Goal: Task Accomplishment & Management: Manage account settings

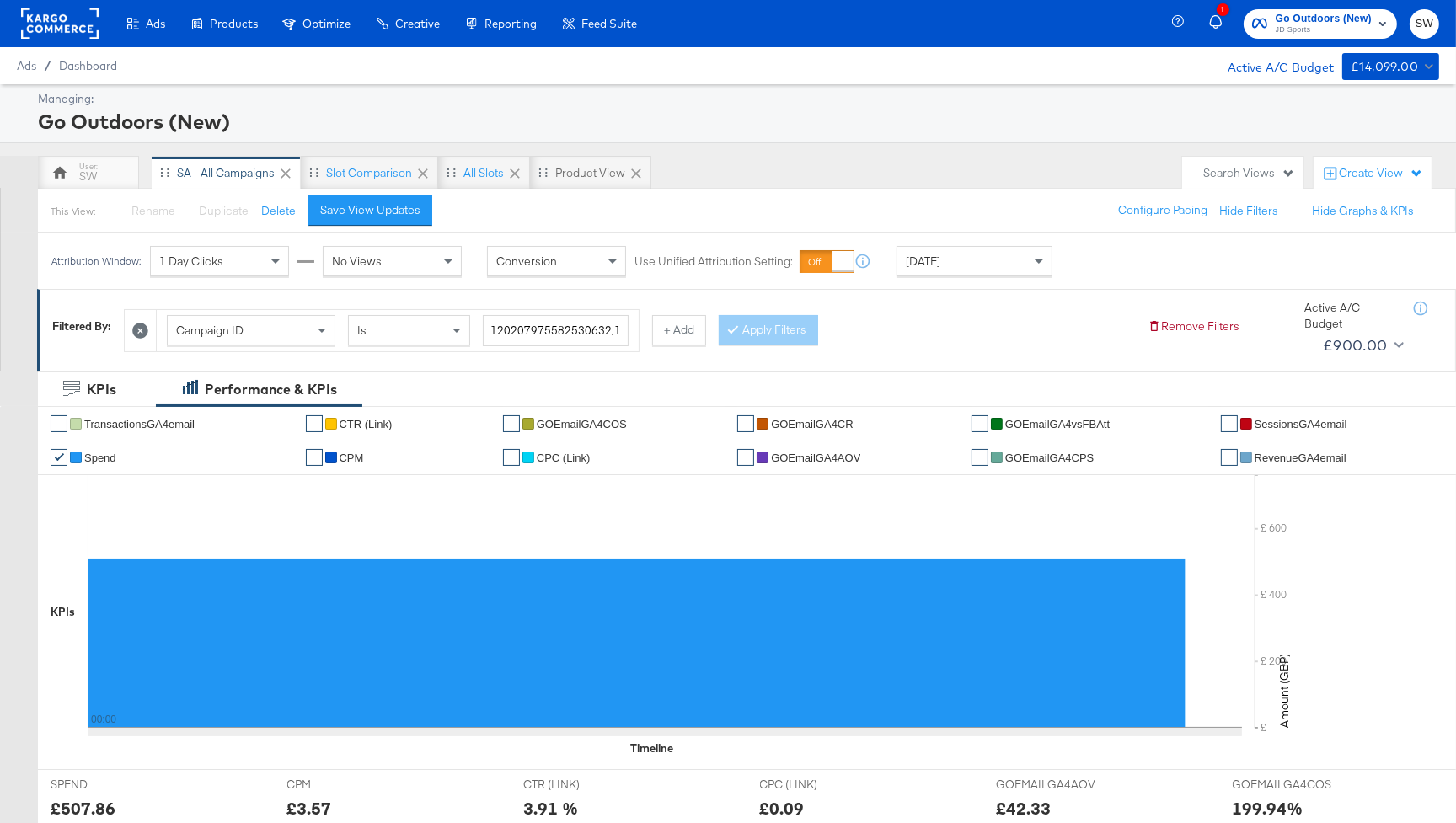
click at [1293, 29] on span "JD Sports" at bounding box center [1323, 31] width 96 height 14
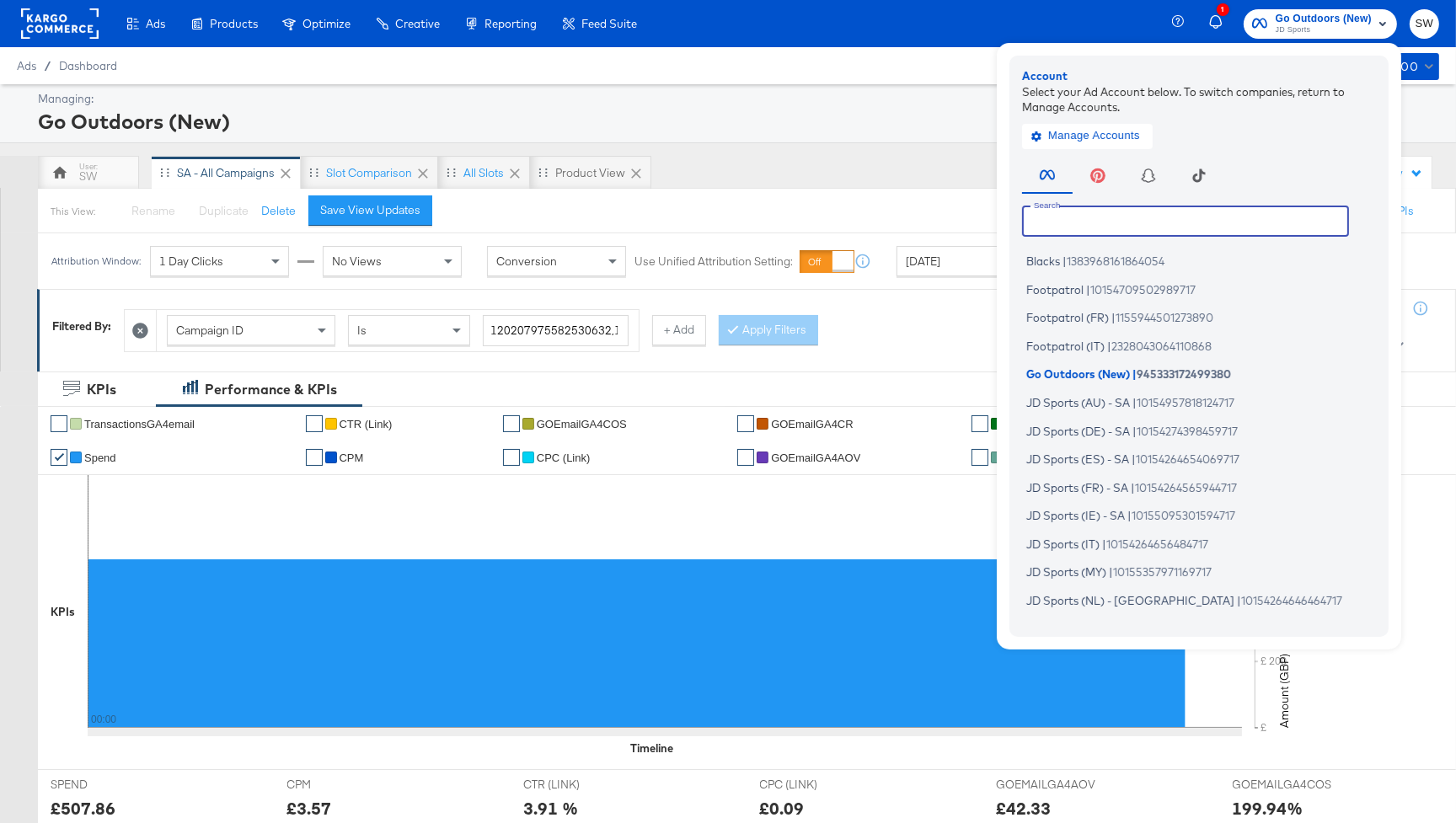
click at [1106, 219] on input "text" at bounding box center [1185, 221] width 327 height 31
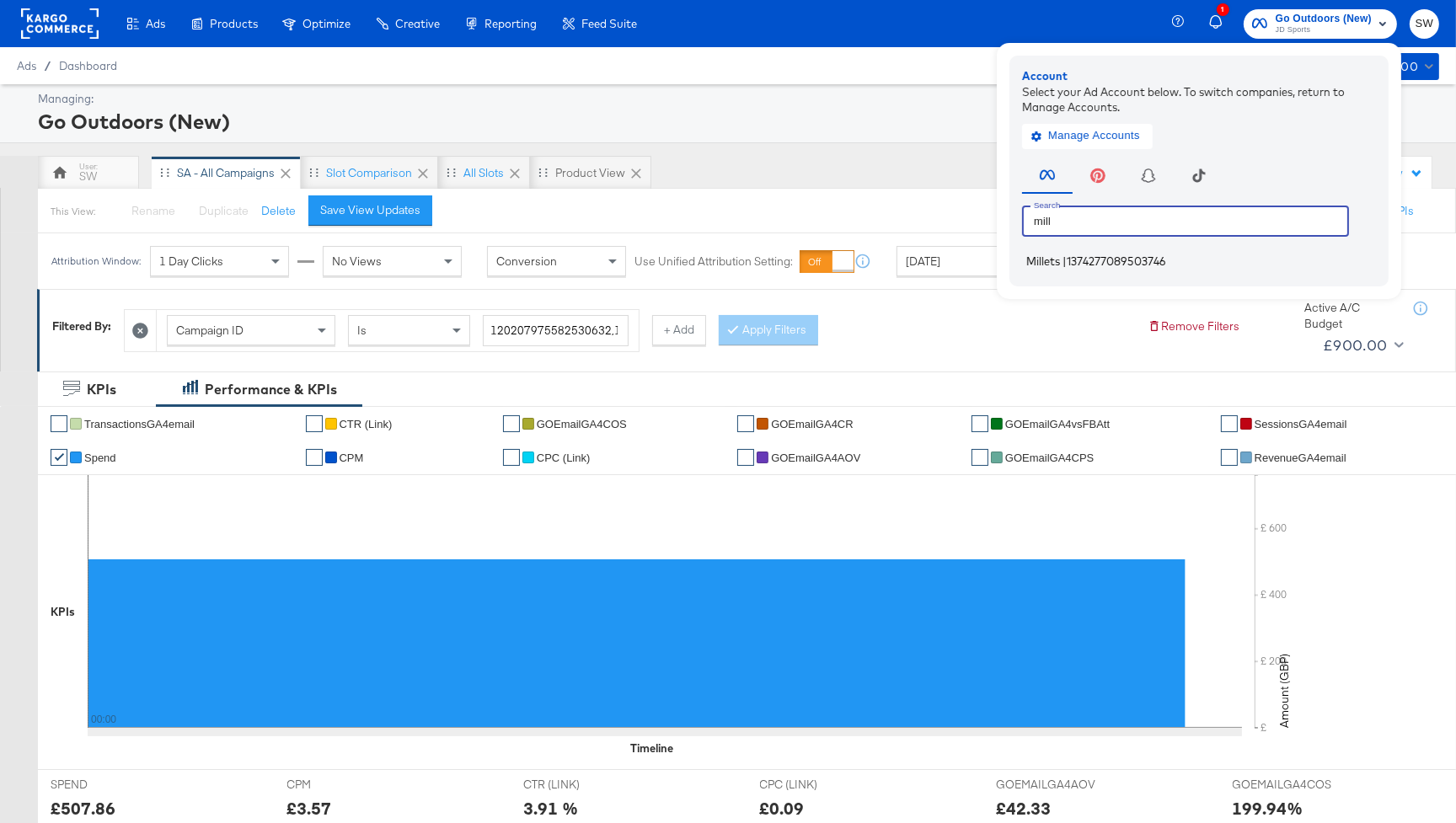
type input "mill"
click at [1096, 259] on span "1374277089503746" at bounding box center [1116, 261] width 100 height 14
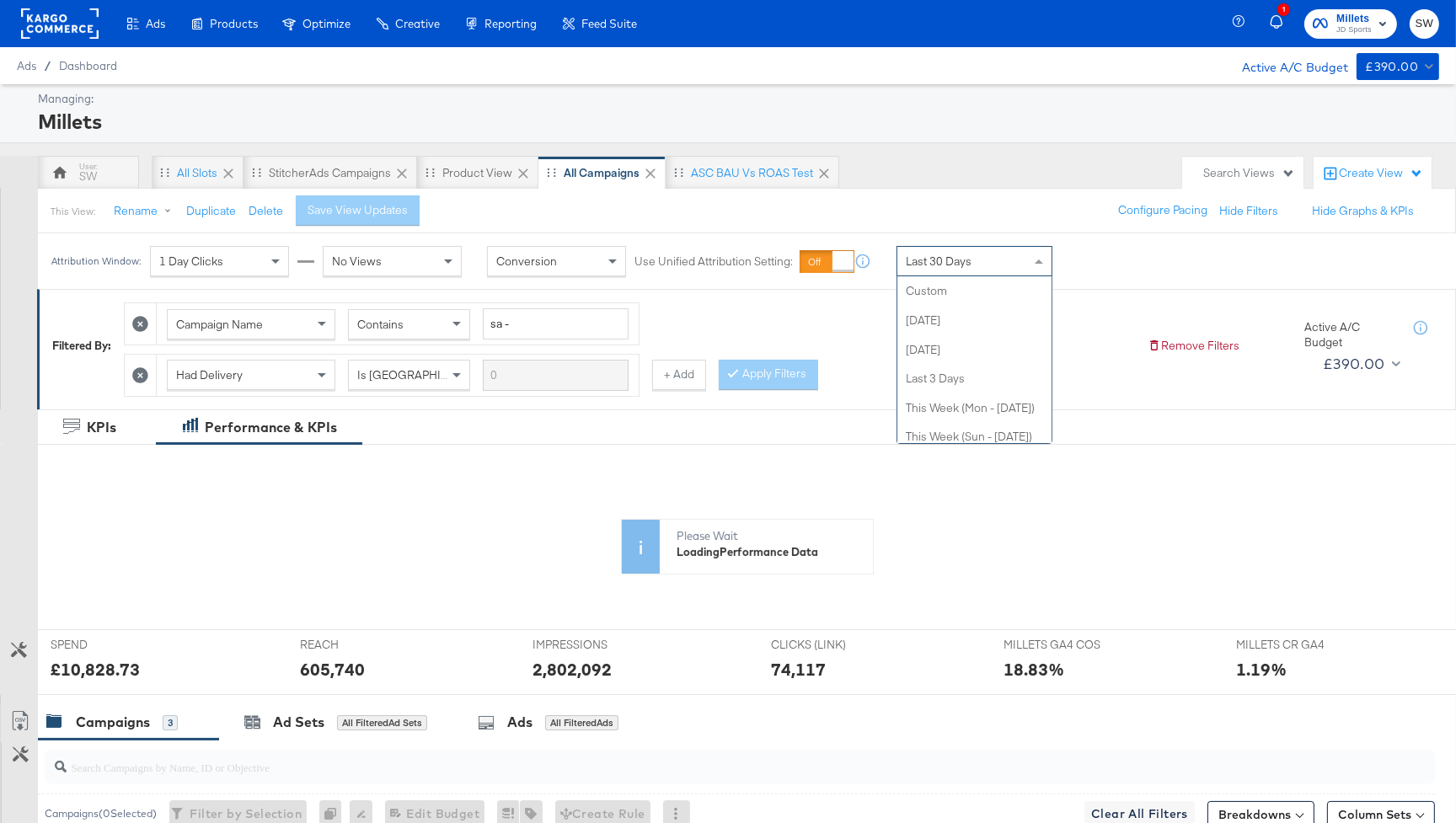
click at [920, 252] on div "Last 30 Days" at bounding box center [974, 261] width 154 height 29
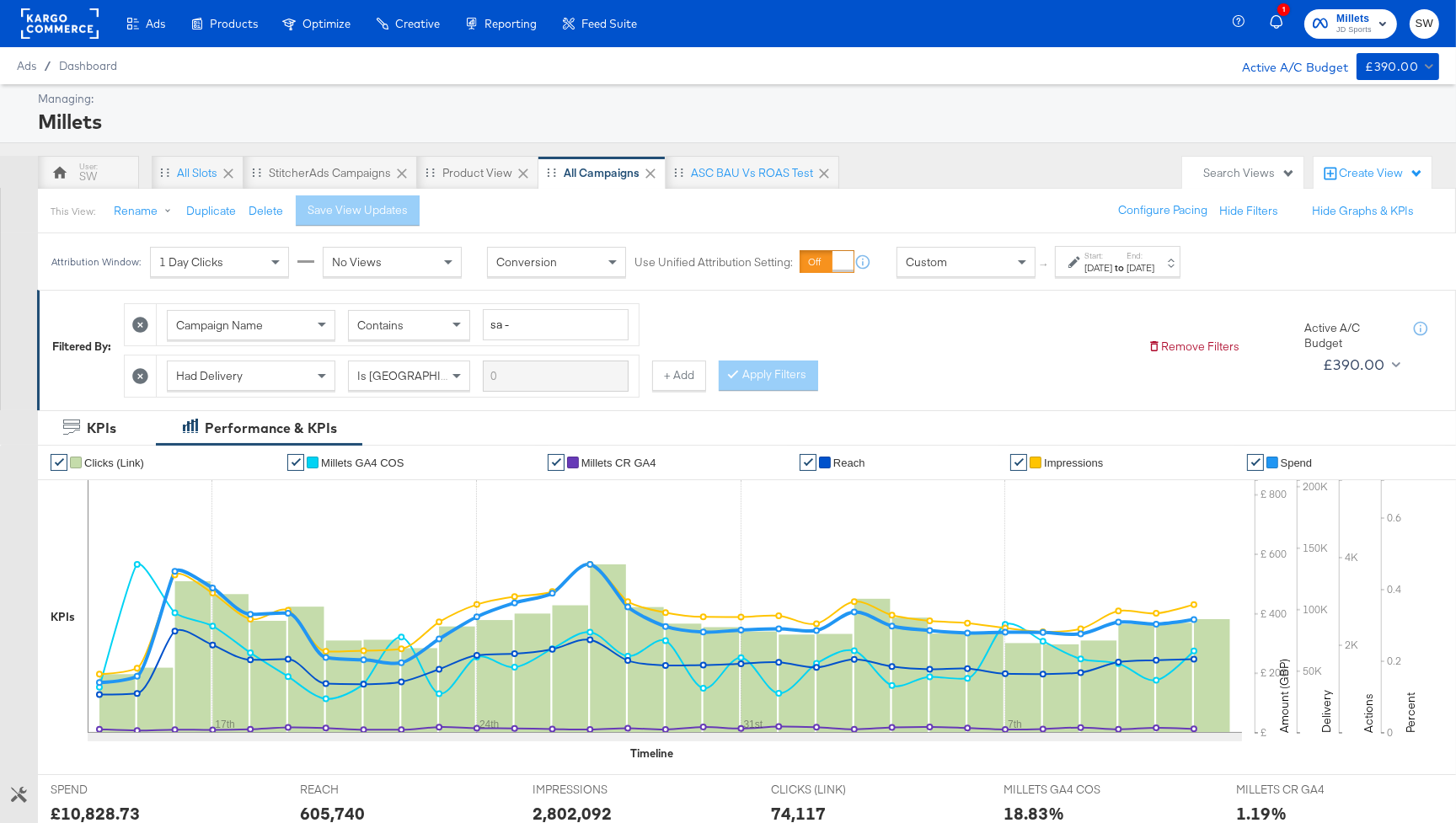
click at [1101, 261] on div "[DATE]" at bounding box center [1098, 268] width 28 height 14
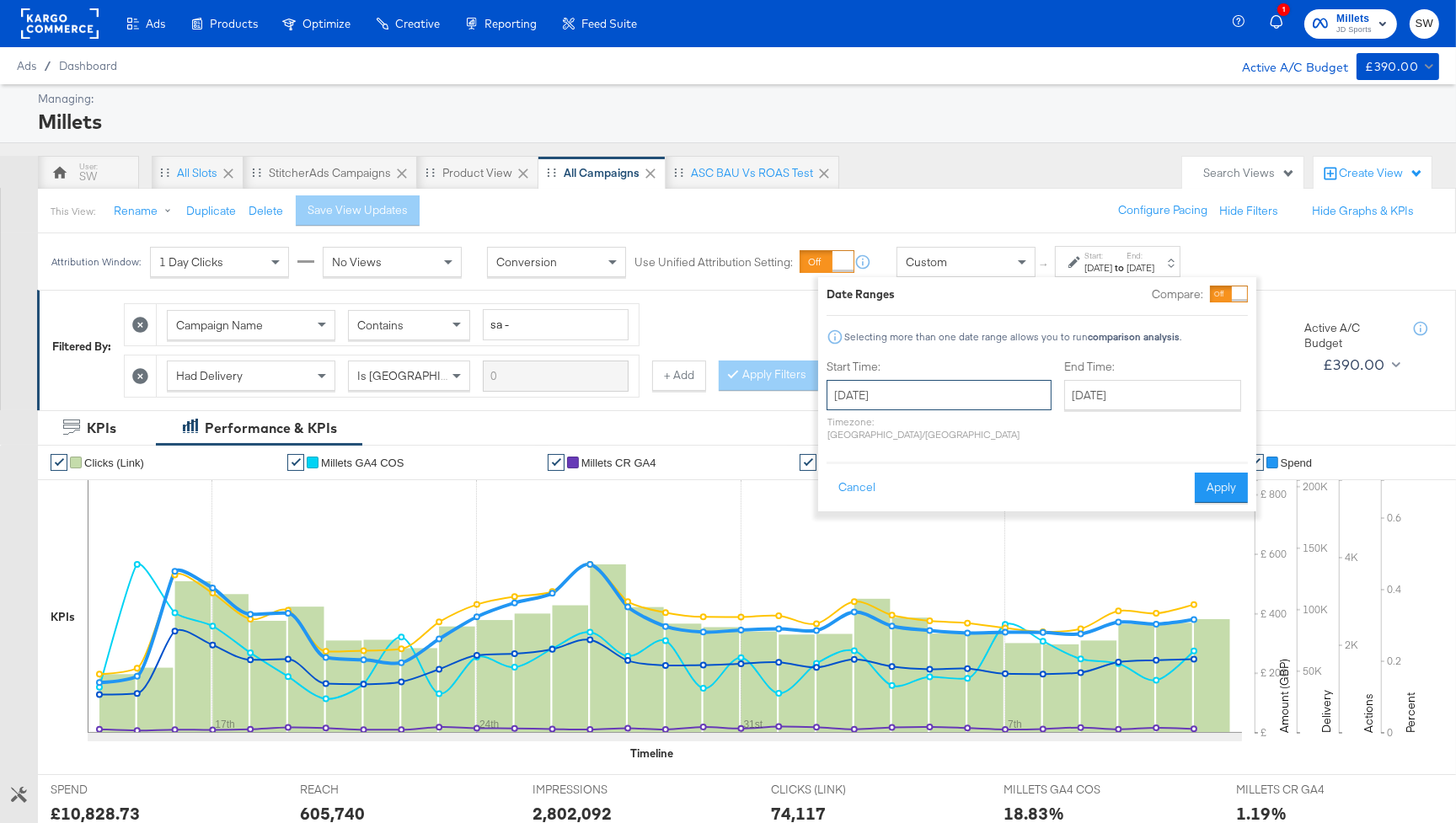
click at [882, 381] on input "[DATE]" at bounding box center [939, 395] width 225 height 31
click at [902, 428] on th "[DATE]" at bounding box center [931, 430] width 144 height 29
click at [903, 425] on th "2025" at bounding box center [930, 430] width 168 height 29
click at [908, 501] on td "2024" at bounding box center [906, 508] width 50 height 43
click at [1010, 508] on td "Aug" at bounding box center [1007, 508] width 50 height 43
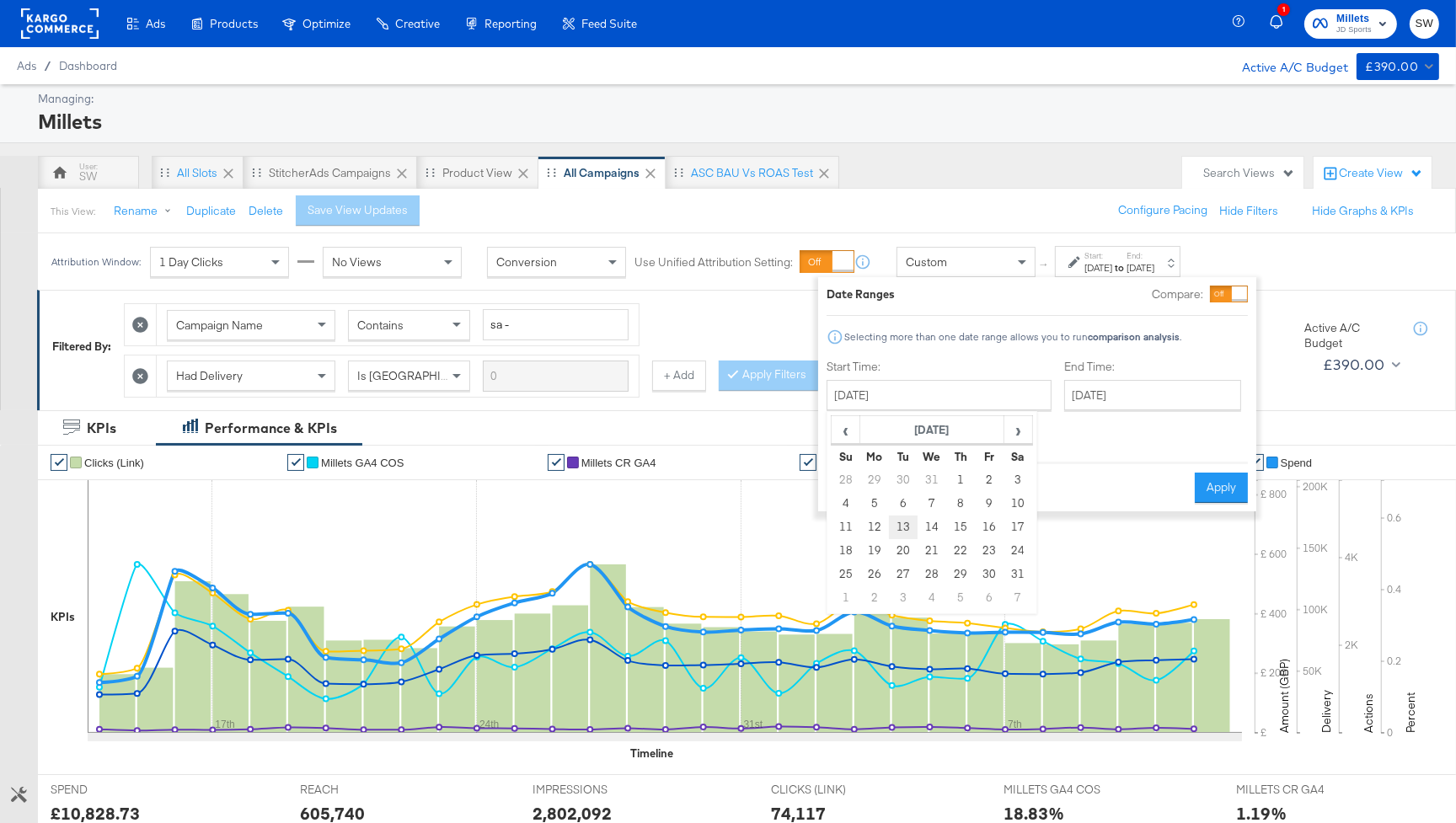
click at [898, 527] on td "13" at bounding box center [903, 527] width 29 height 24
type input "August 13th 2024"
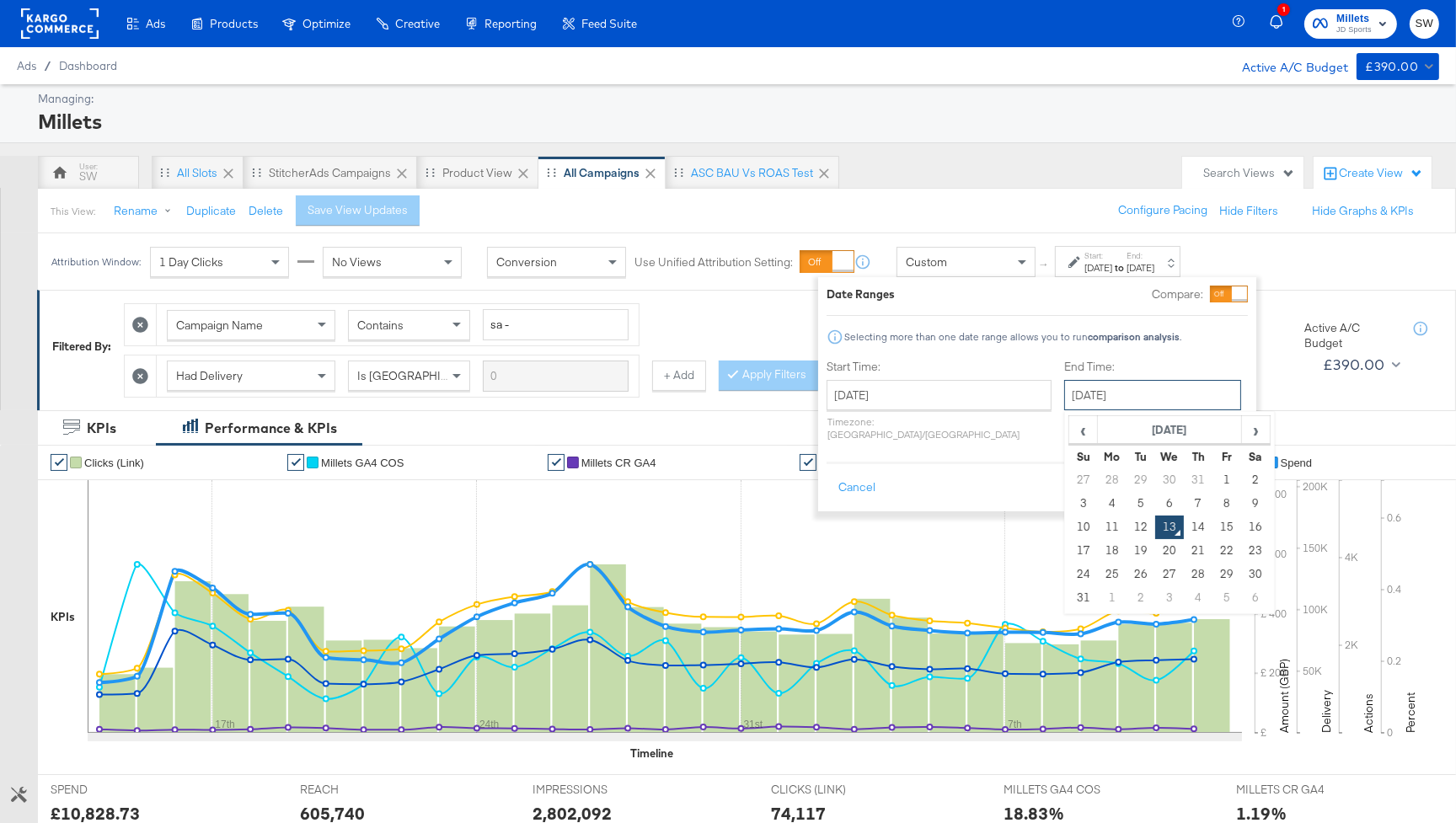
click at [1083, 398] on input "August 13th 2025" at bounding box center [1152, 395] width 177 height 31
click at [1125, 440] on th "August 2025" at bounding box center [1169, 430] width 144 height 29
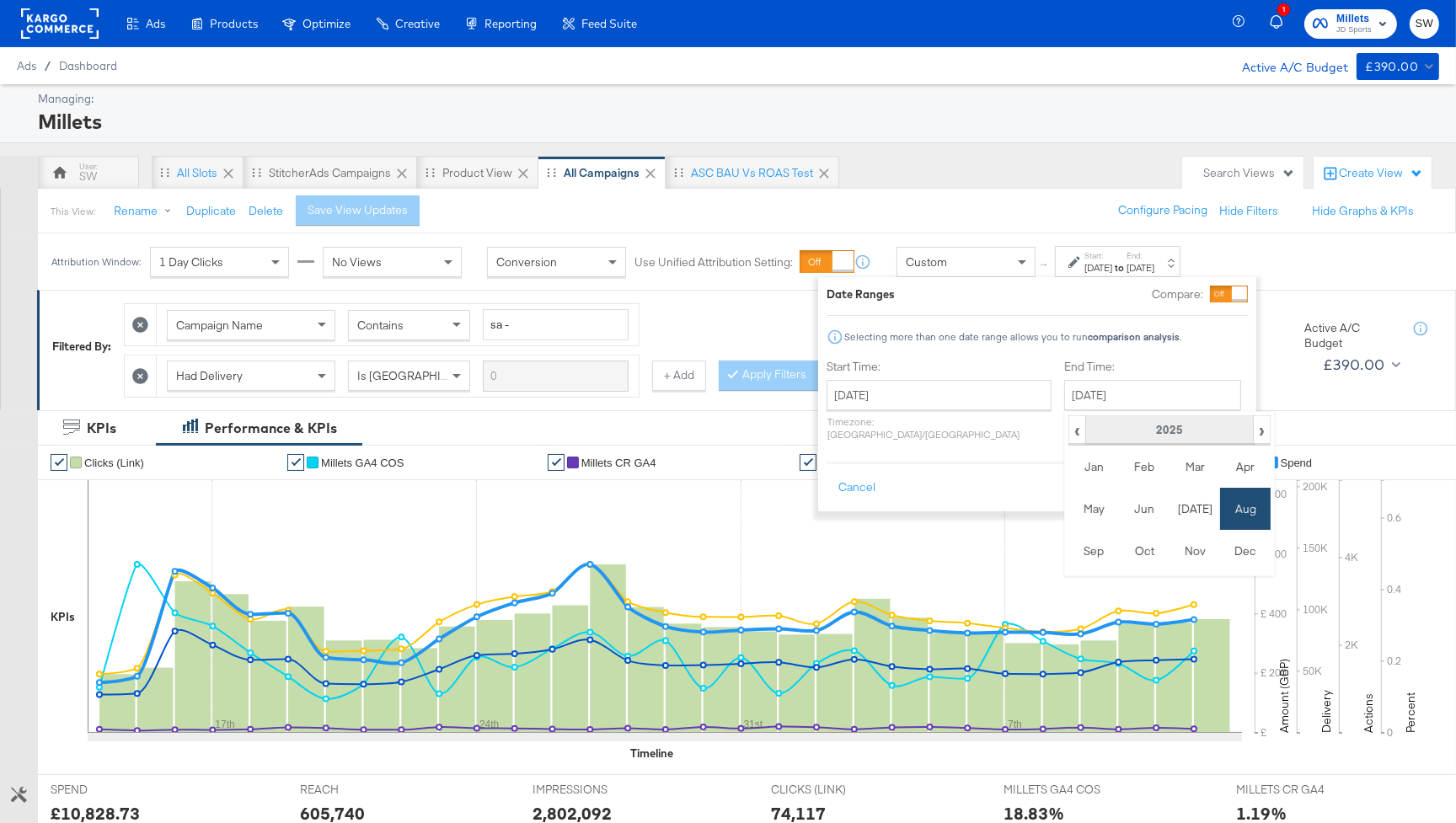
click at [1125, 423] on th "2025" at bounding box center [1169, 430] width 168 height 29
click at [1118, 508] on td "2024" at bounding box center [1143, 508] width 50 height 43
click at [1220, 505] on td "Aug" at bounding box center [1244, 508] width 50 height 43
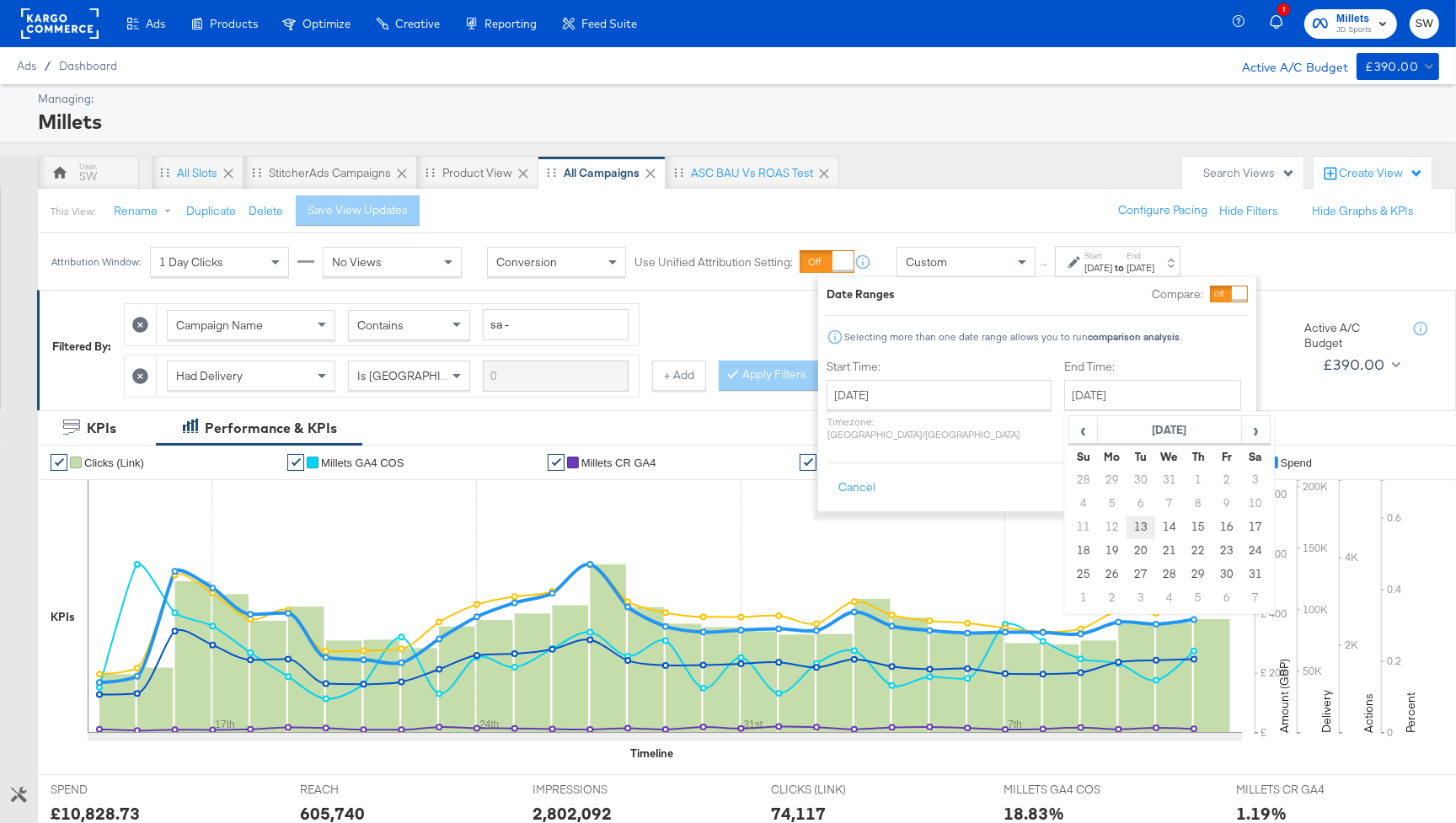
click at [1126, 526] on td "13" at bounding box center [1140, 527] width 29 height 24
type input "August 13th 2024"
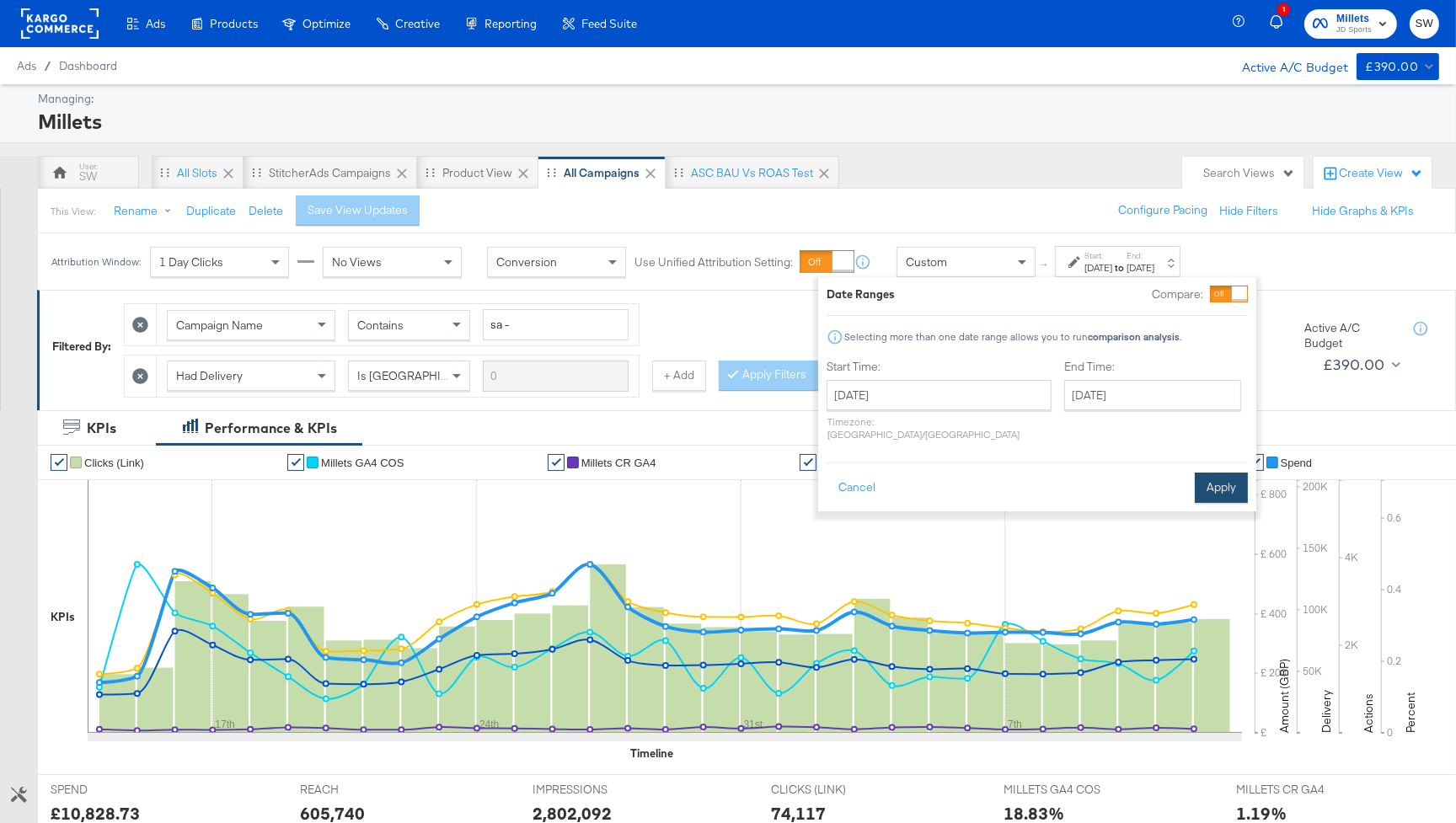
click at [1203, 485] on button "Apply" at bounding box center [1221, 488] width 53 height 31
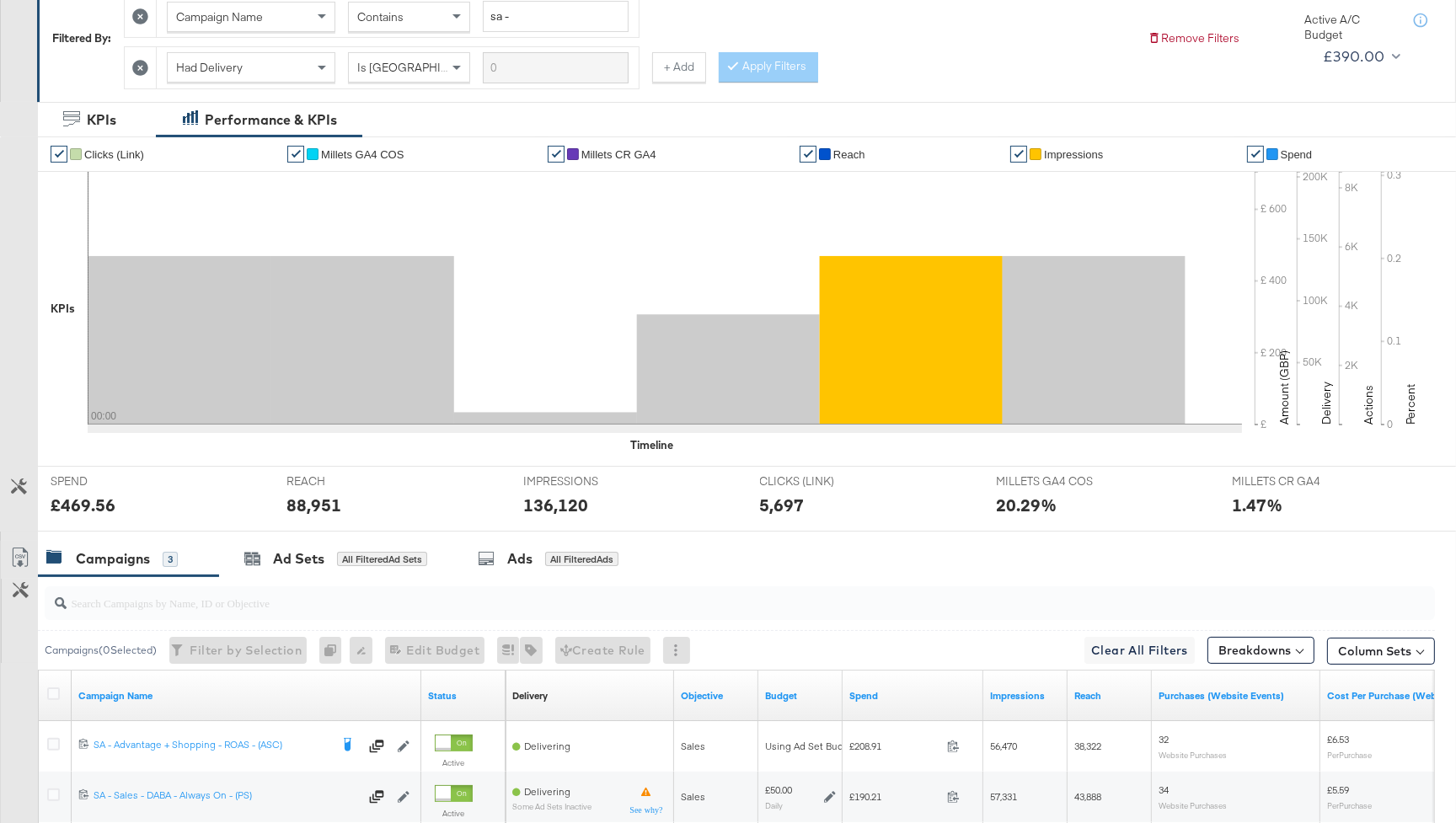
scroll to position [531, 0]
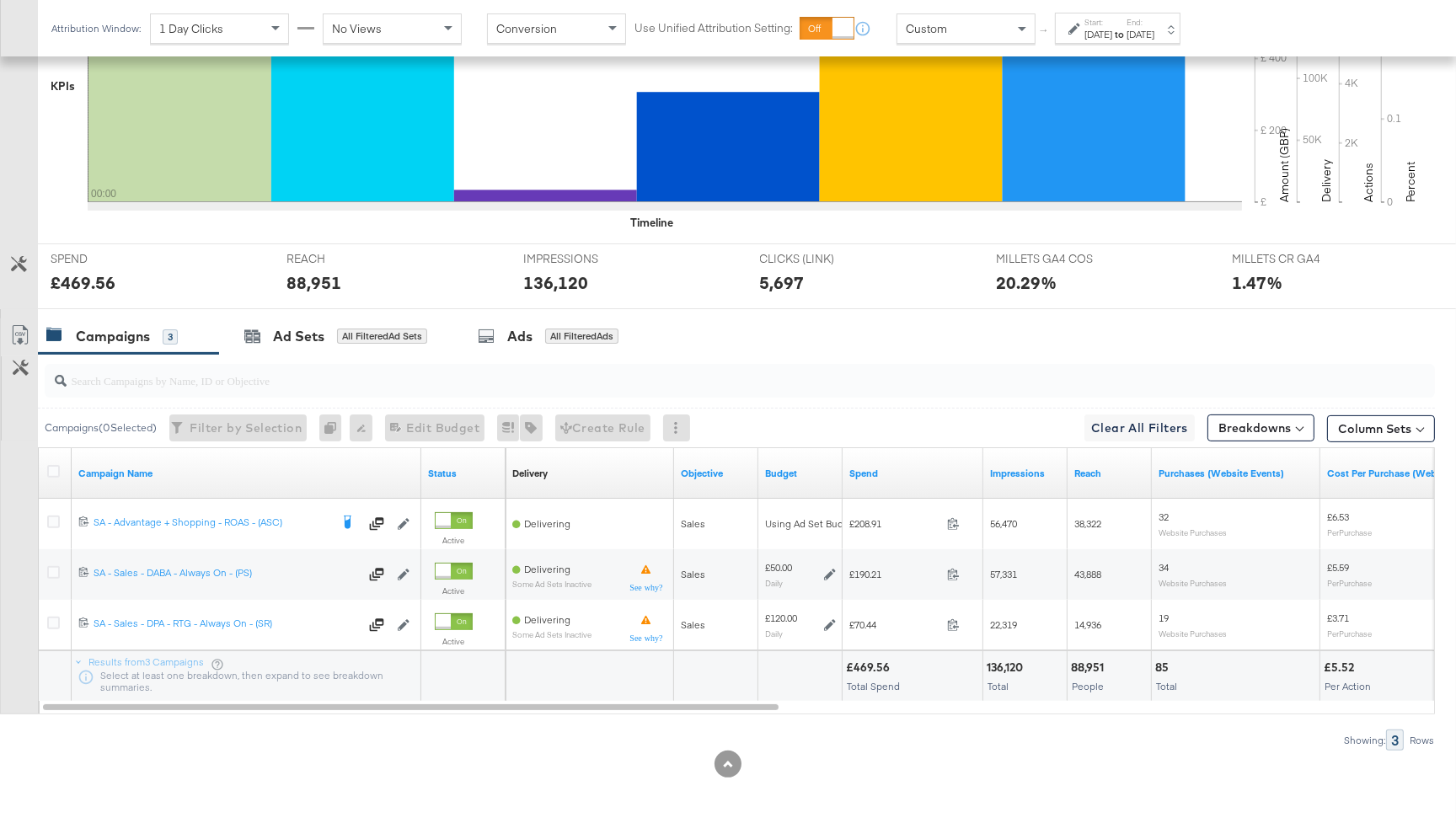
click at [1083, 34] on div at bounding box center [1076, 29] width 16 height 12
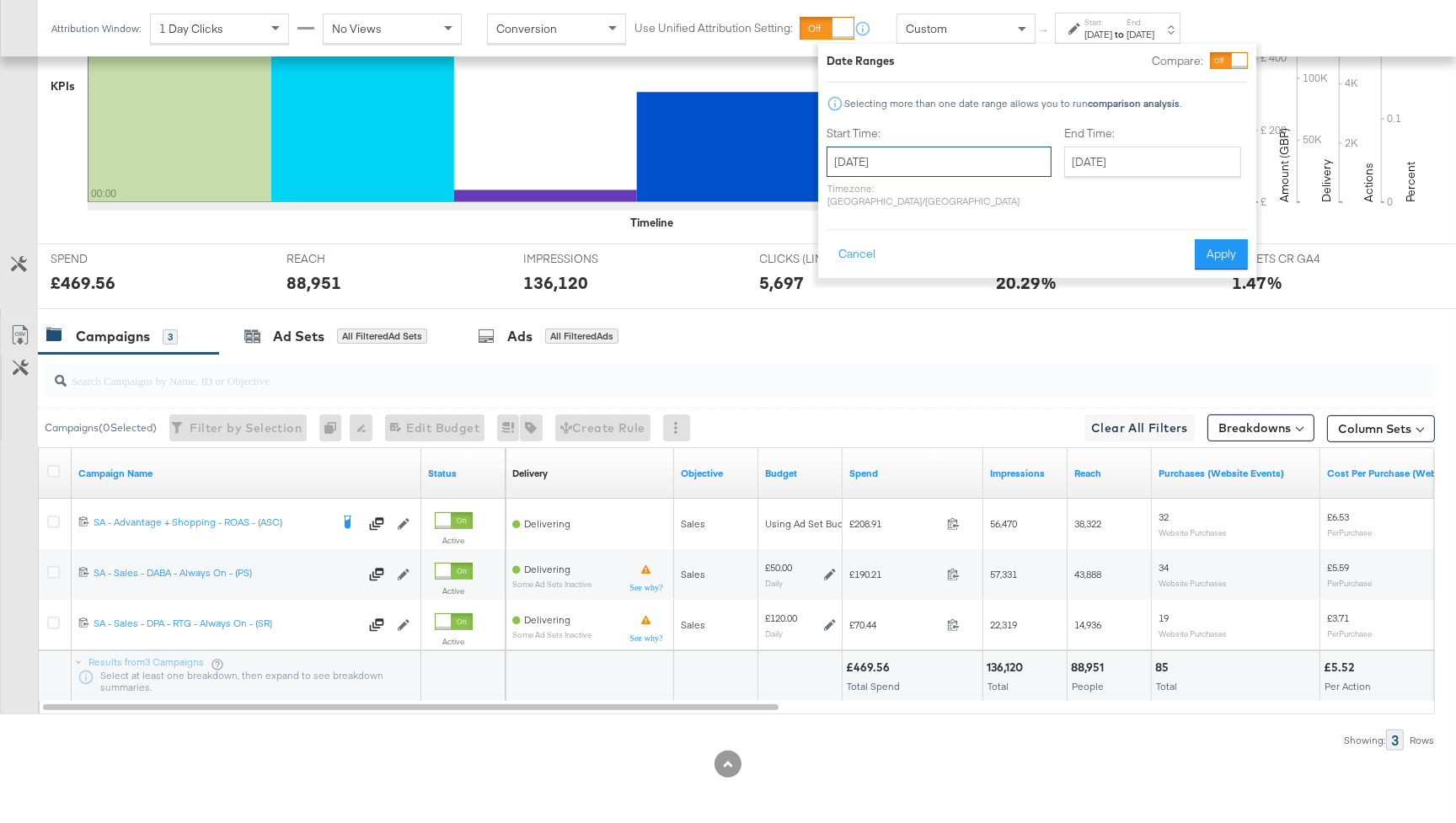
click at [959, 165] on input "August 13th 2024" at bounding box center [939, 162] width 225 height 31
click at [843, 290] on td "11" at bounding box center [846, 294] width 29 height 24
type input "August 11th 2024"
drag, startPoint x: 1140, startPoint y: 149, endPoint x: 1163, endPoint y: 193, distance: 49.6
click at [1140, 150] on input "August 13th 2024" at bounding box center [1152, 162] width 177 height 31
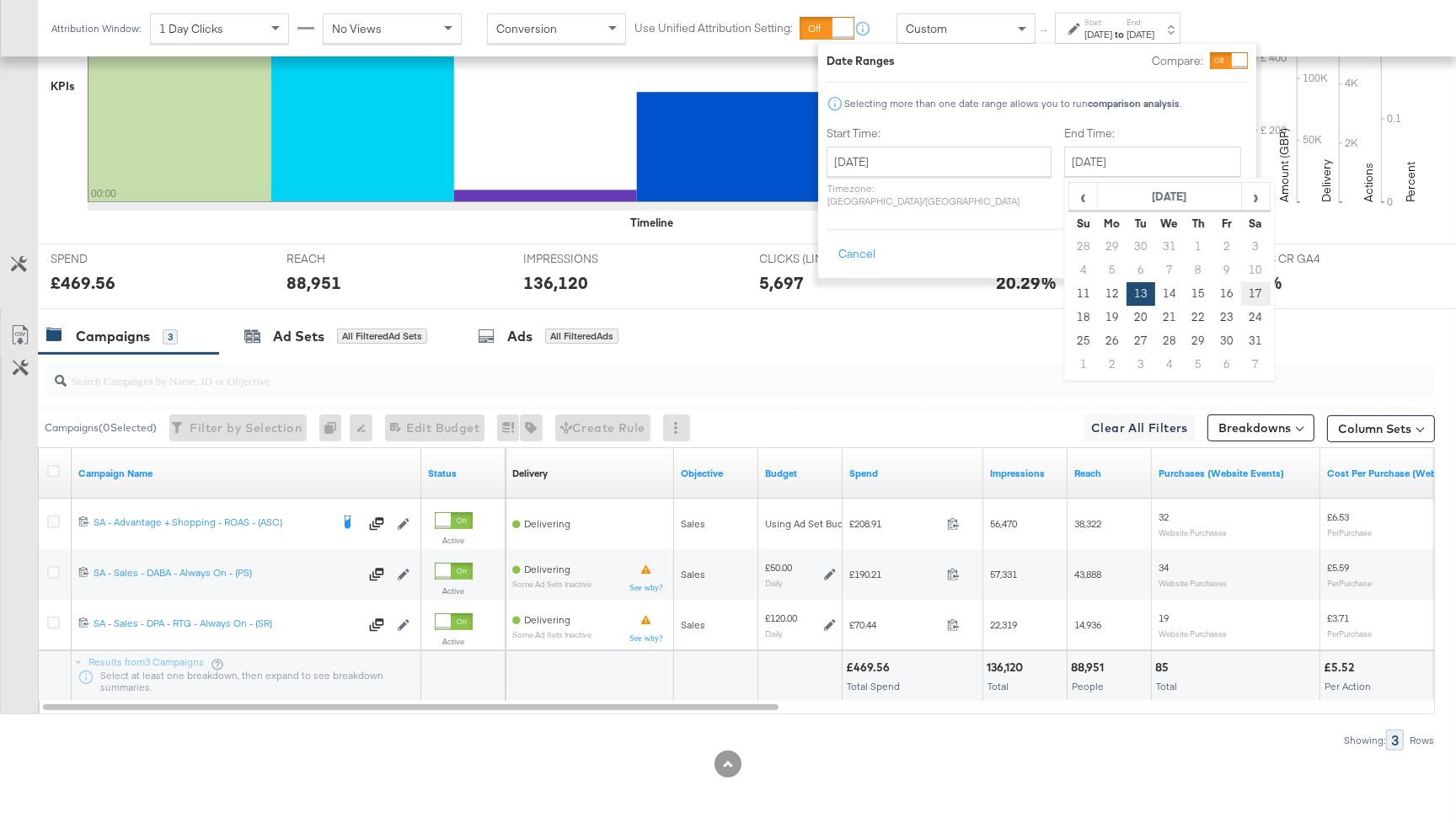
click at [1241, 287] on td "17" at bounding box center [1255, 294] width 29 height 24
type input "August 17th 2024"
drag, startPoint x: 1227, startPoint y: 237, endPoint x: 1440, endPoint y: 445, distance: 297.7
click at [1230, 239] on button "Apply" at bounding box center [1221, 254] width 53 height 31
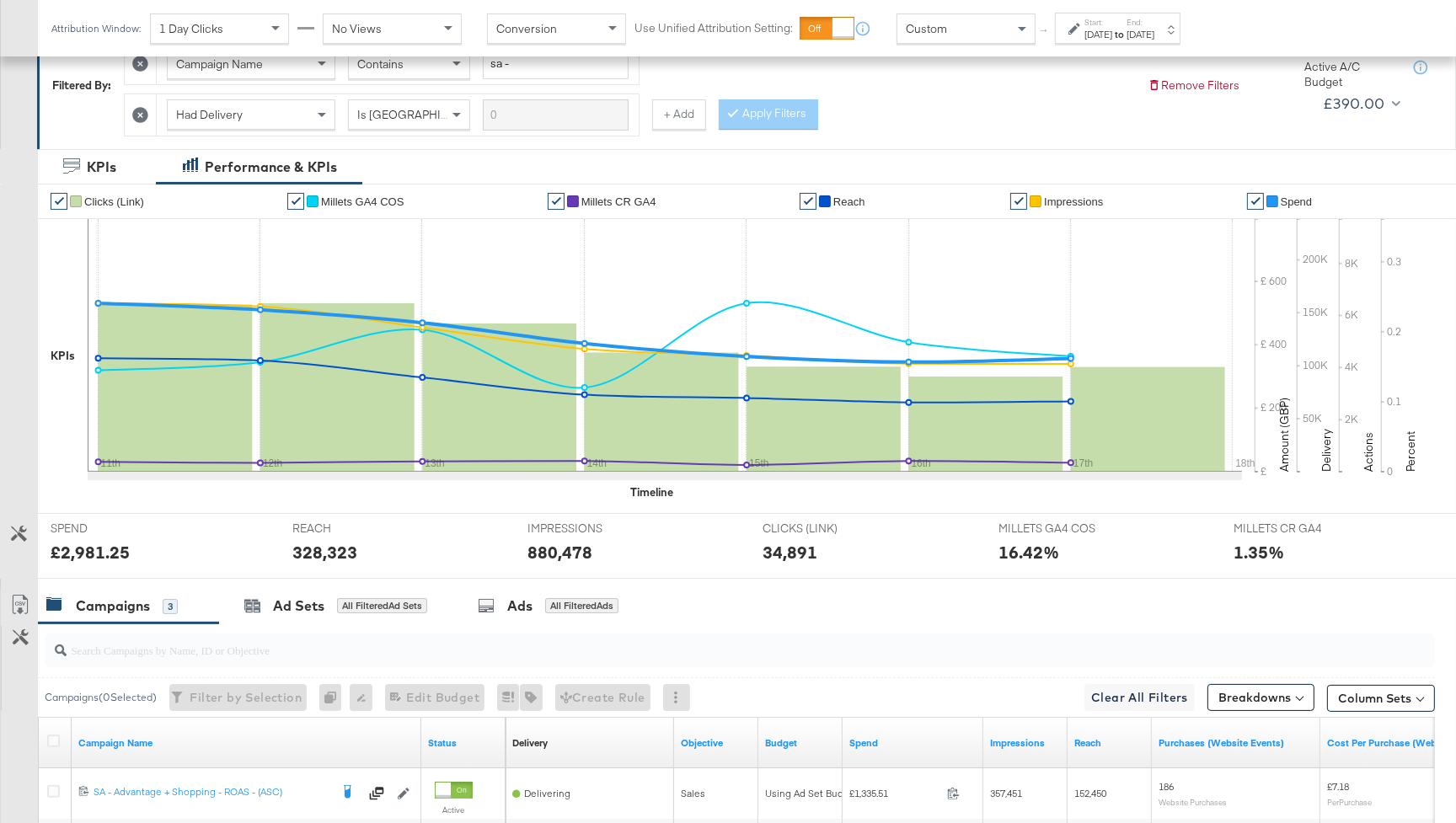
scroll to position [259, 0]
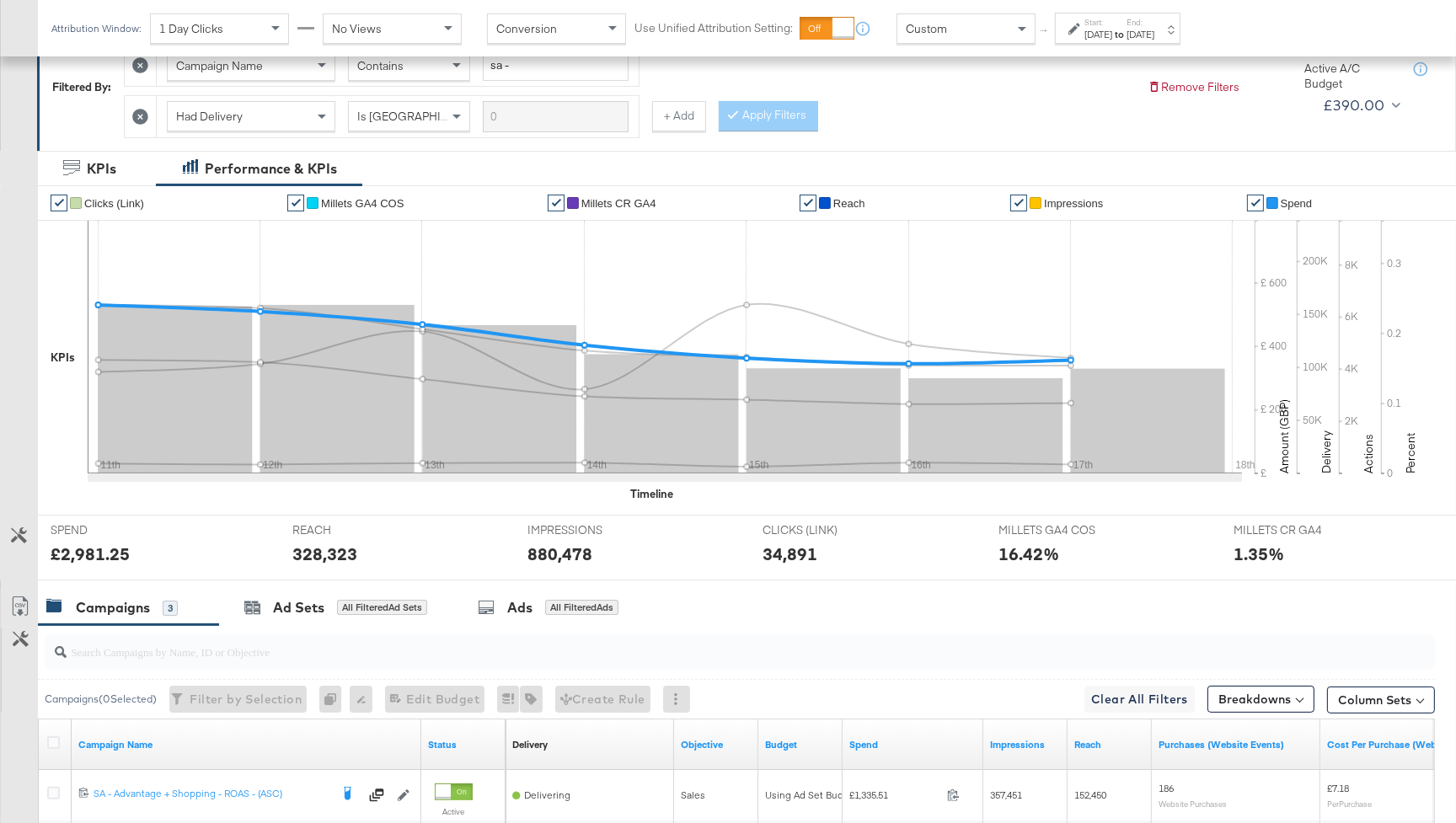
click at [1298, 201] on span "Spend" at bounding box center [1297, 203] width 32 height 13
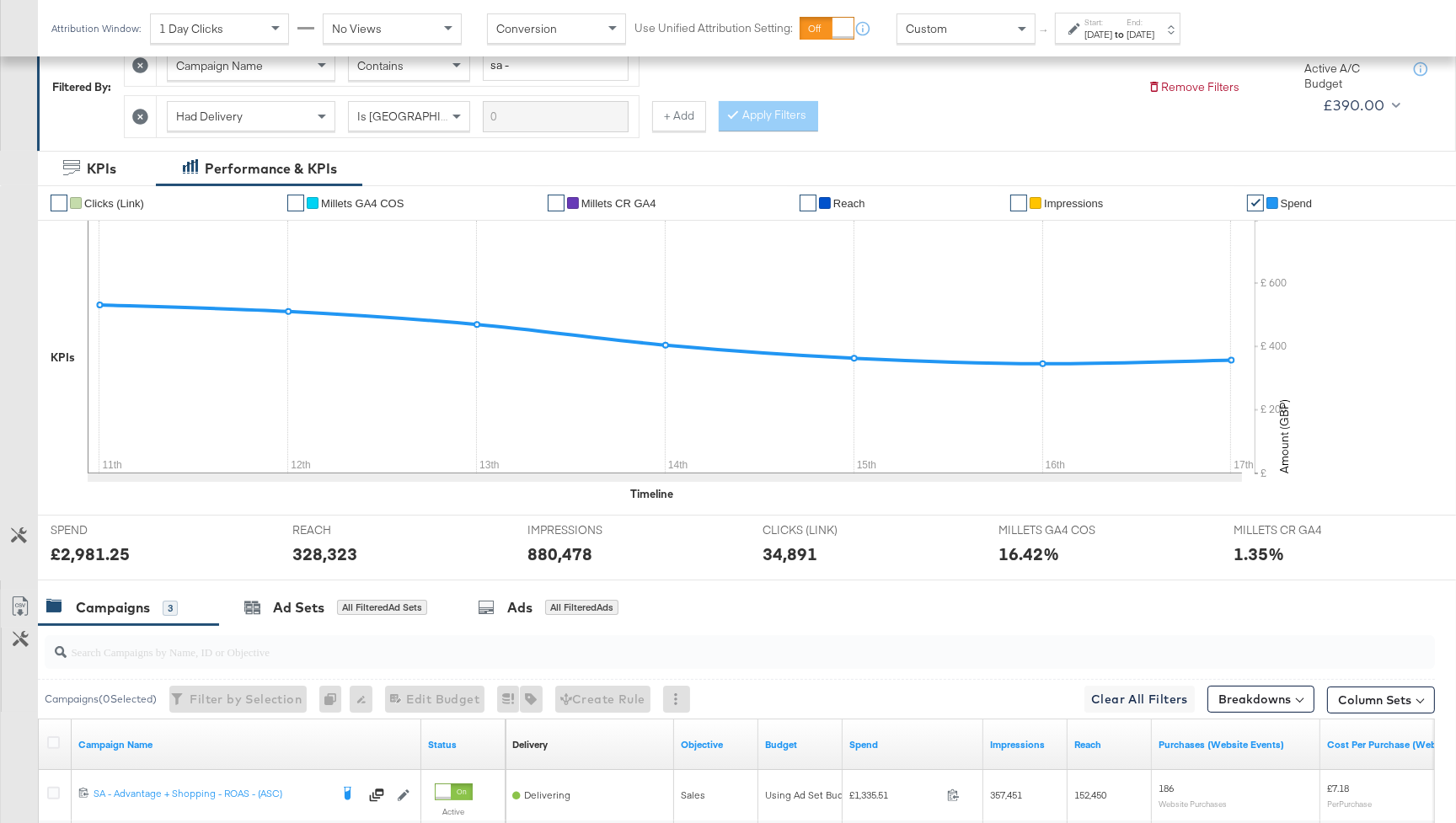
scroll to position [0, 0]
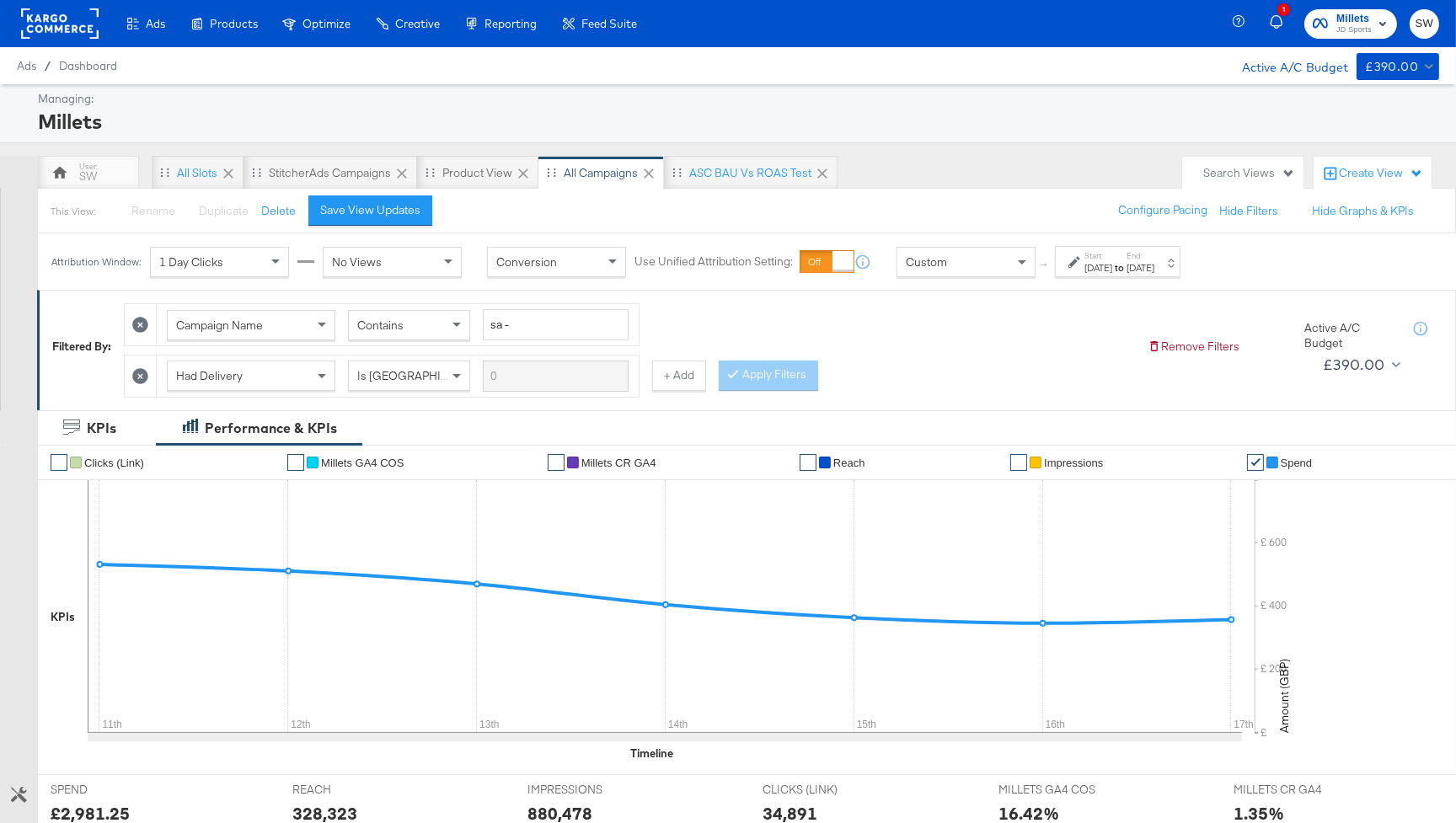
click at [1348, 24] on span "JD Sports" at bounding box center [1354, 31] width 36 height 14
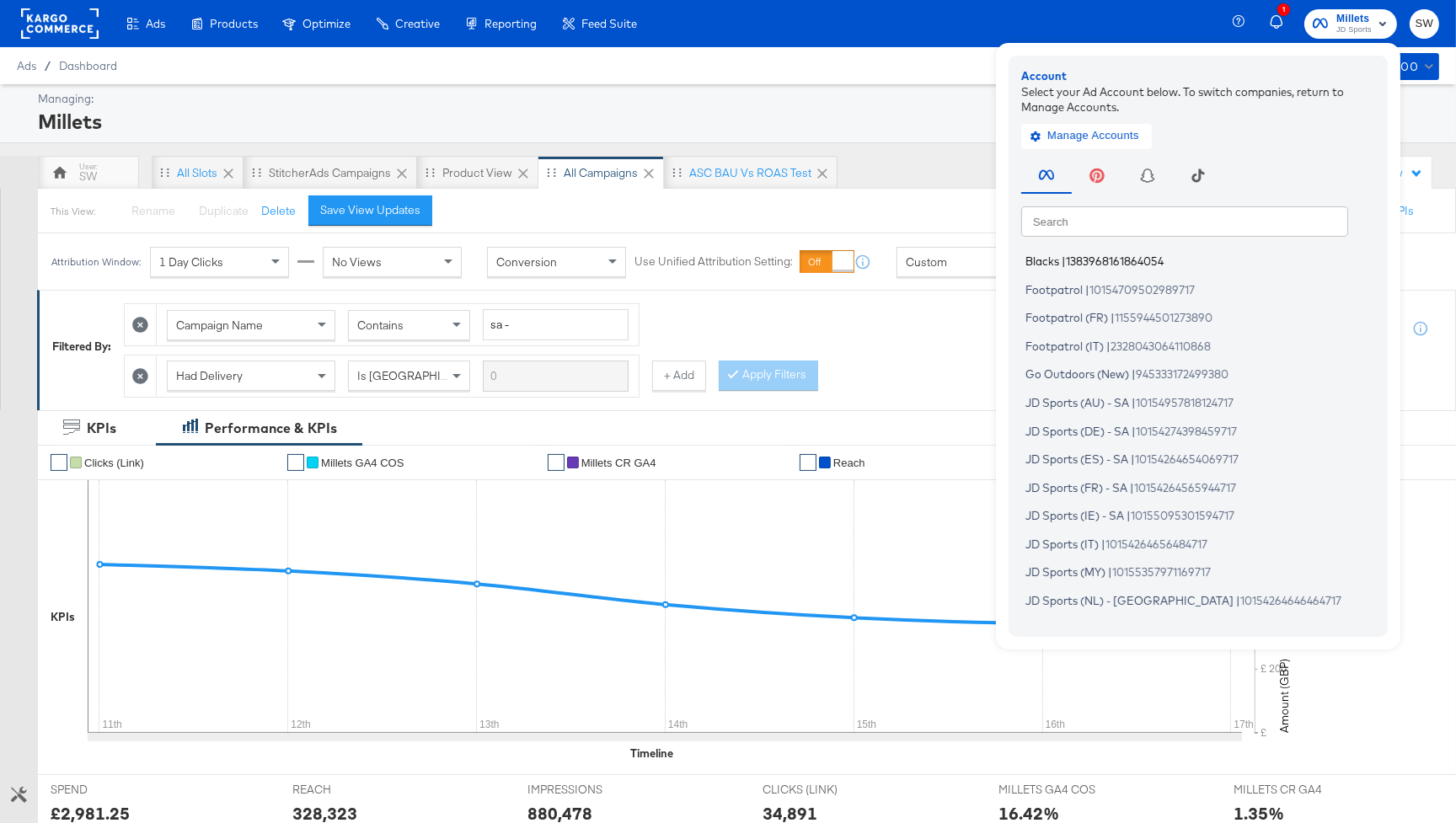
click at [1071, 258] on span "1383968161864054" at bounding box center [1114, 261] width 98 height 14
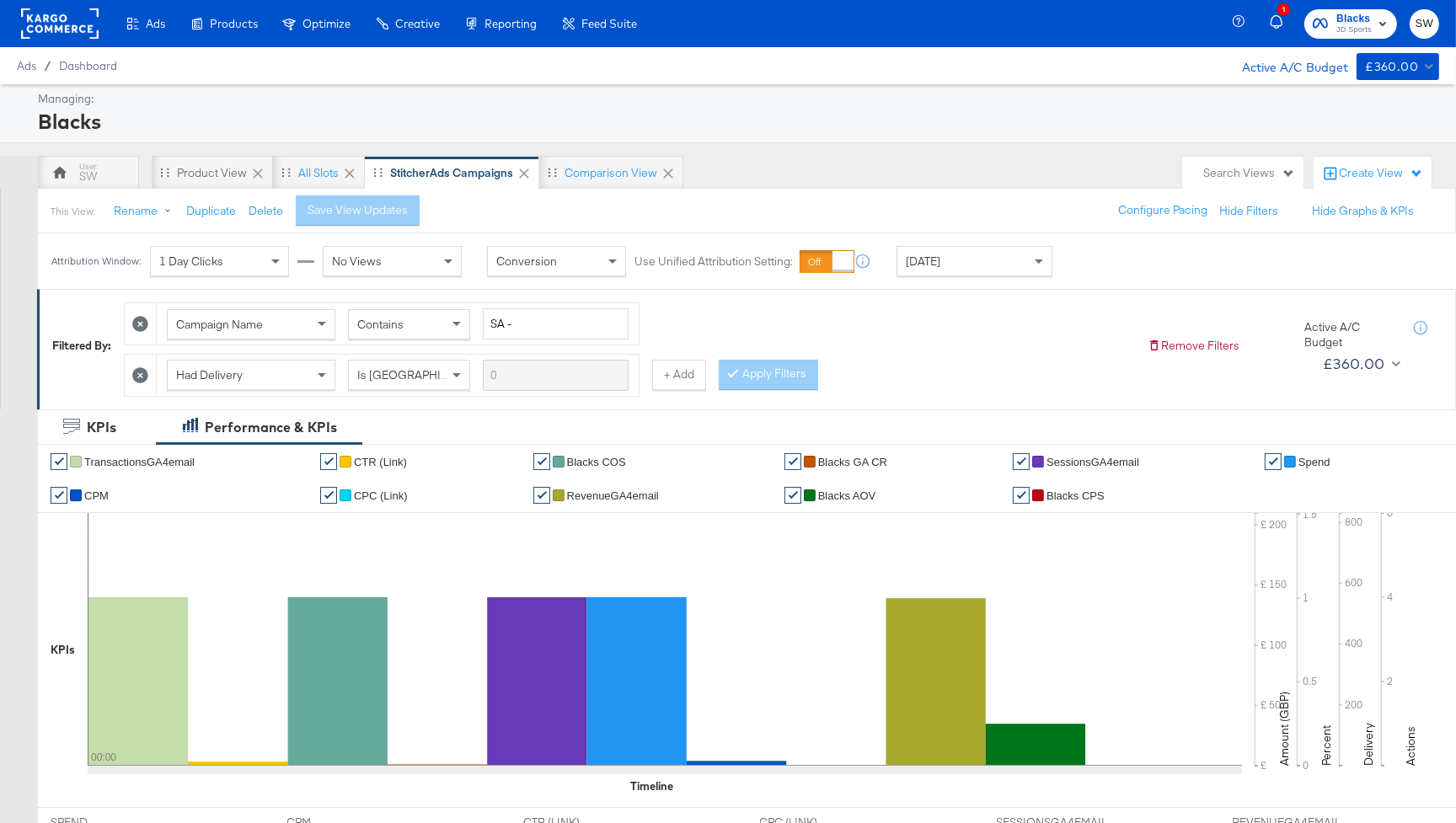
click at [1003, 255] on div "[DATE]" at bounding box center [974, 261] width 154 height 29
click at [1110, 259] on label "Start:" at bounding box center [1098, 255] width 28 height 11
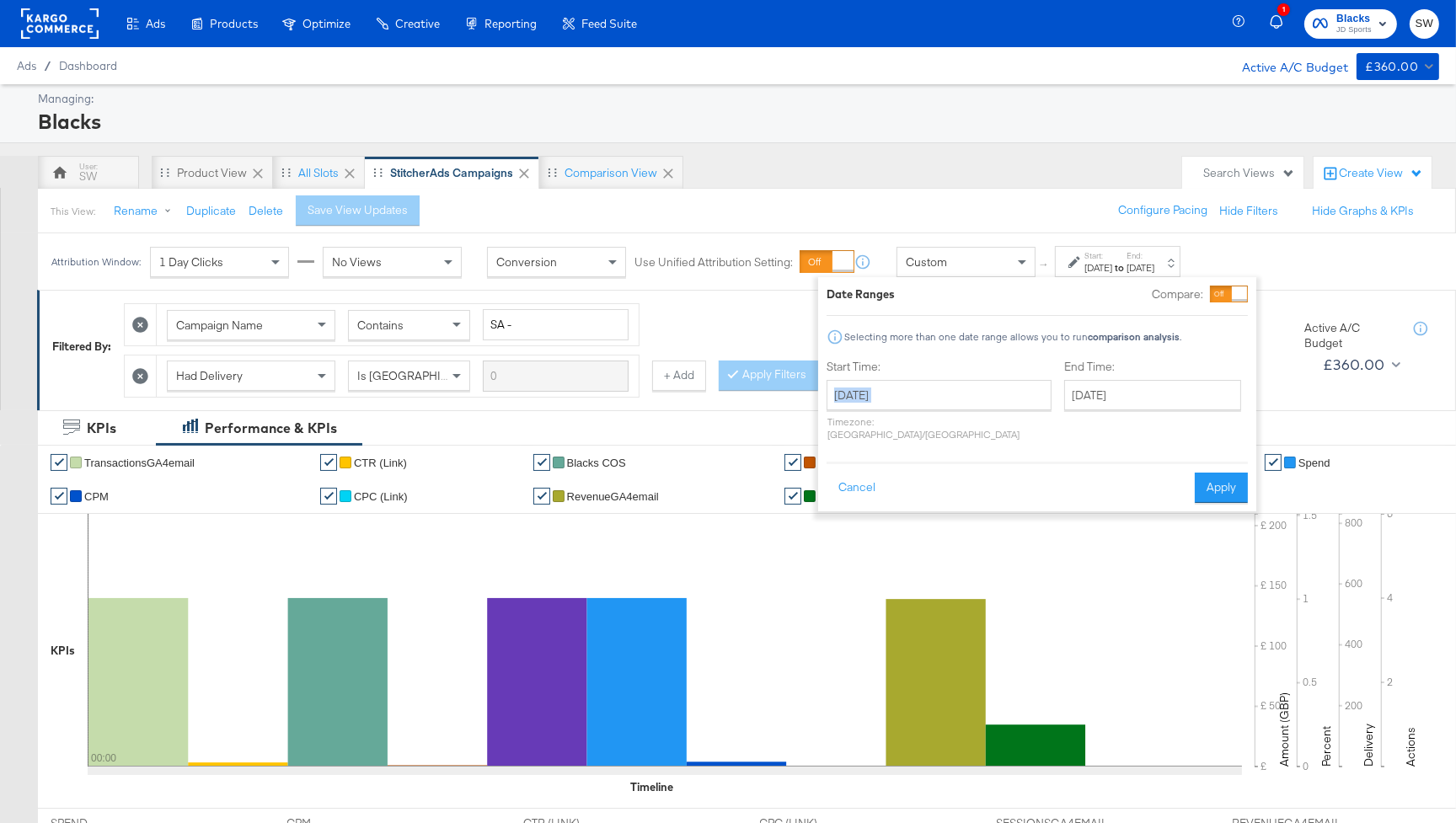
click at [894, 403] on div "August 13th 2025 ‹ August 2025 › Su Mo Tu We Th Fr Sa 27 28 29 30 31 1 2 3 4 5 …" at bounding box center [939, 410] width 225 height 60
click at [894, 400] on input "August 13th 2025" at bounding box center [939, 395] width 225 height 31
click at [945, 420] on th "August 2025" at bounding box center [931, 430] width 144 height 29
click at [941, 427] on th "2025" at bounding box center [930, 430] width 168 height 29
click at [887, 501] on td "2024" at bounding box center [906, 508] width 50 height 43
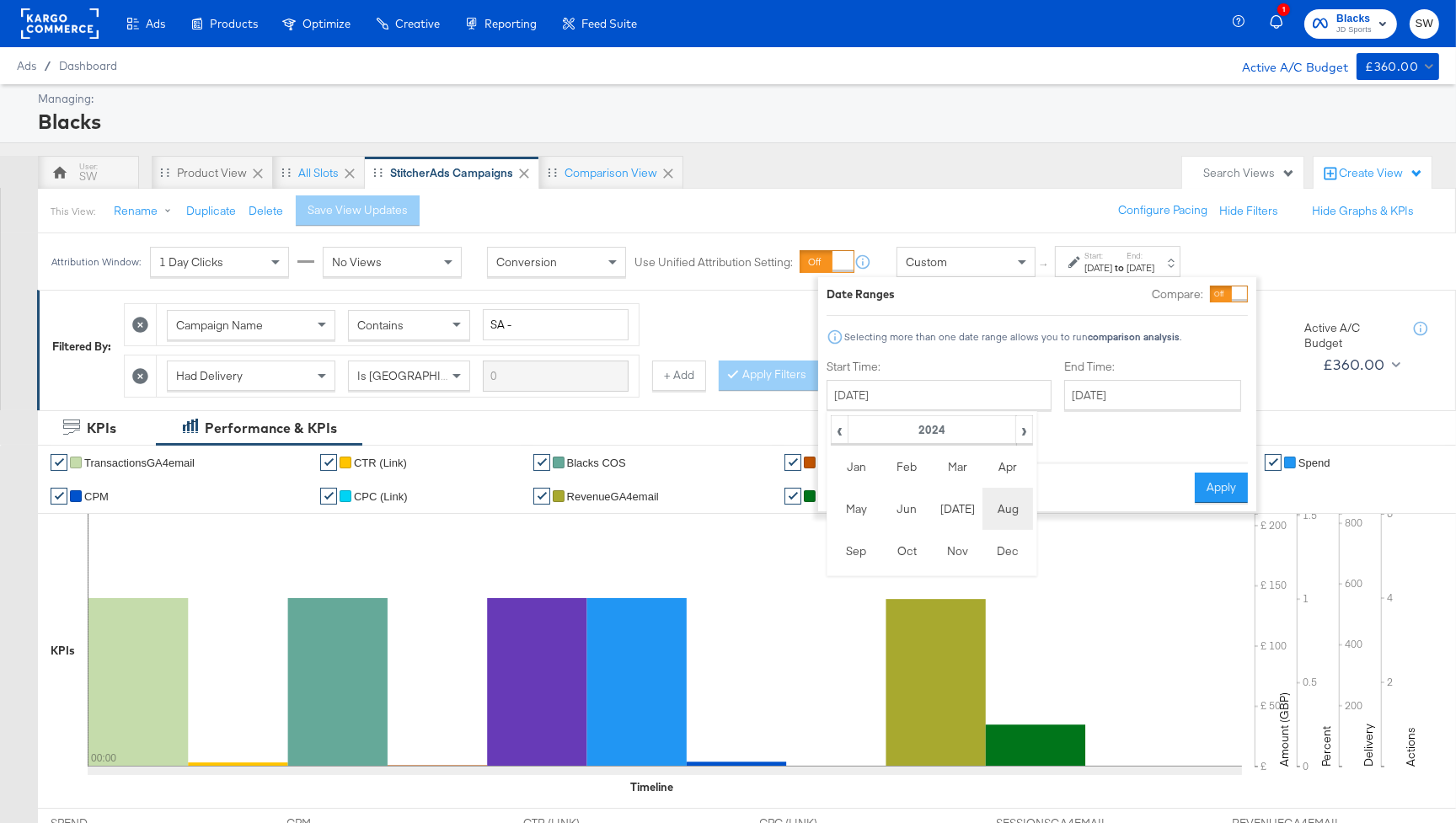
click at [1007, 508] on td "Aug" at bounding box center [1007, 508] width 50 height 43
click at [844, 528] on td "11" at bounding box center [846, 527] width 29 height 24
type input "August 11th 2024"
click at [1075, 390] on input "August 13th 2025" at bounding box center [1152, 395] width 177 height 31
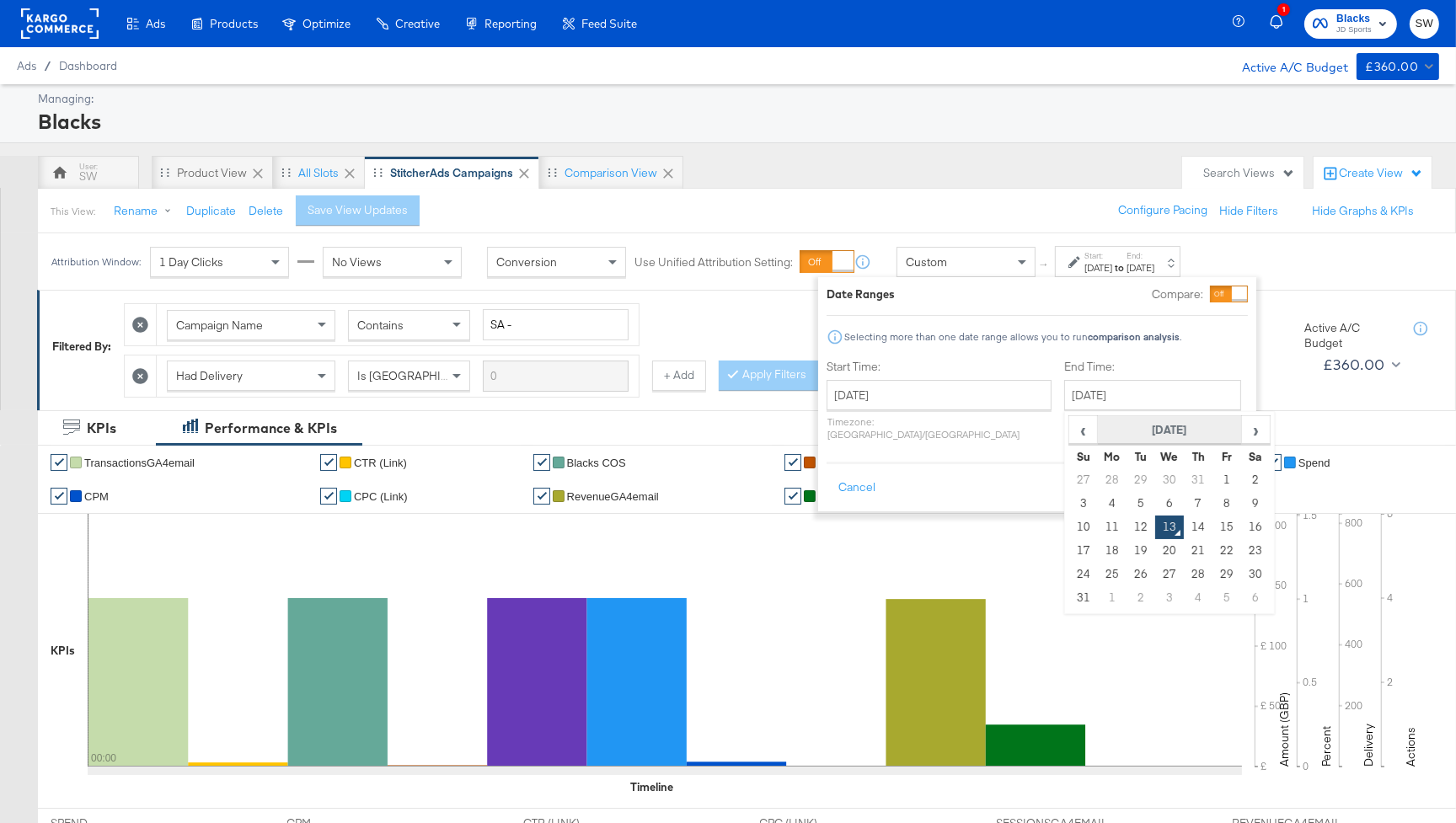
click at [1133, 431] on th "August 2025" at bounding box center [1169, 430] width 144 height 29
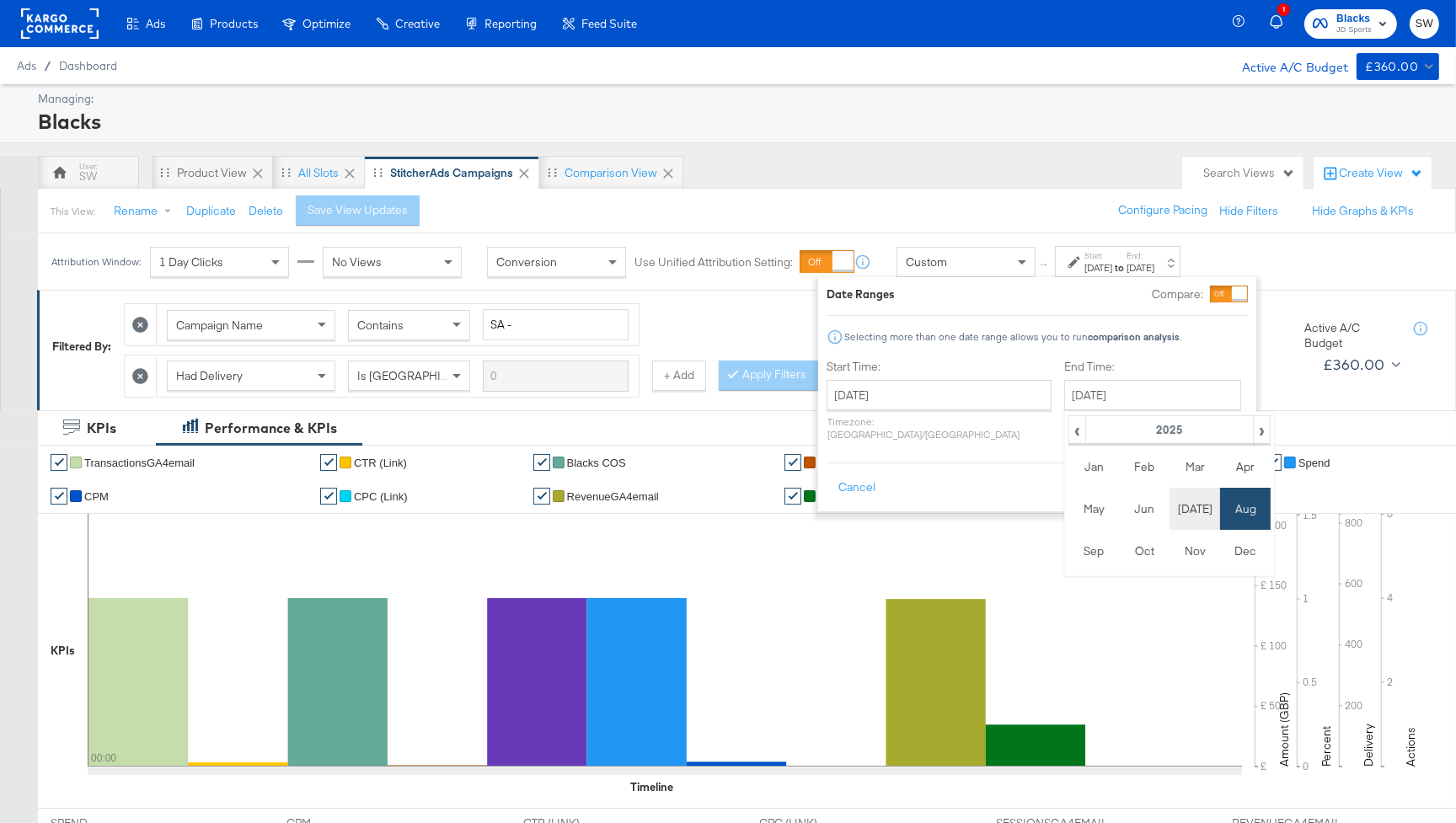
scroll to position [4, 0]
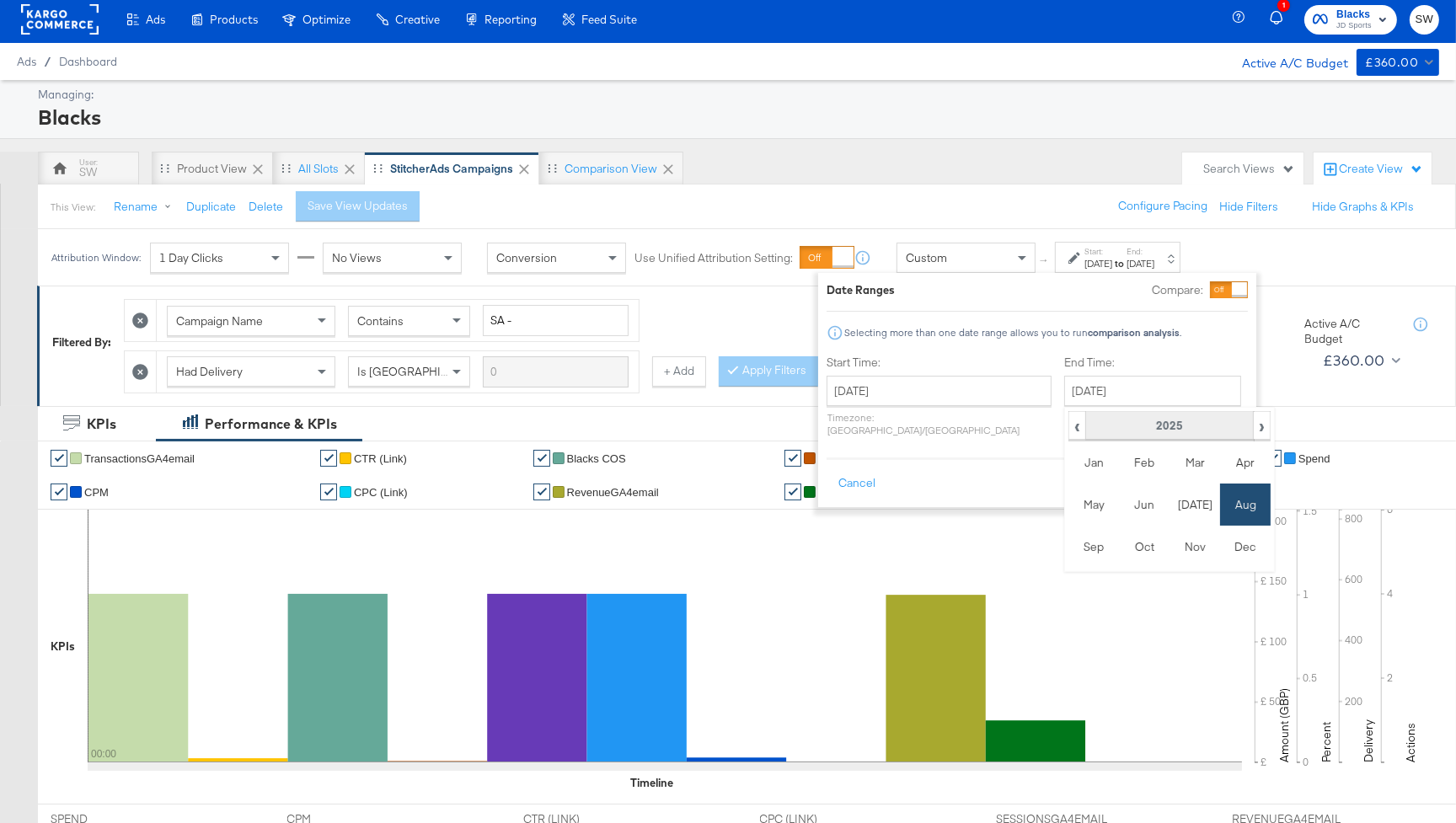
click at [1140, 422] on th "2025" at bounding box center [1169, 426] width 168 height 29
click at [1118, 499] on td "2024" at bounding box center [1143, 505] width 50 height 43
click at [1220, 497] on td "Aug" at bounding box center [1244, 505] width 50 height 43
click at [1241, 517] on td "17" at bounding box center [1255, 523] width 29 height 24
type input "August 17th 2024"
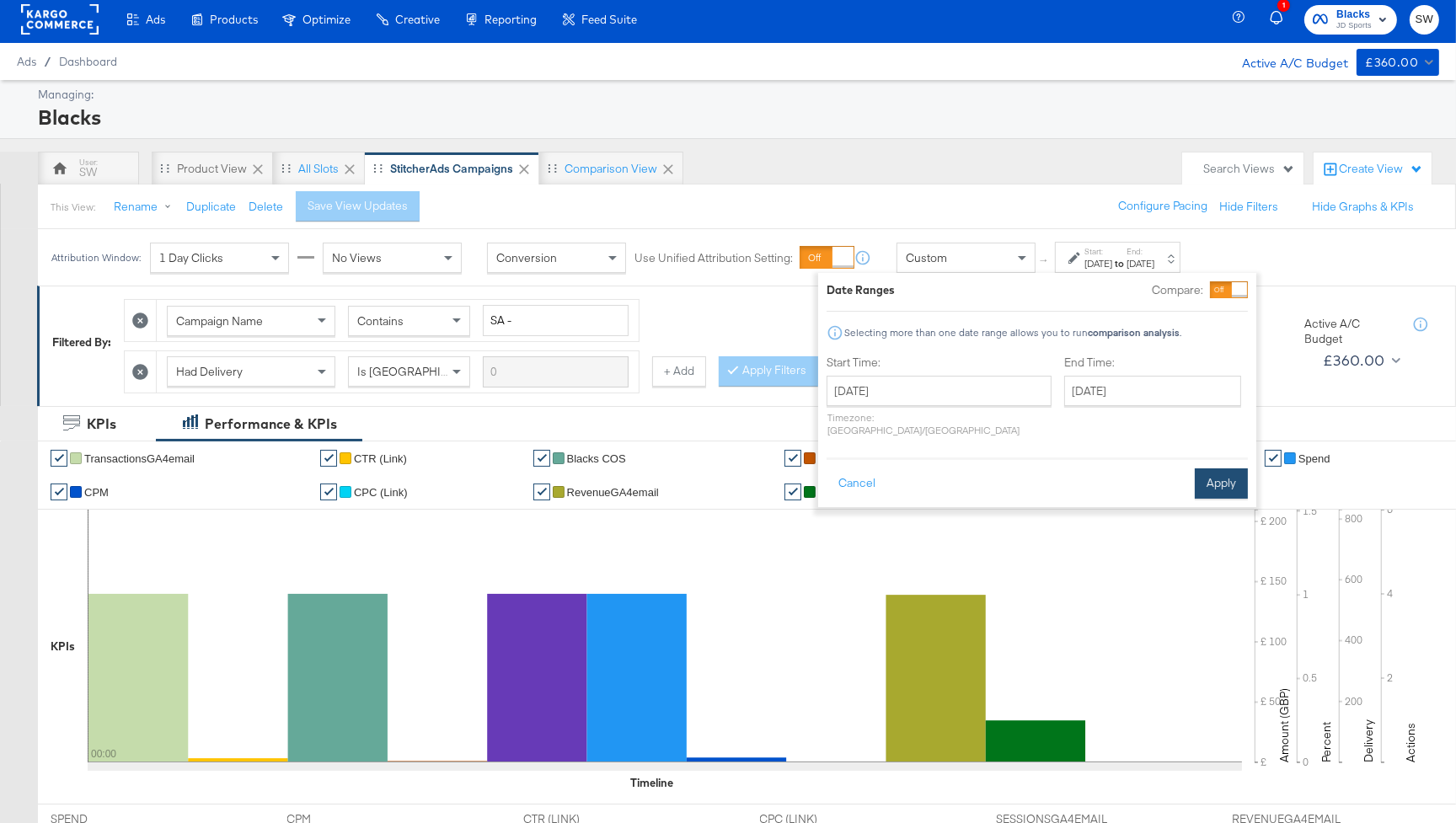
click at [1226, 468] on button "Apply" at bounding box center [1221, 484] width 53 height 31
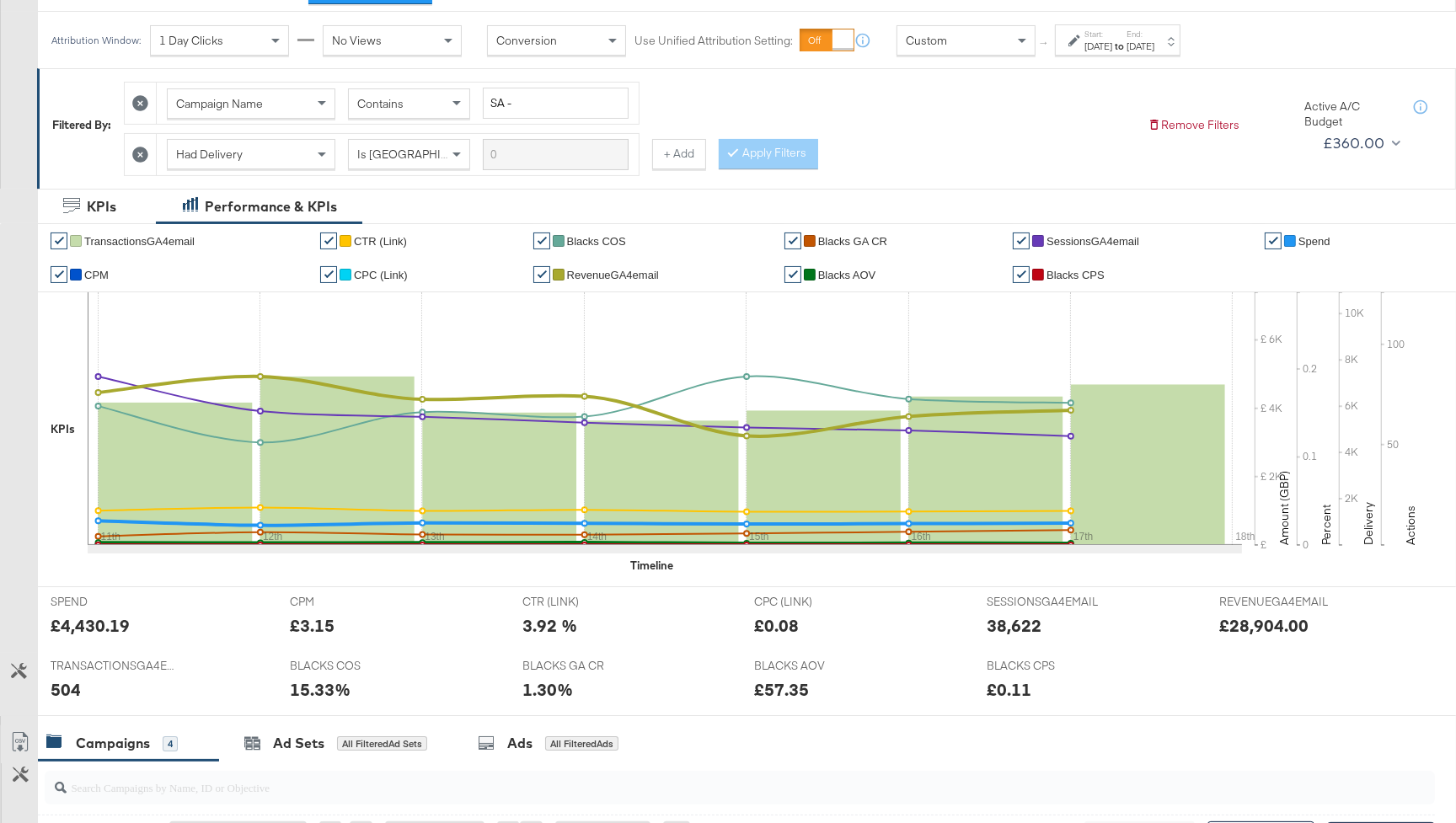
scroll to position [219, 0]
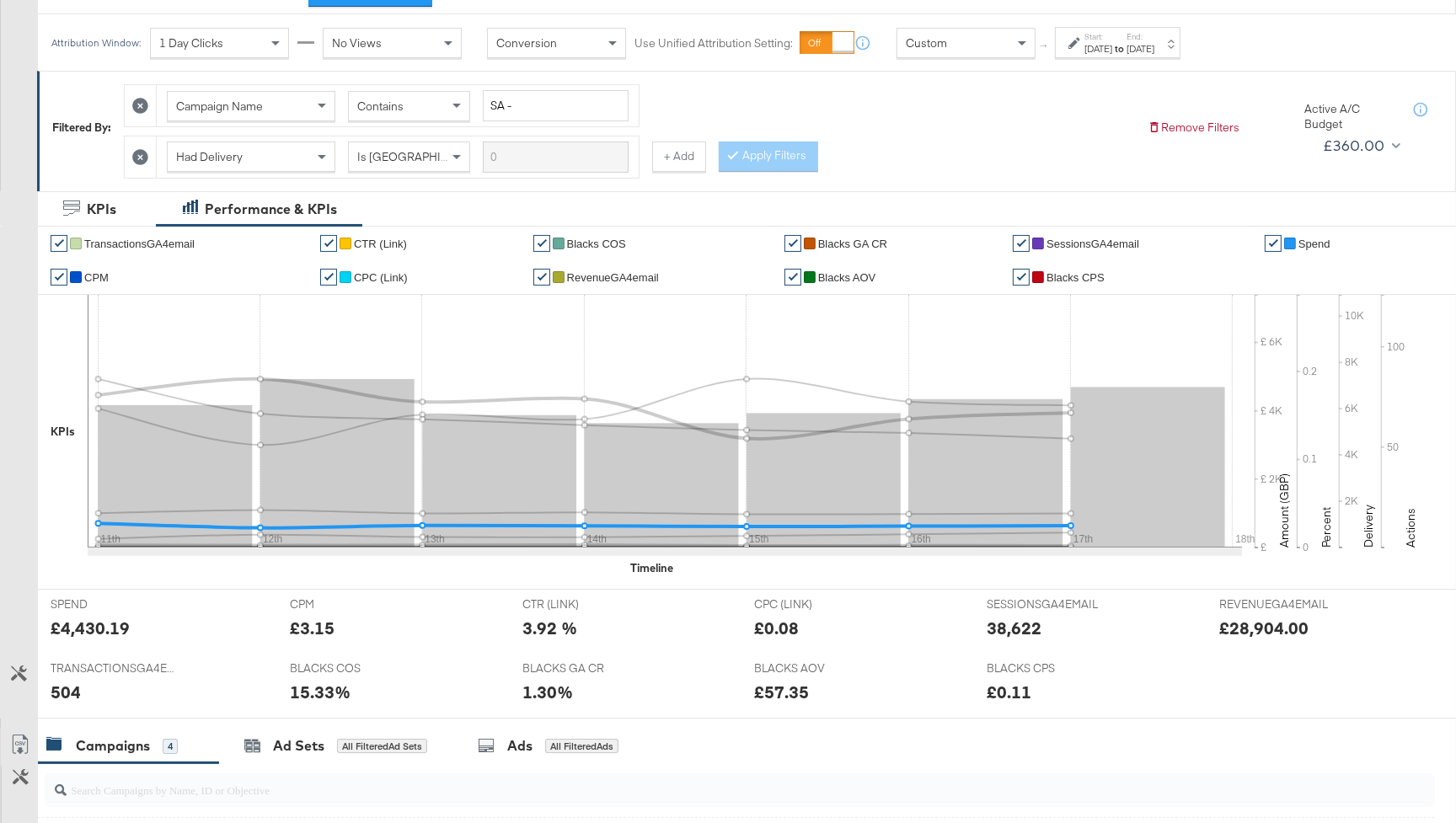
click at [1304, 240] on span "Spend" at bounding box center [1314, 243] width 32 height 13
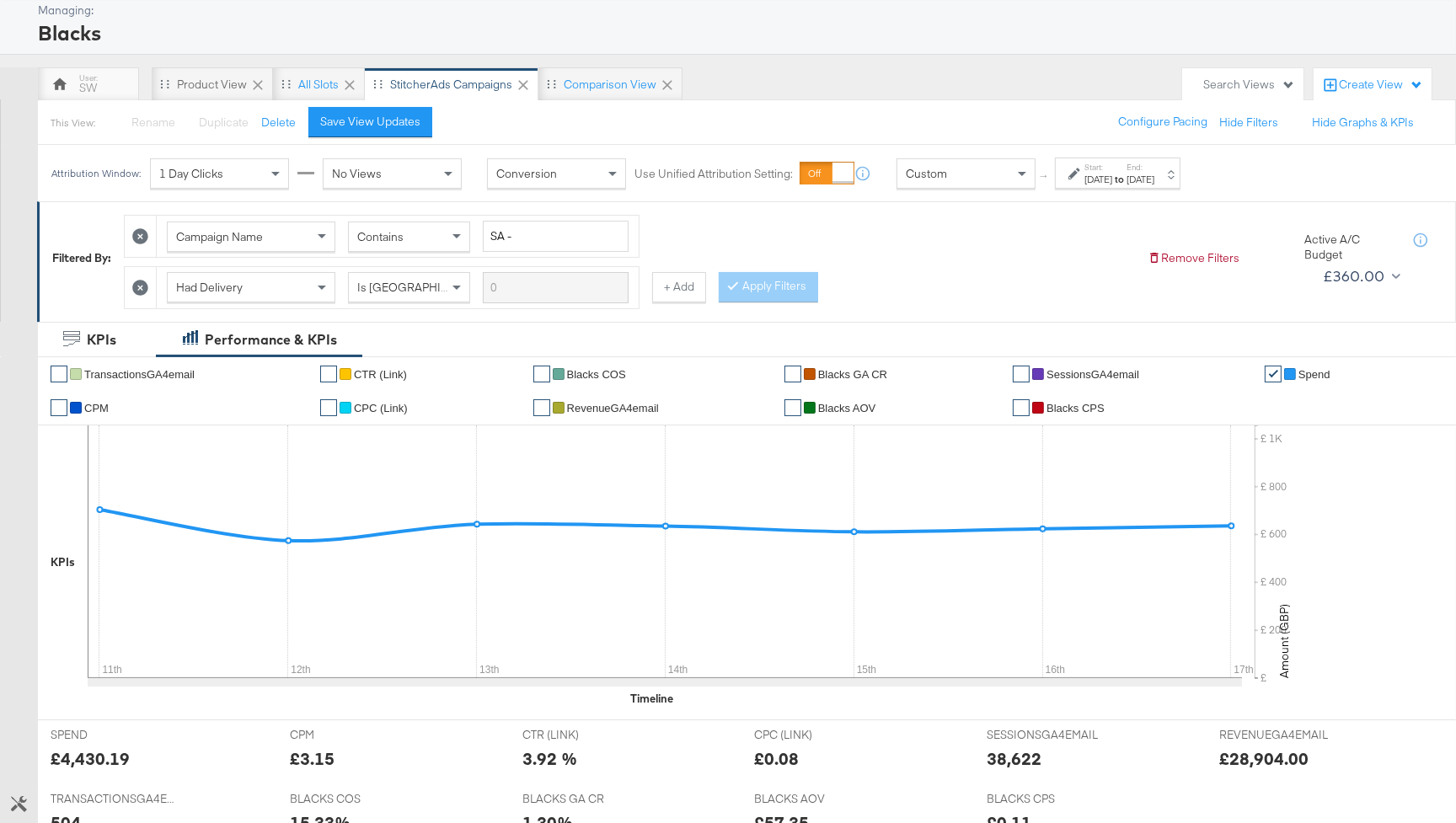
scroll to position [0, 0]
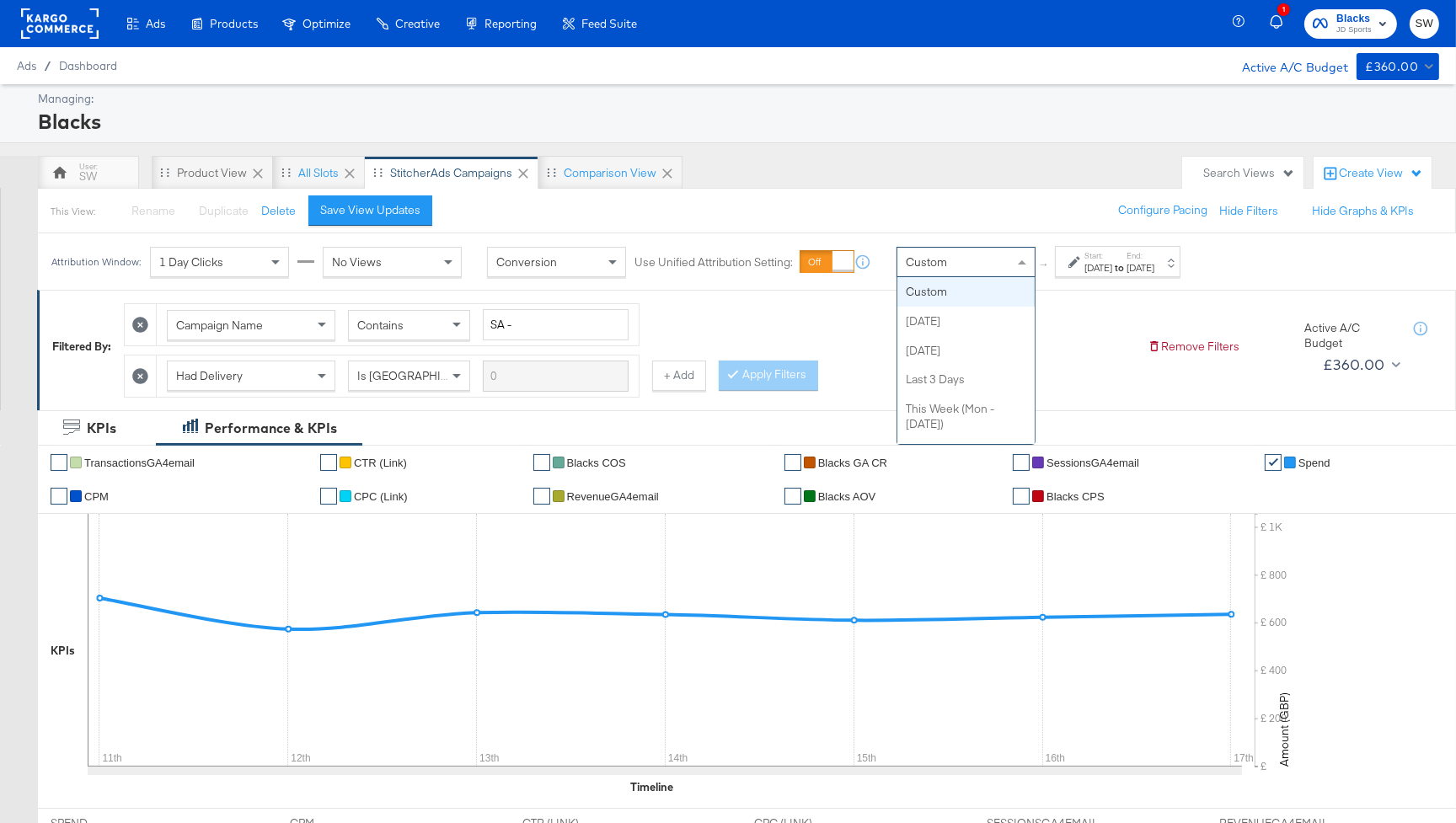
click at [947, 267] on div "Custom" at bounding box center [965, 262] width 137 height 29
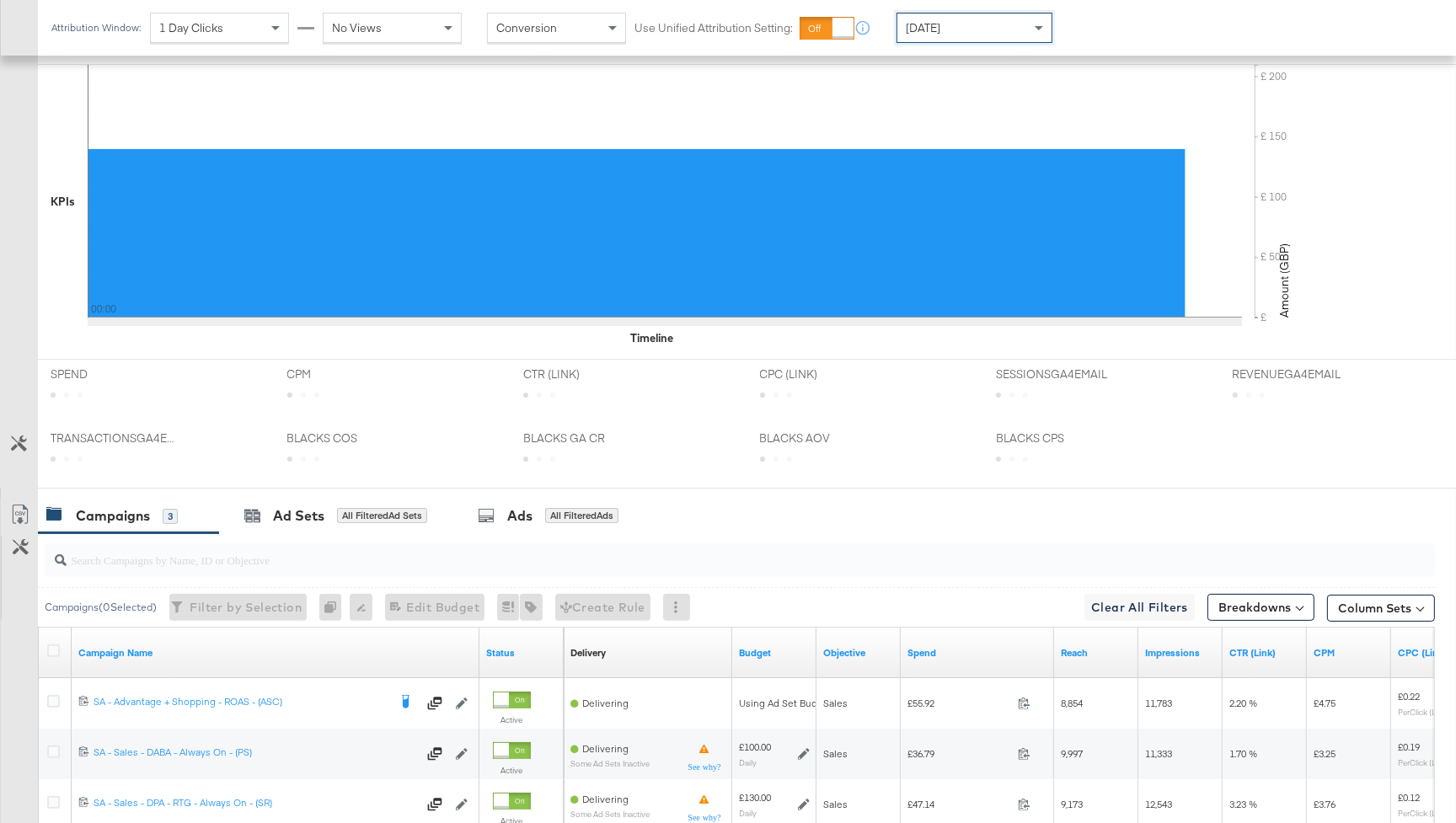
scroll to position [613, 0]
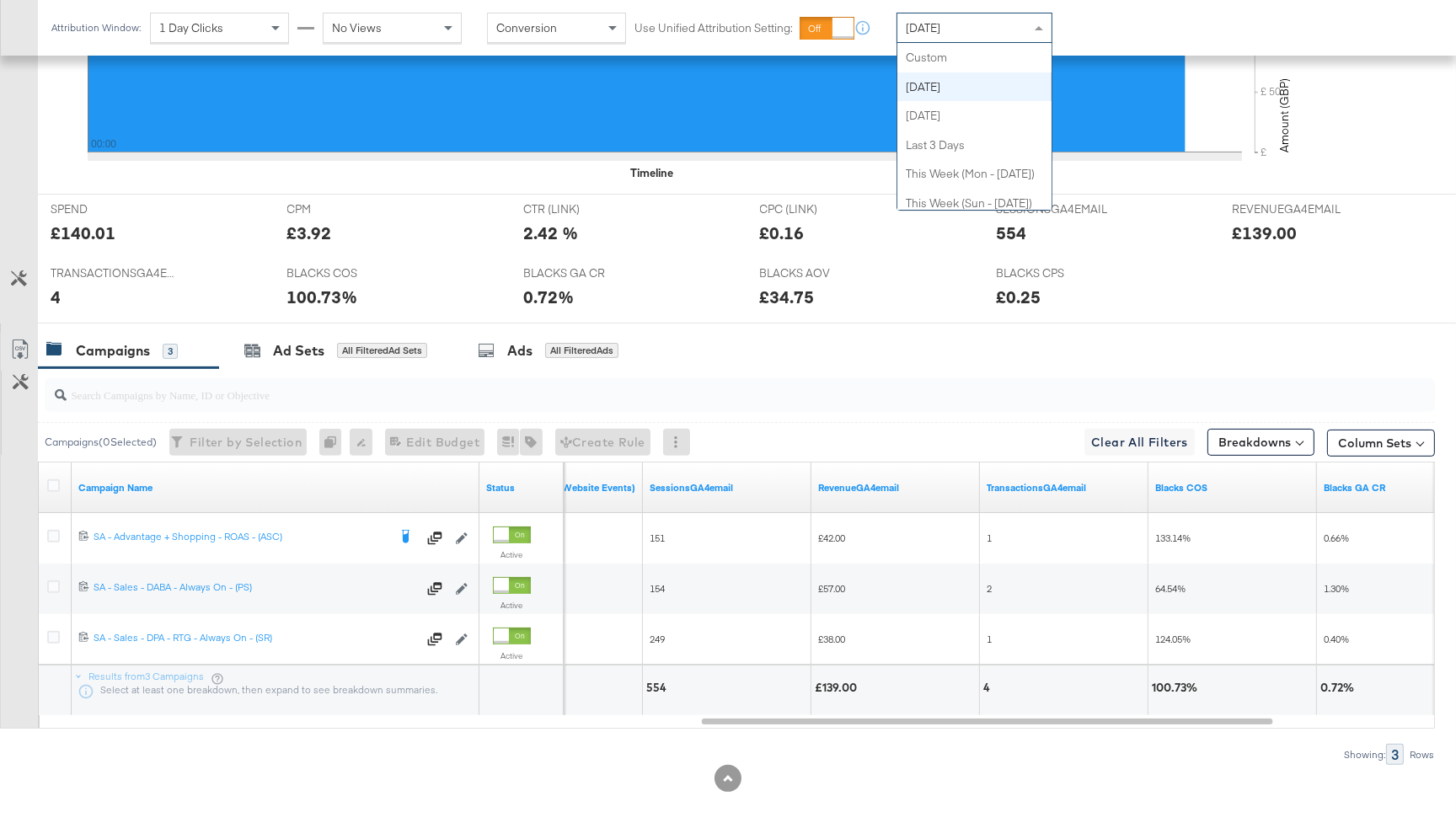
click at [1010, 26] on div "[DATE]" at bounding box center [974, 28] width 154 height 29
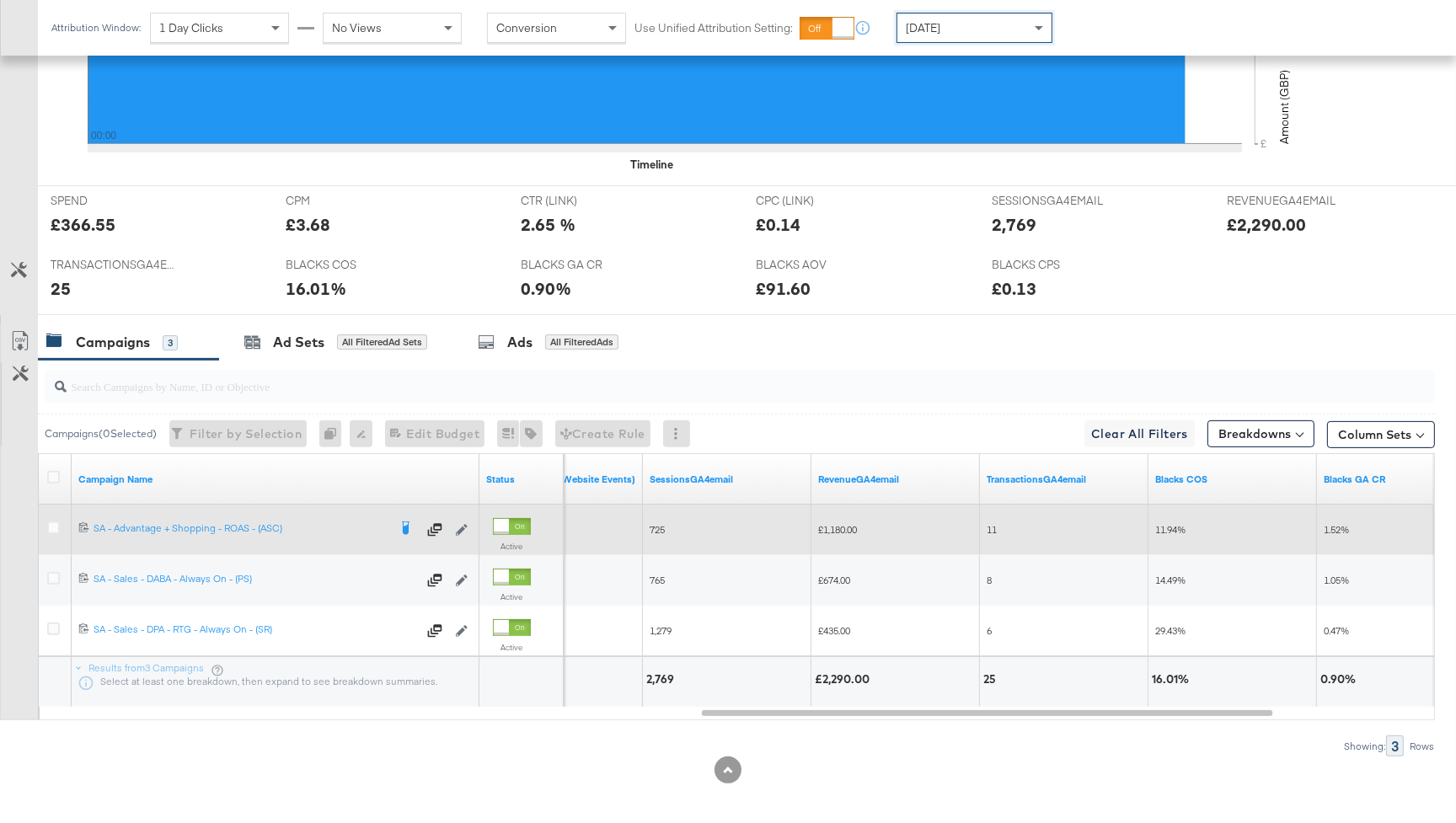
scroll to position [627, 0]
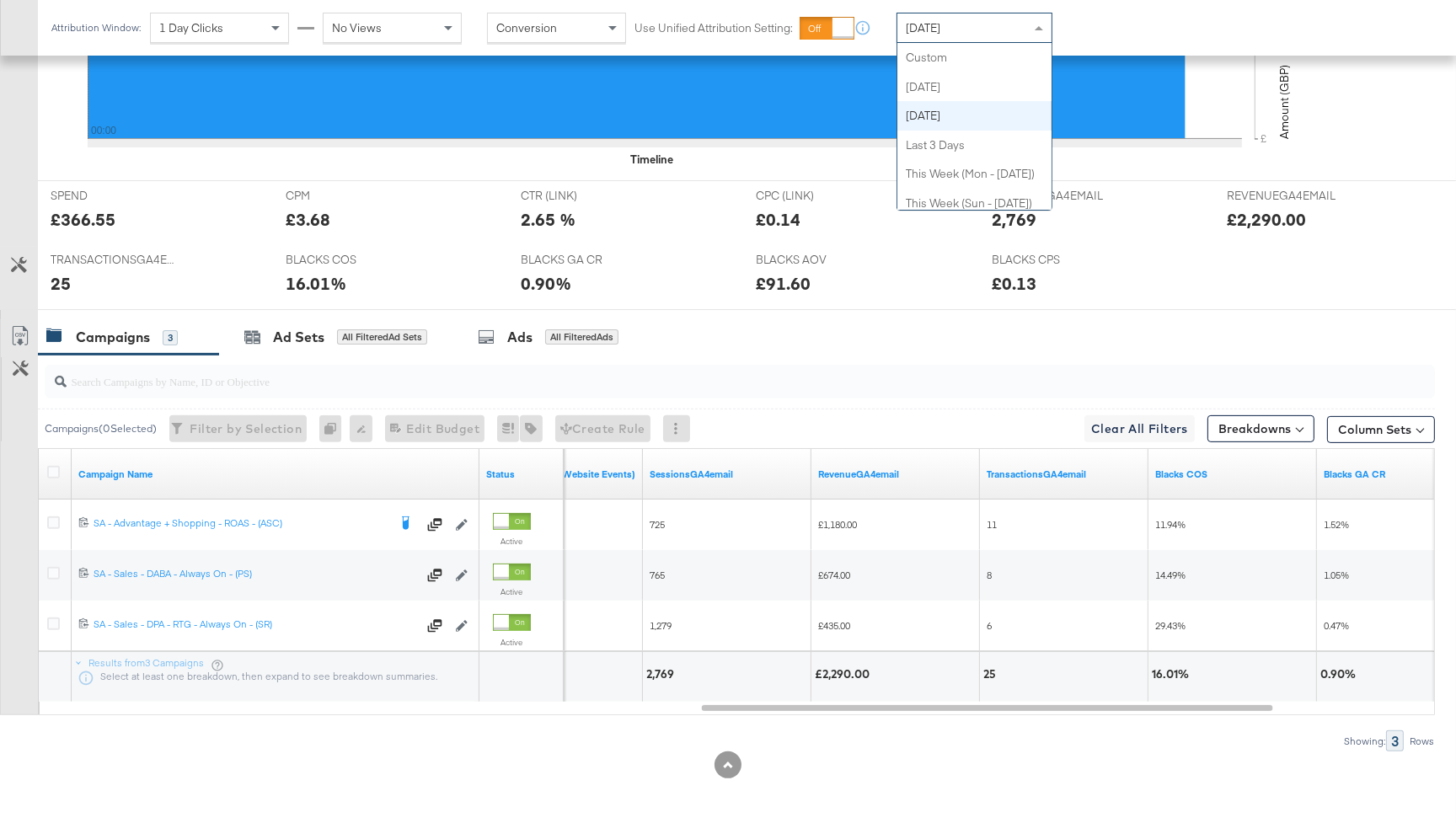
drag, startPoint x: 1004, startPoint y: 25, endPoint x: 1001, endPoint y: 87, distance: 62.1
click at [1004, 26] on div "[DATE]" at bounding box center [974, 28] width 154 height 29
click at [881, 757] on div at bounding box center [728, 765] width 1456 height 27
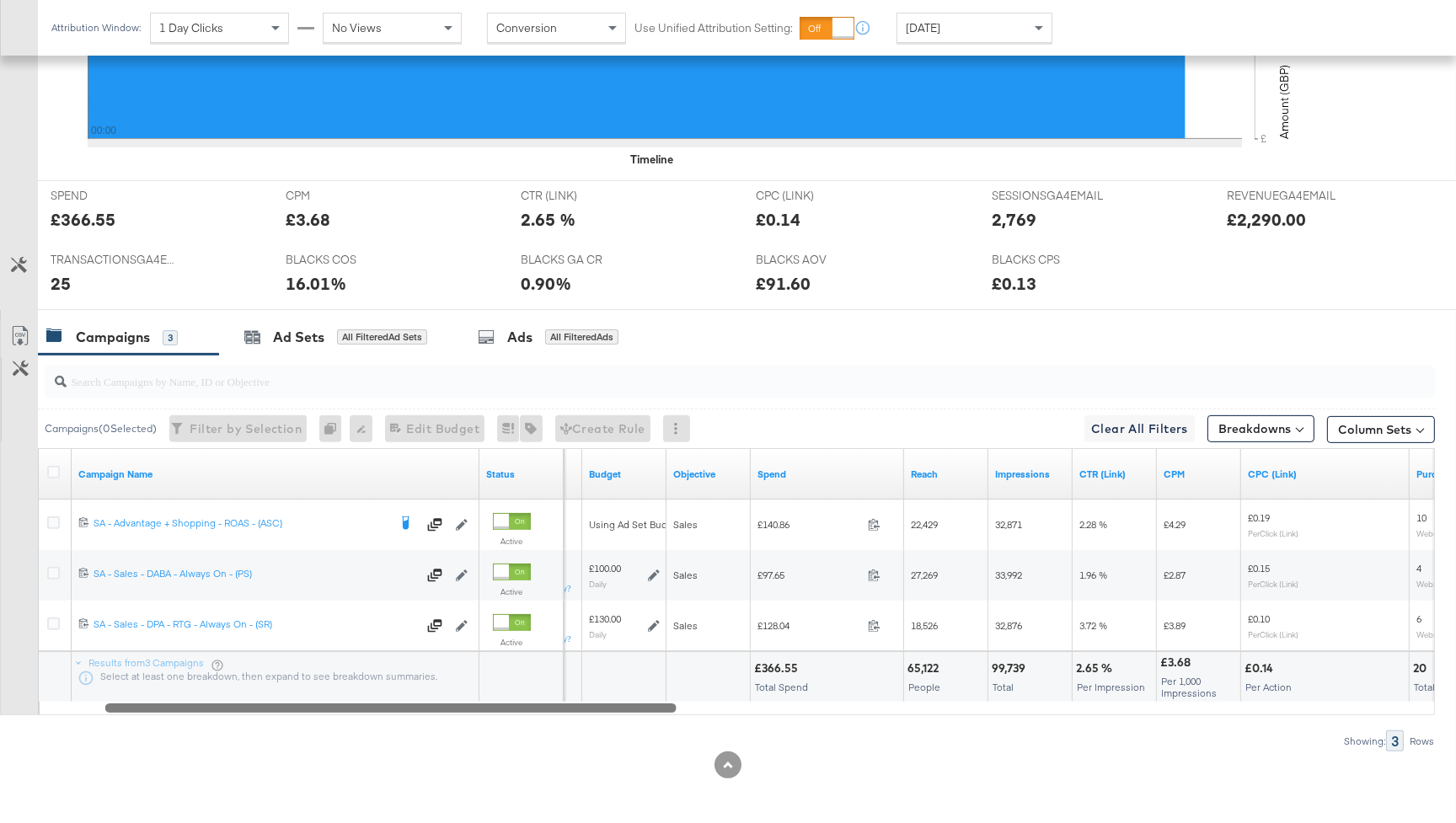
drag, startPoint x: 884, startPoint y: 707, endPoint x: 287, endPoint y: 720, distance: 597.1
click at [287, 720] on div "Campaigns ( 0 Selected) Filter by Selection Filter 0 campaigns 0 Rename 0 campa…" at bounding box center [717, 553] width 1435 height 397
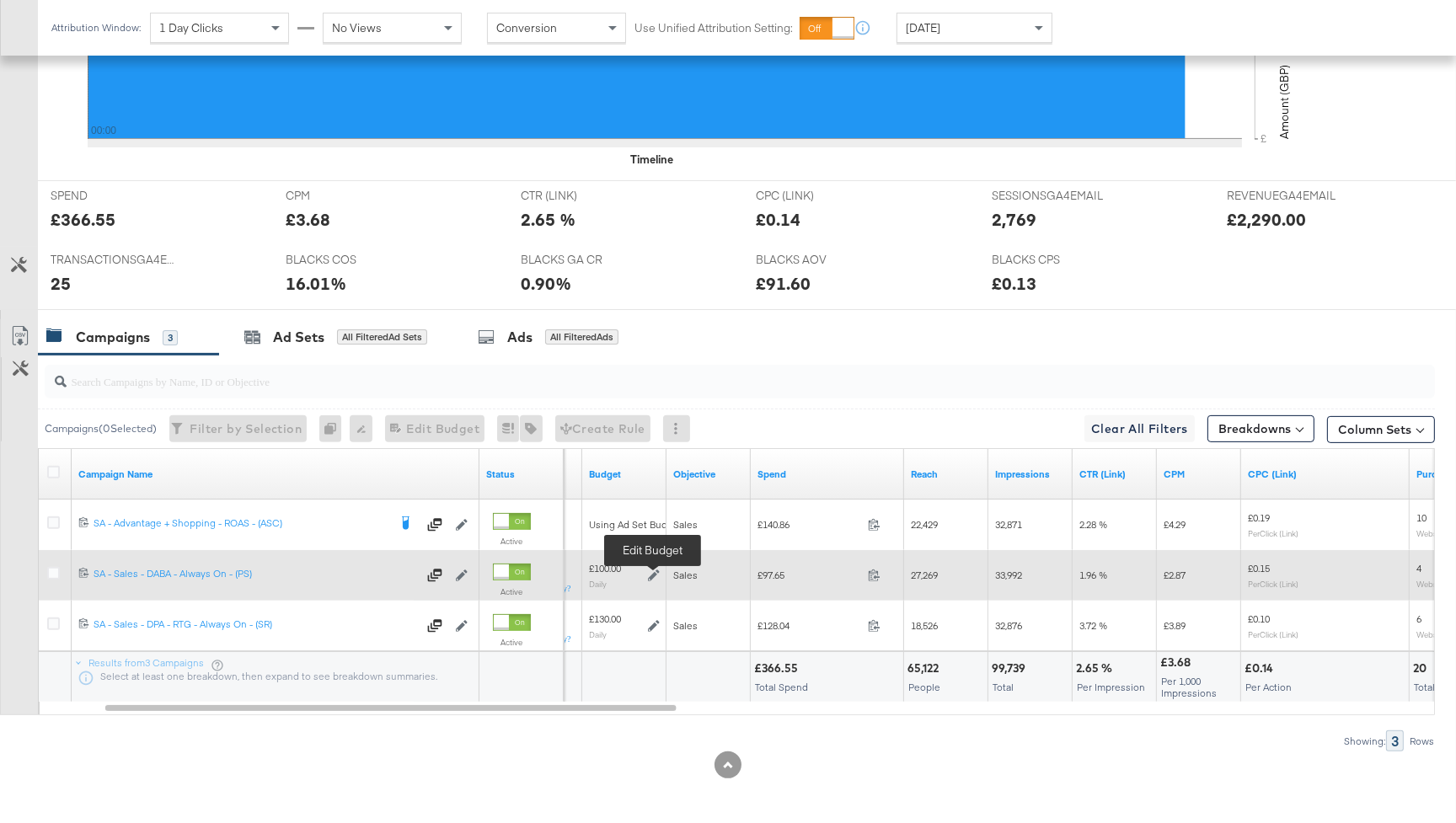
click at [653, 574] on icon at bounding box center [654, 576] width 12 height 12
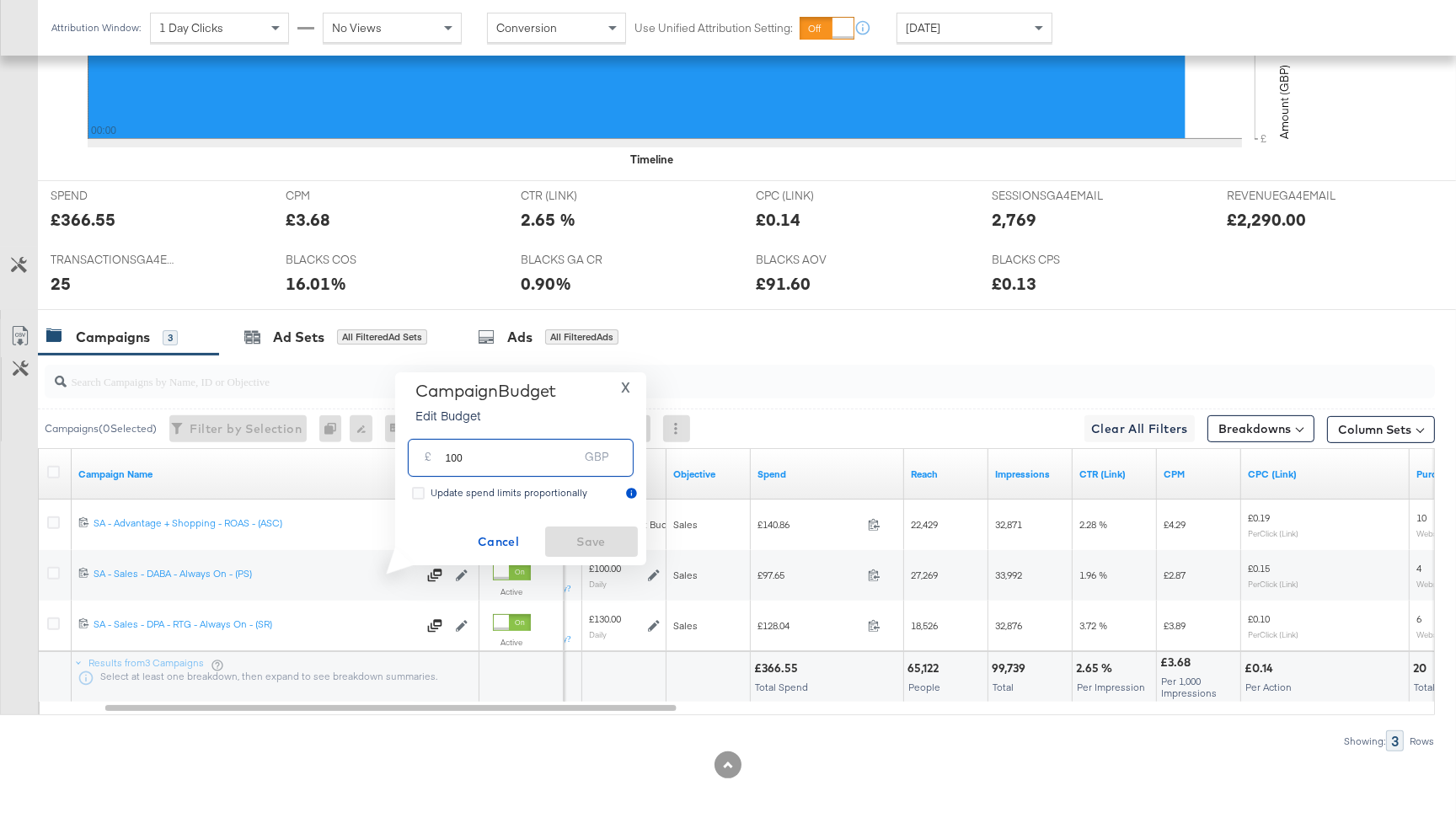
drag, startPoint x: 484, startPoint y: 460, endPoint x: 439, endPoint y: 457, distance: 45.1
click at [439, 457] on div "£ 100 GBP" at bounding box center [520, 457] width 225 height 38
type input "130"
click at [604, 534] on span "Save" at bounding box center [591, 542] width 79 height 21
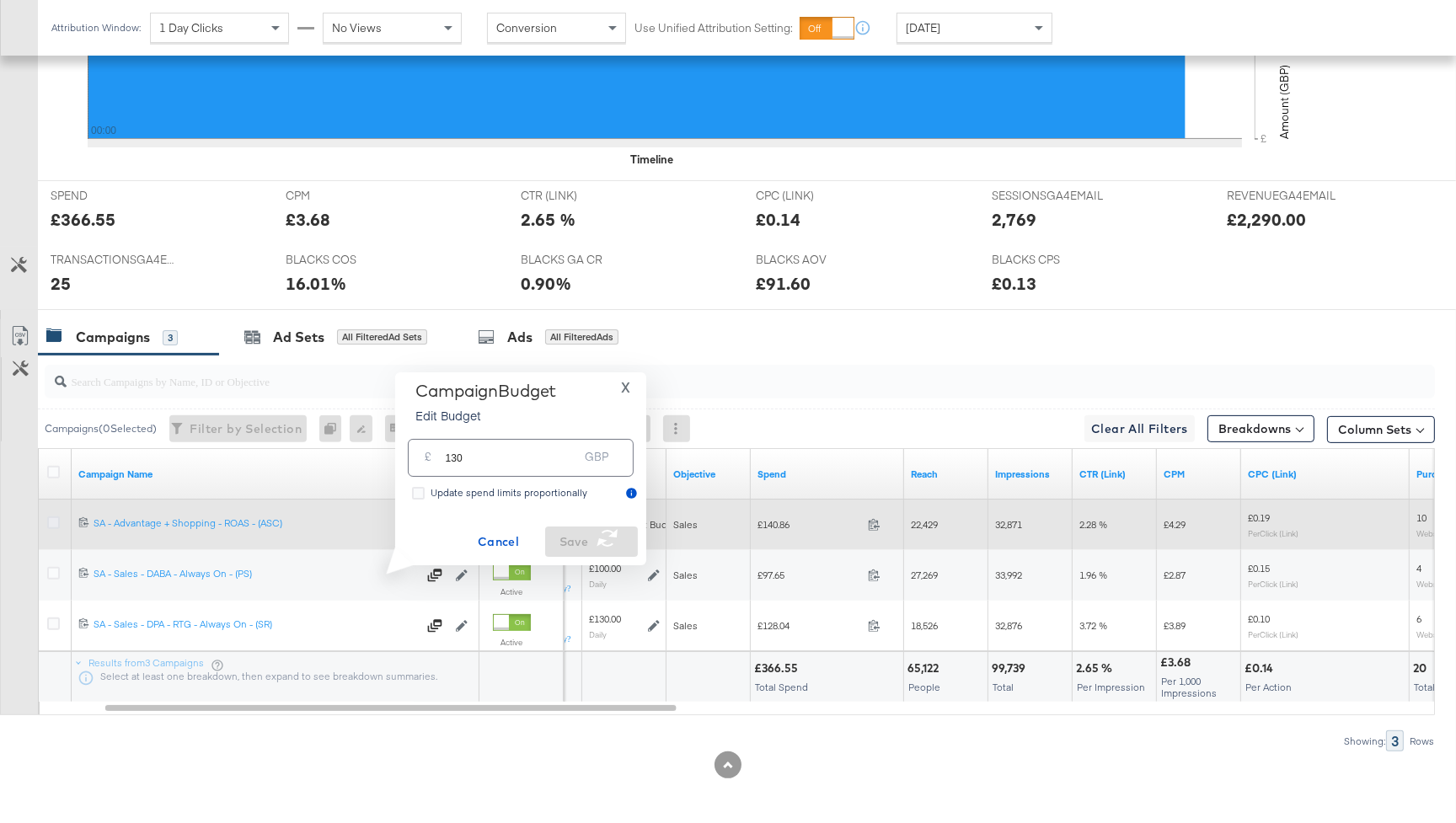
click at [51, 516] on icon at bounding box center [53, 522] width 13 height 13
click at [0, 0] on input "checkbox" at bounding box center [0, 0] width 0 height 0
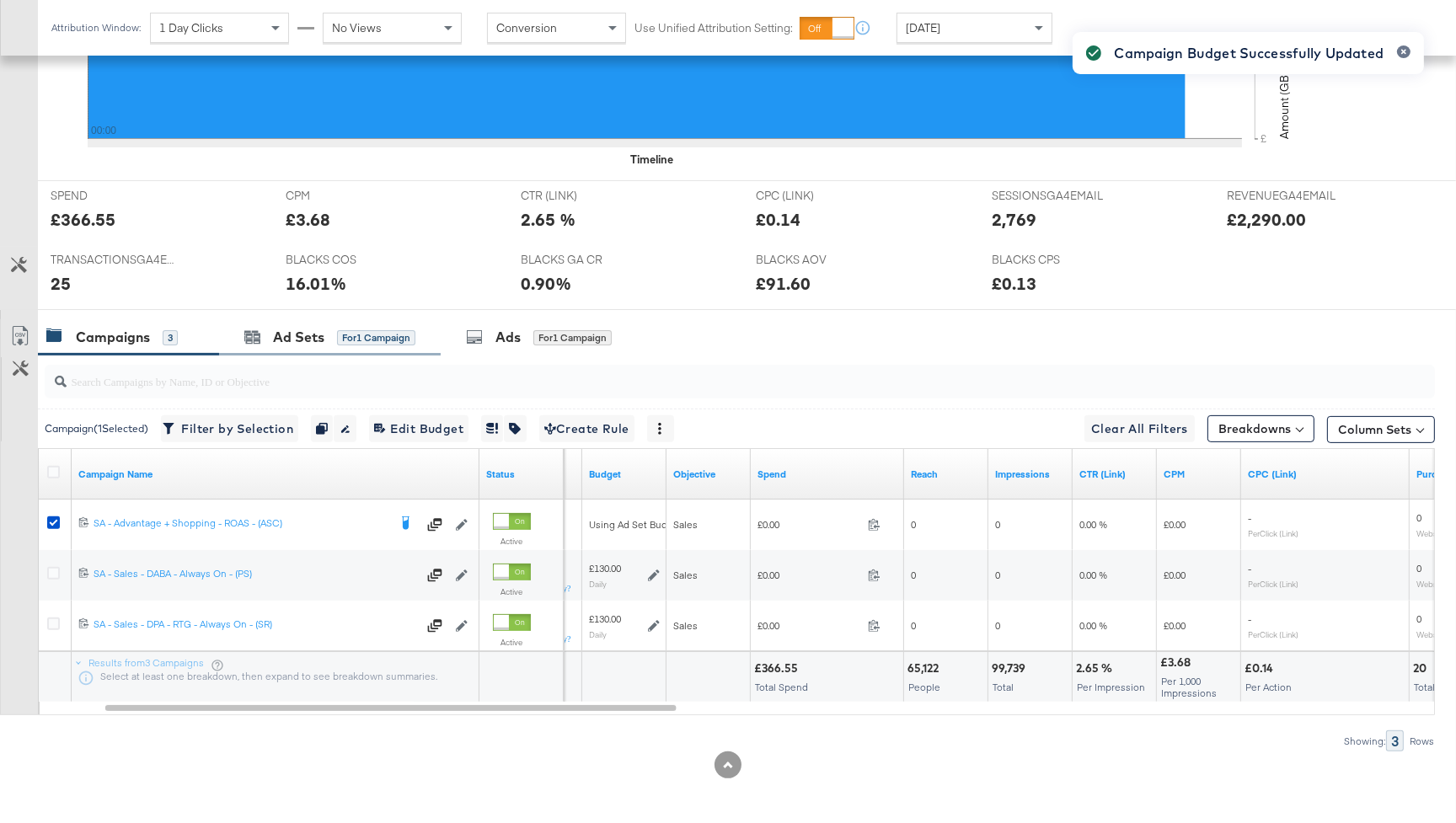
click at [308, 344] on div "Ad Sets for 1 Campaign" at bounding box center [330, 337] width 221 height 37
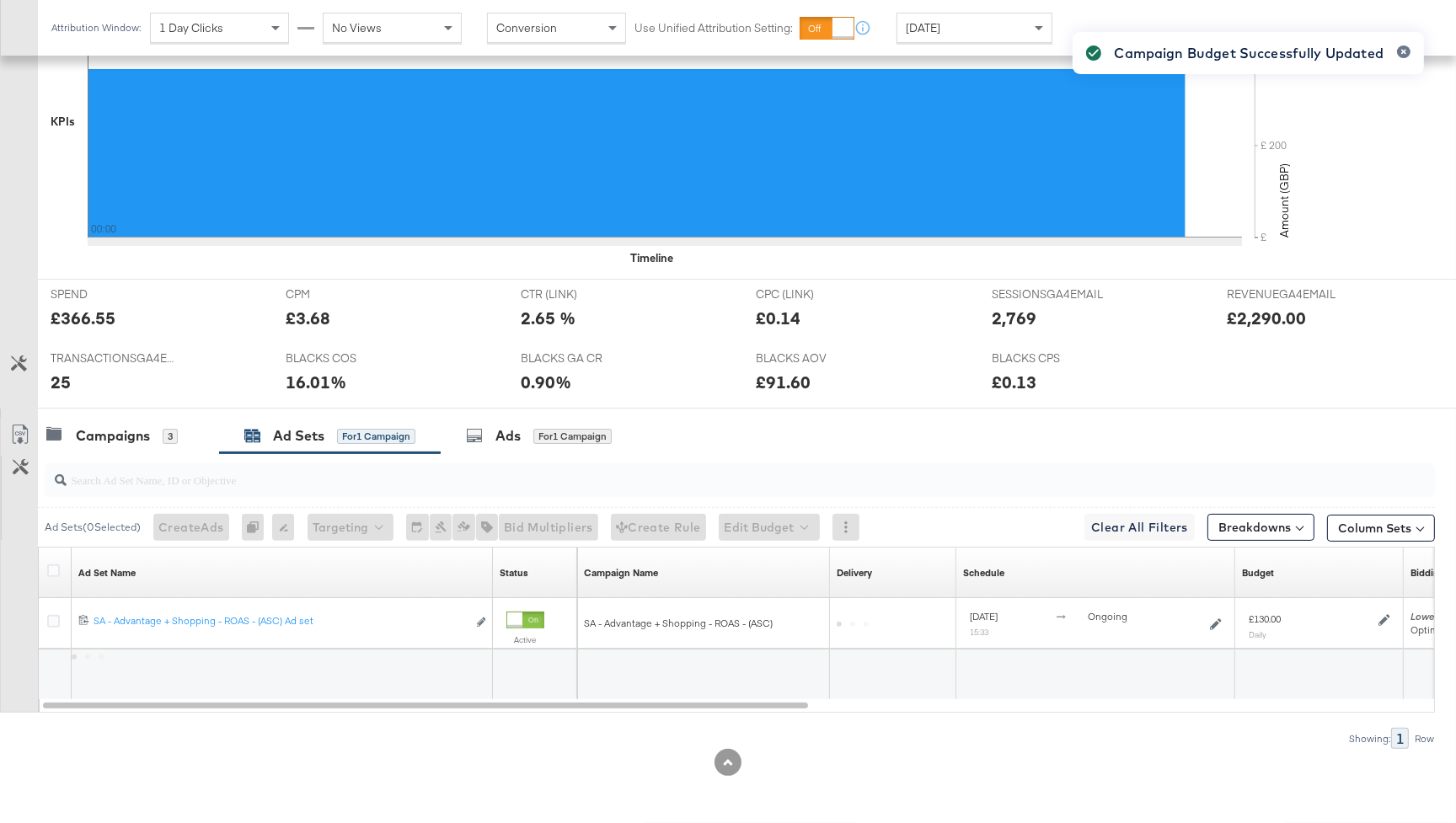
scroll to position [525, 0]
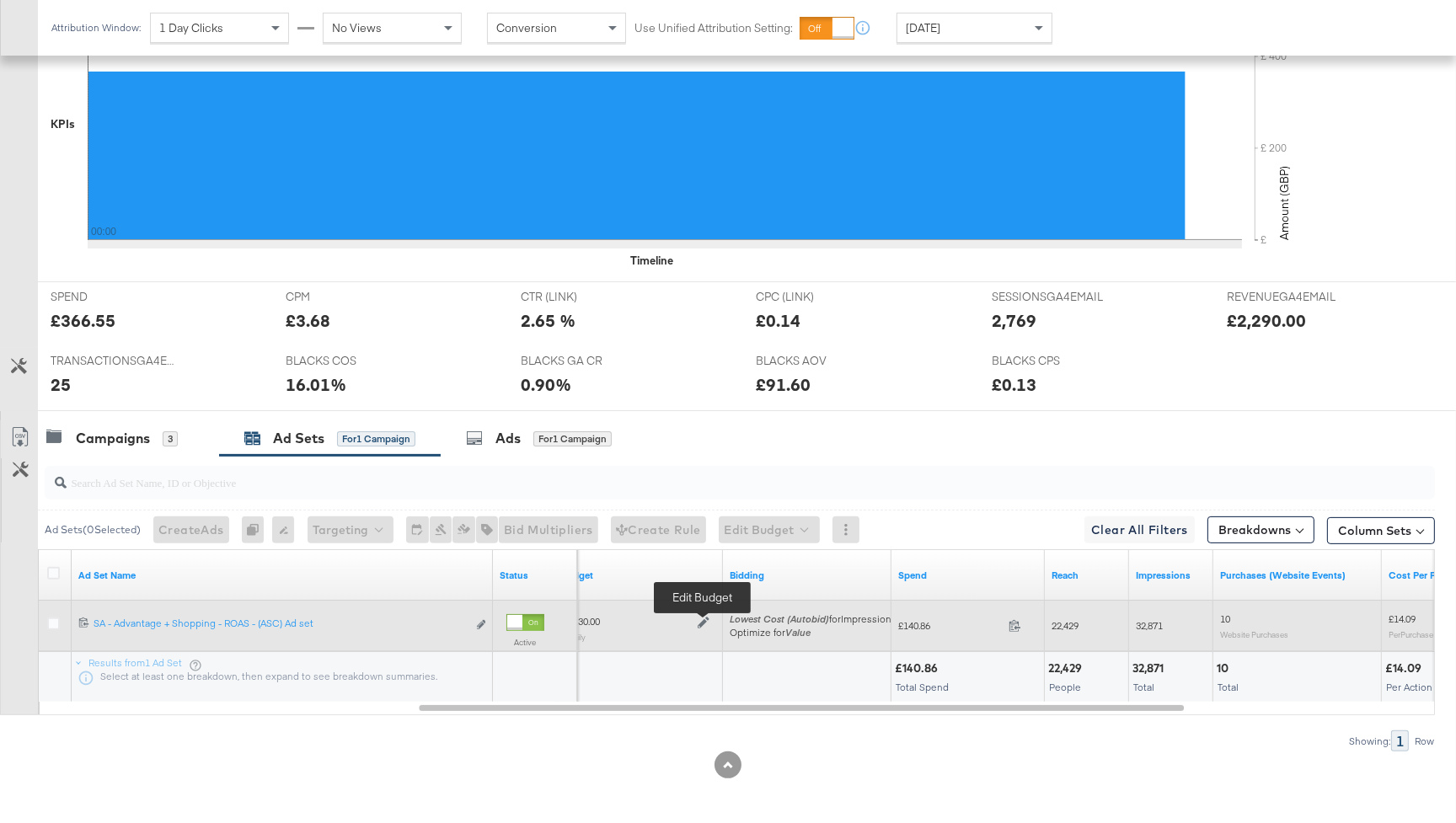
click at [702, 617] on icon at bounding box center [703, 622] width 12 height 12
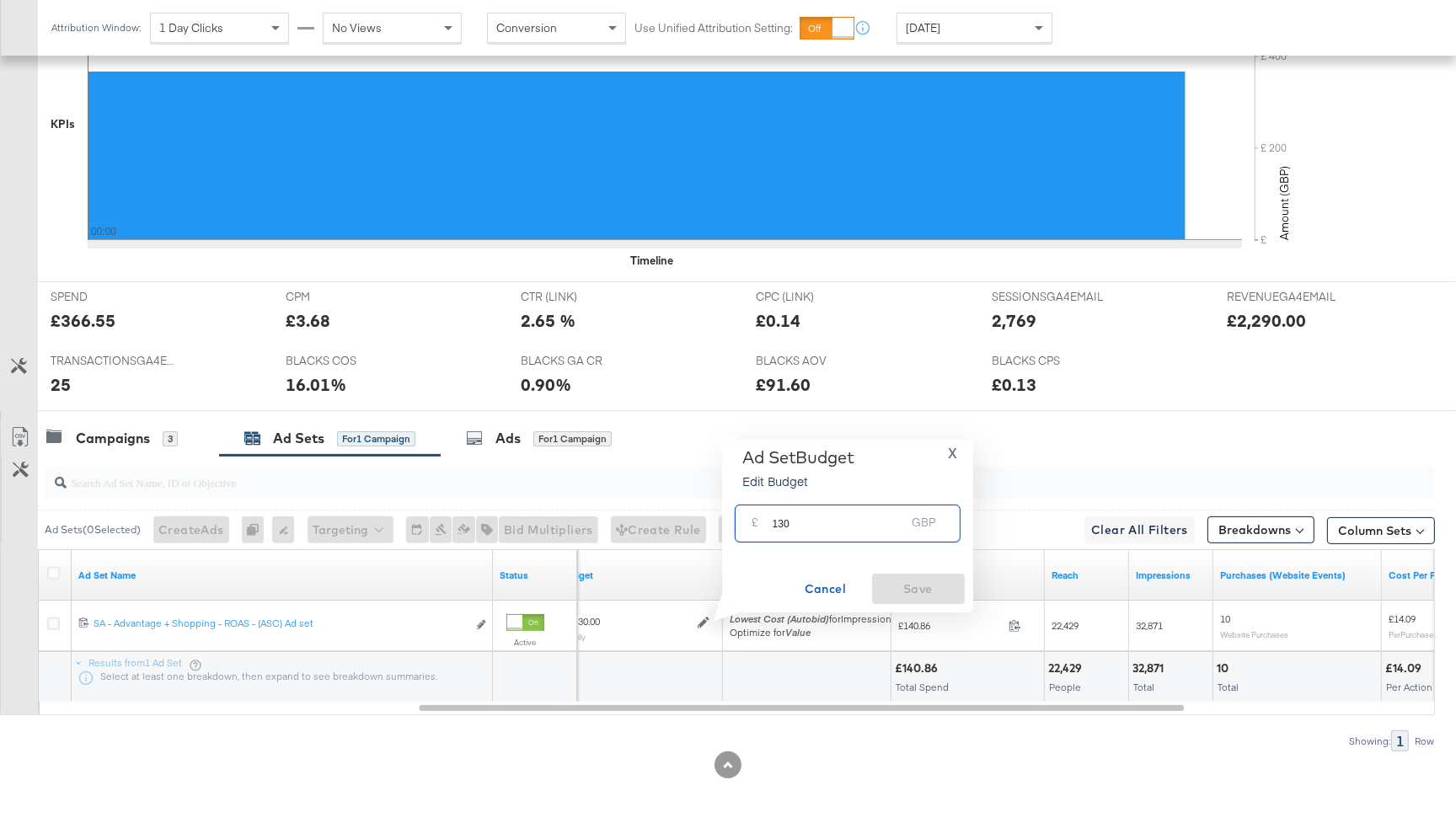
drag, startPoint x: 824, startPoint y: 529, endPoint x: 773, endPoint y: 528, distance: 51.0
click at [773, 528] on input "130" at bounding box center [839, 516] width 133 height 37
type input "200"
click at [929, 594] on span "Save" at bounding box center [918, 588] width 79 height 21
click at [153, 440] on div "Campaigns 3" at bounding box center [111, 438] width 132 height 20
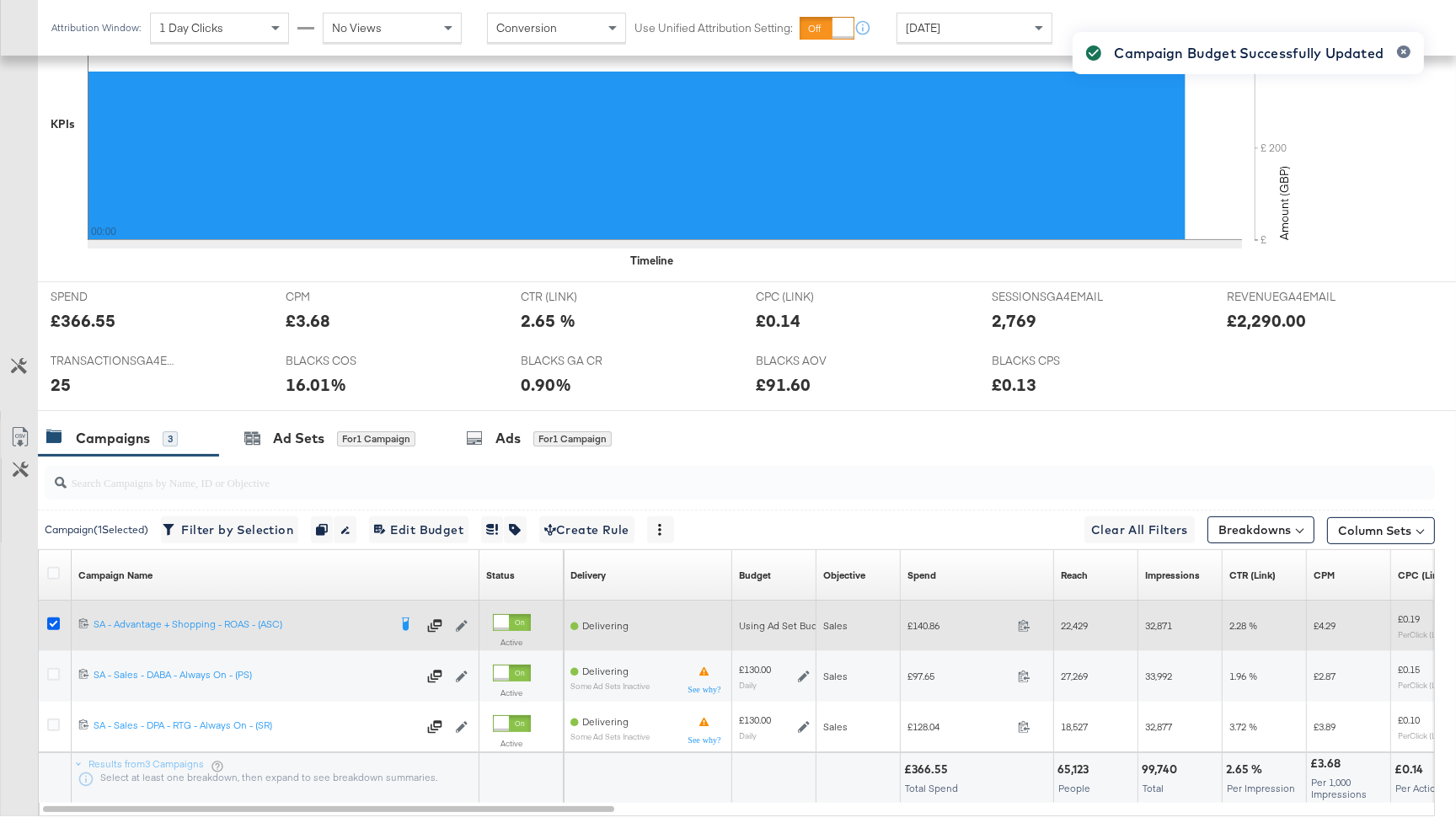
click at [57, 625] on icon at bounding box center [53, 623] width 13 height 13
click at [0, 0] on input "checkbox" at bounding box center [0, 0] width 0 height 0
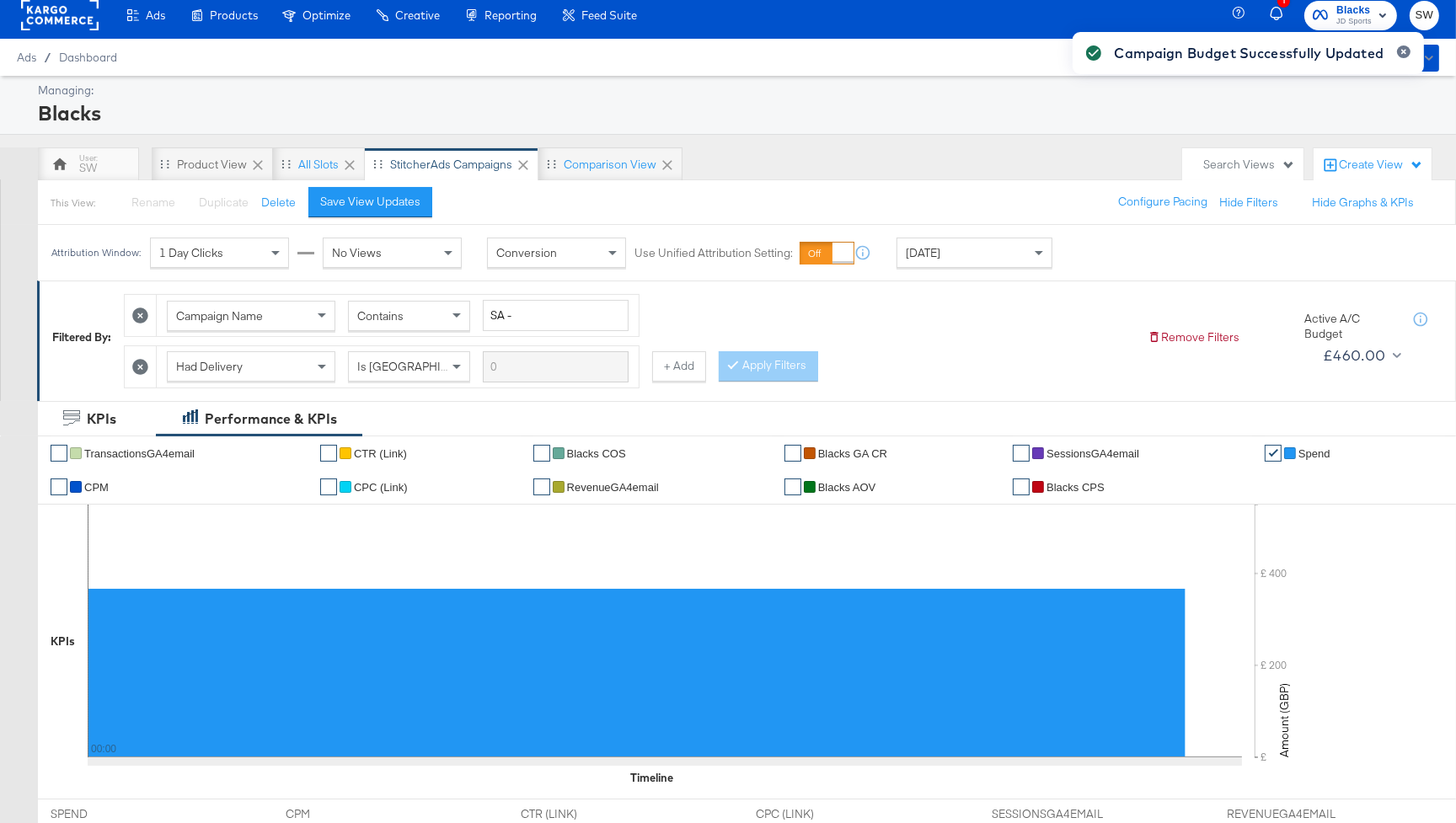
scroll to position [0, 0]
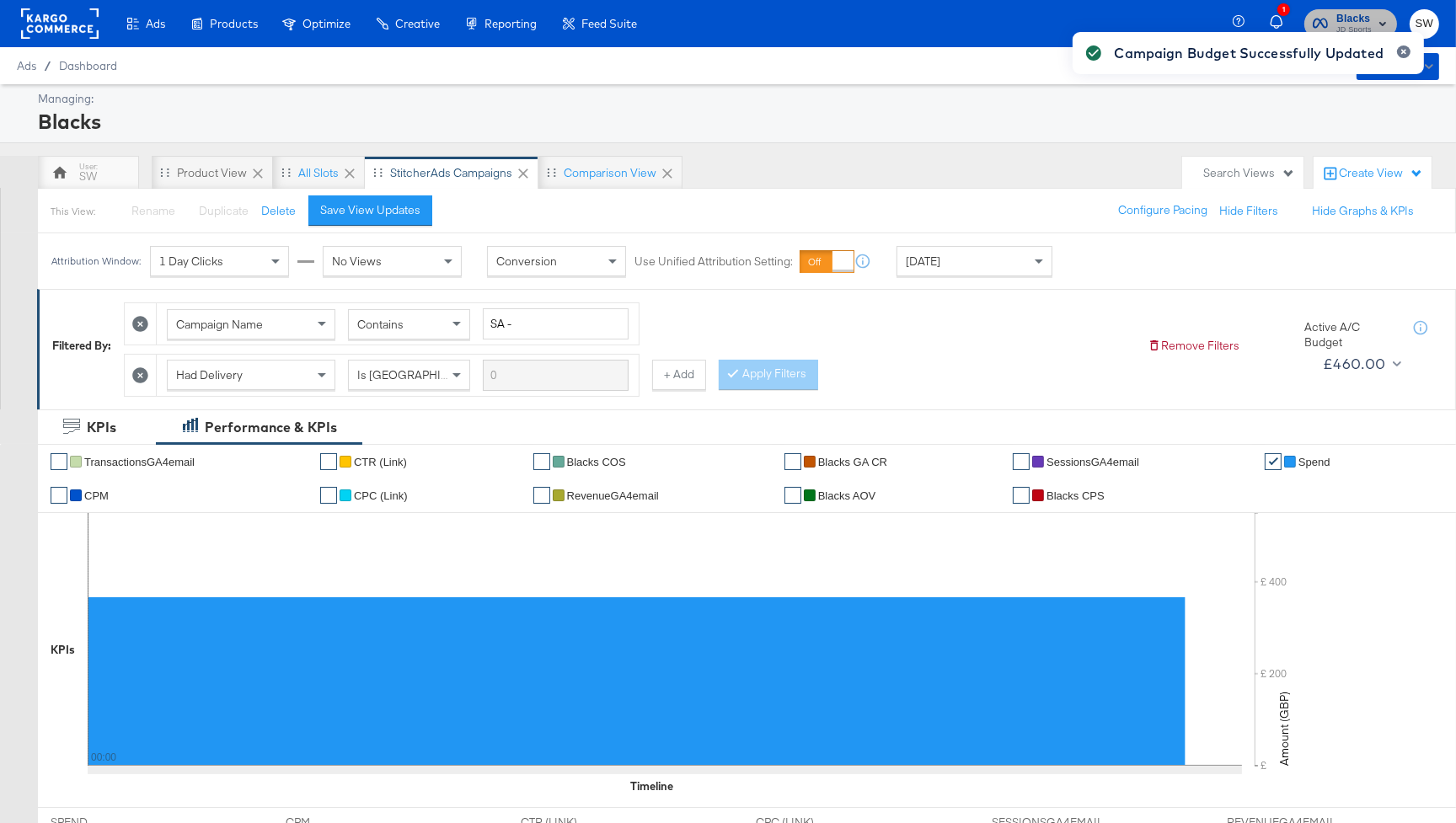
click at [1339, 10] on span "Blacks" at bounding box center [1354, 19] width 36 height 18
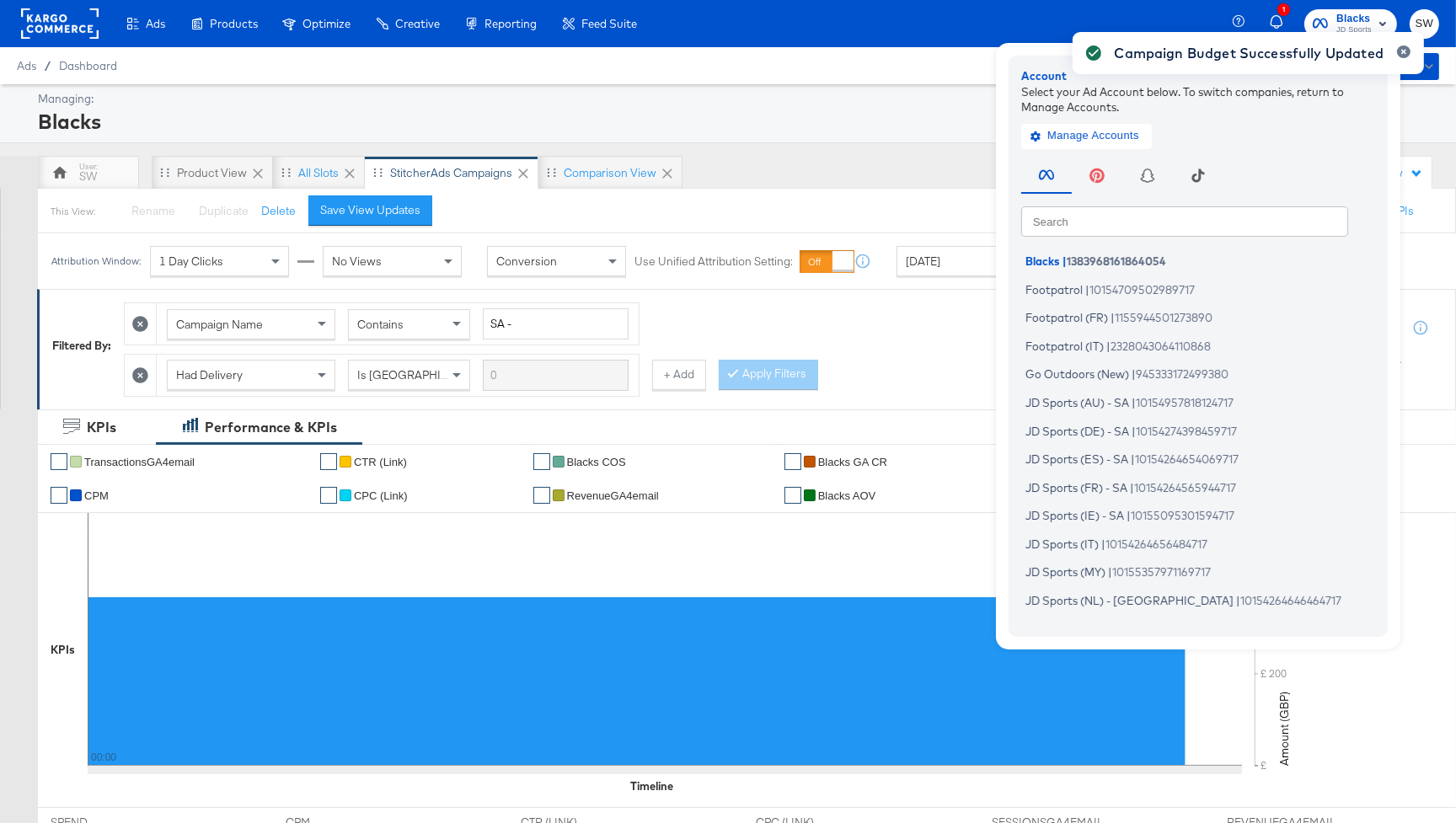
click at [1061, 221] on div "Campaign Budget Successfully Updated" at bounding box center [1248, 381] width 385 height 732
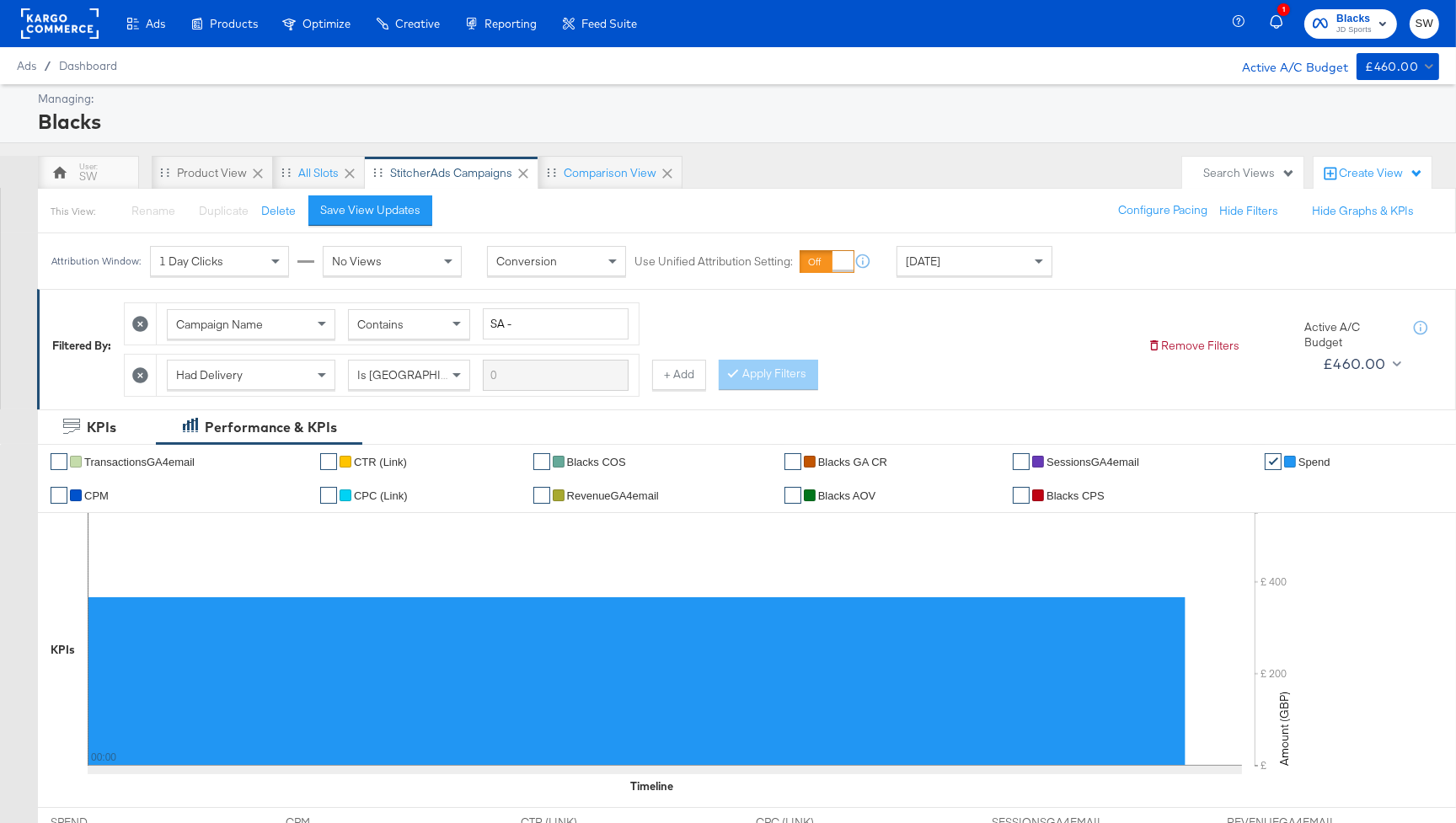
click at [1345, 17] on span "Blacks" at bounding box center [1354, 19] width 36 height 18
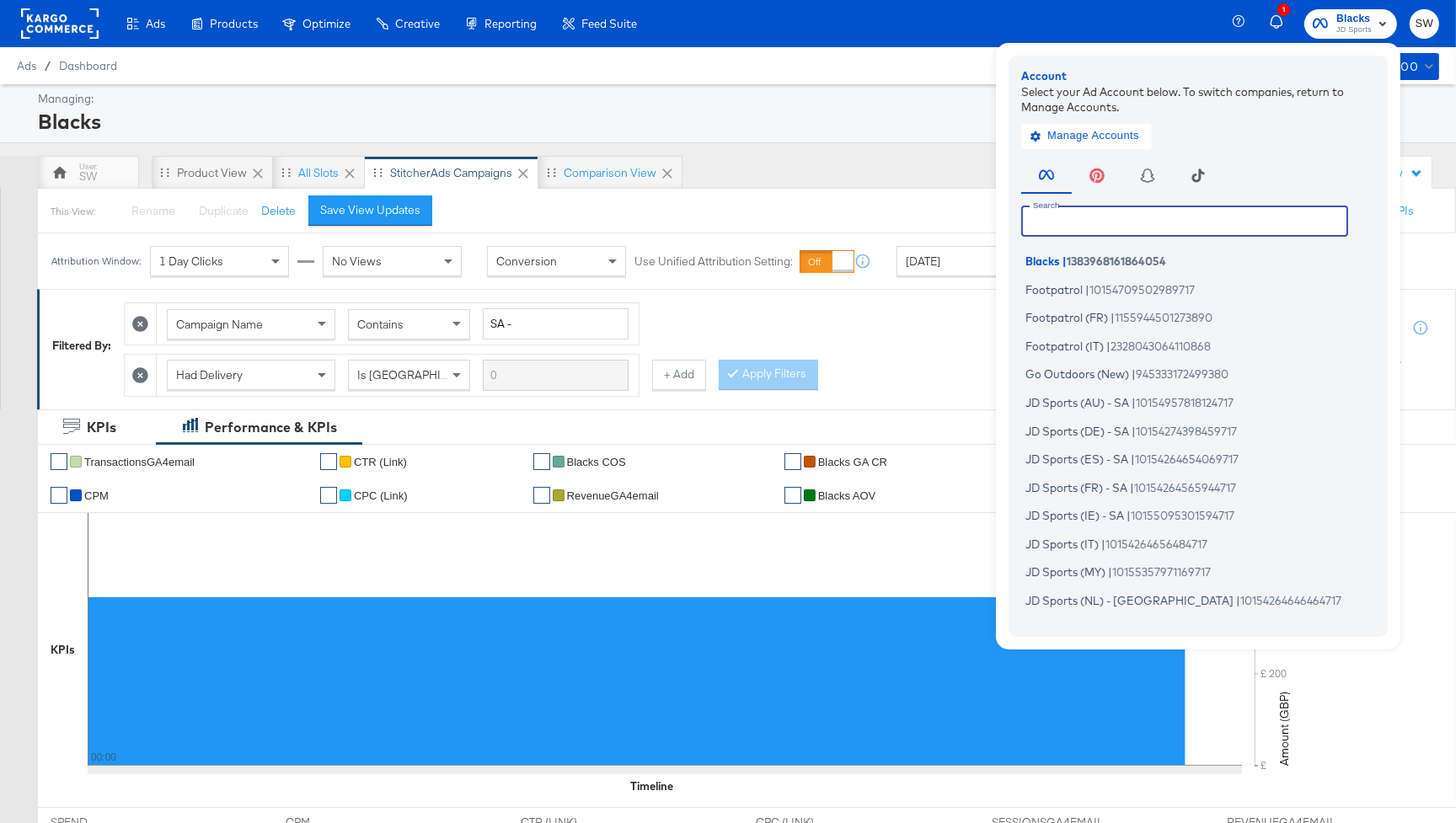
click at [1056, 217] on input "text" at bounding box center [1184, 221] width 327 height 31
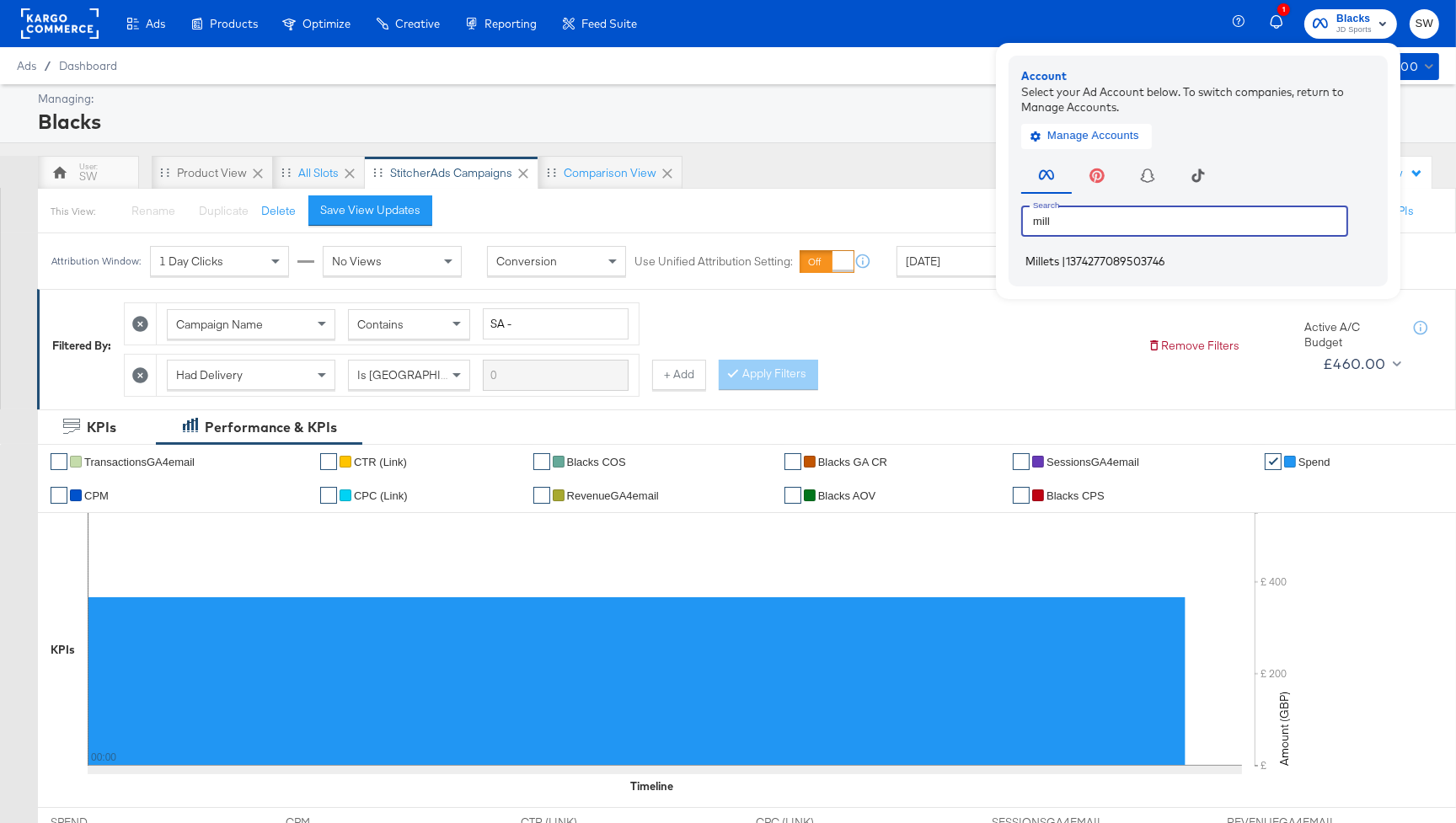
type input "mill"
click at [1105, 256] on span "1374277089503746" at bounding box center [1115, 261] width 100 height 14
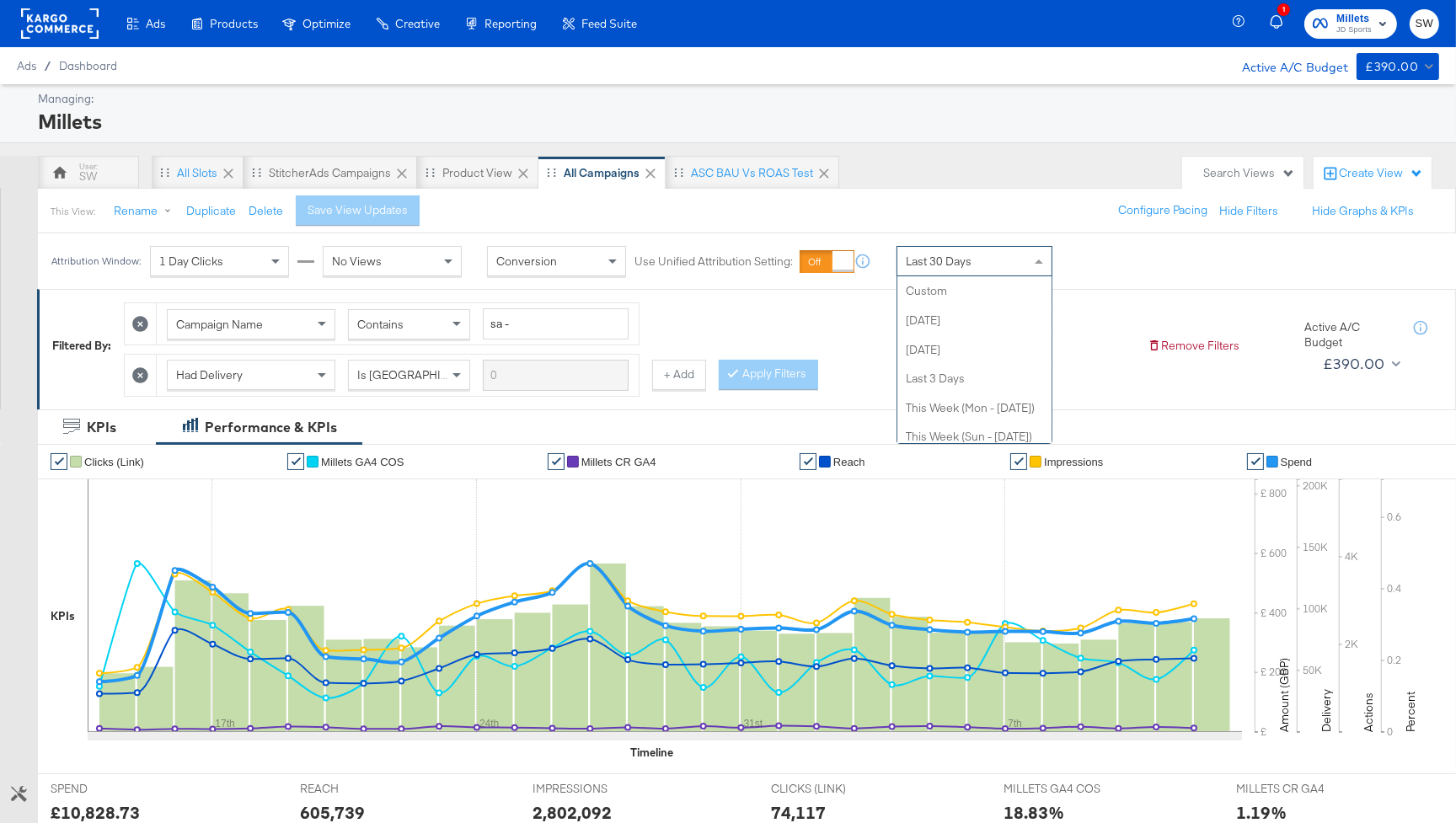
click at [931, 253] on span "Last 30 Days" at bounding box center [938, 261] width 65 height 15
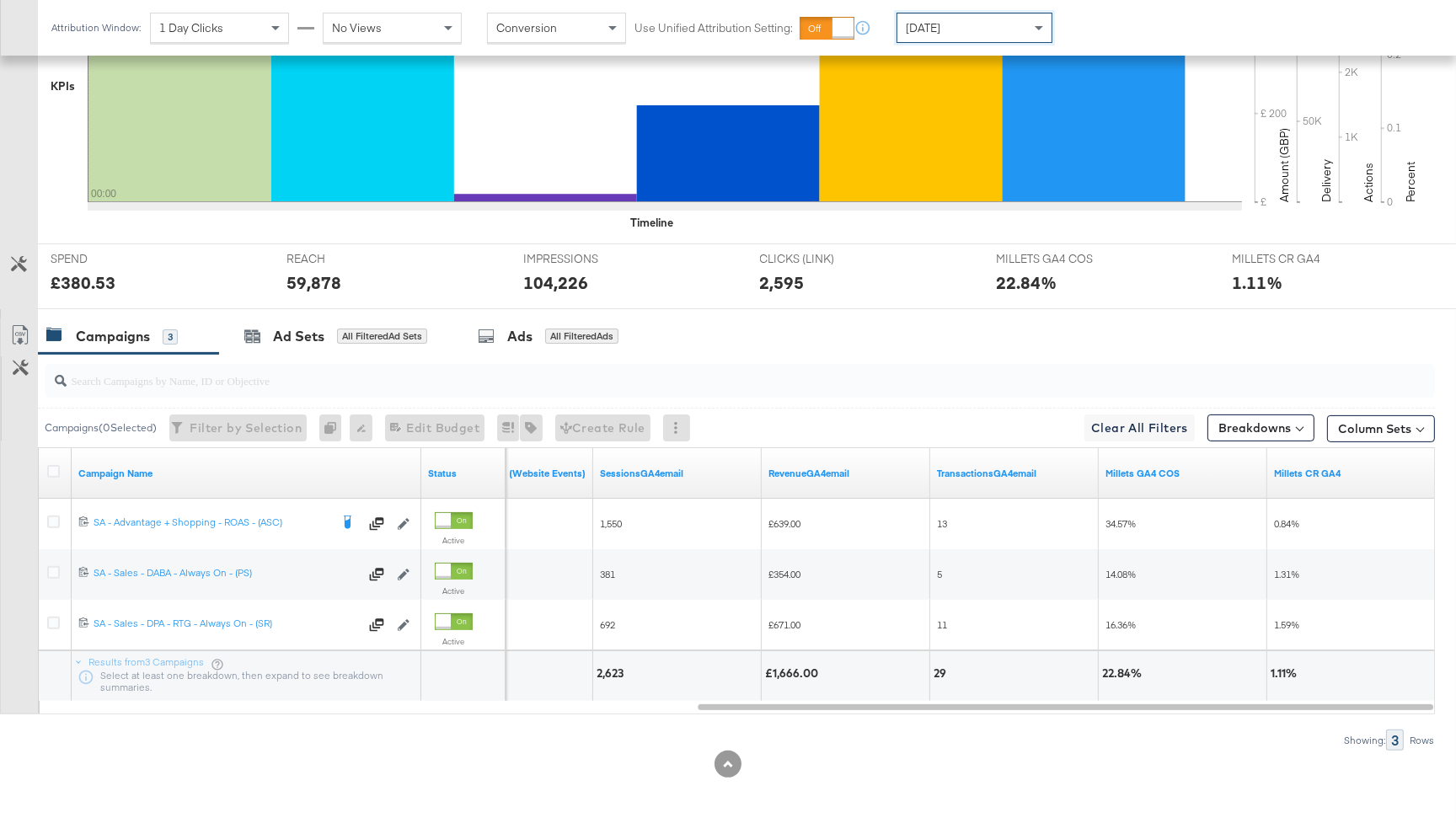
scroll to position [529, 0]
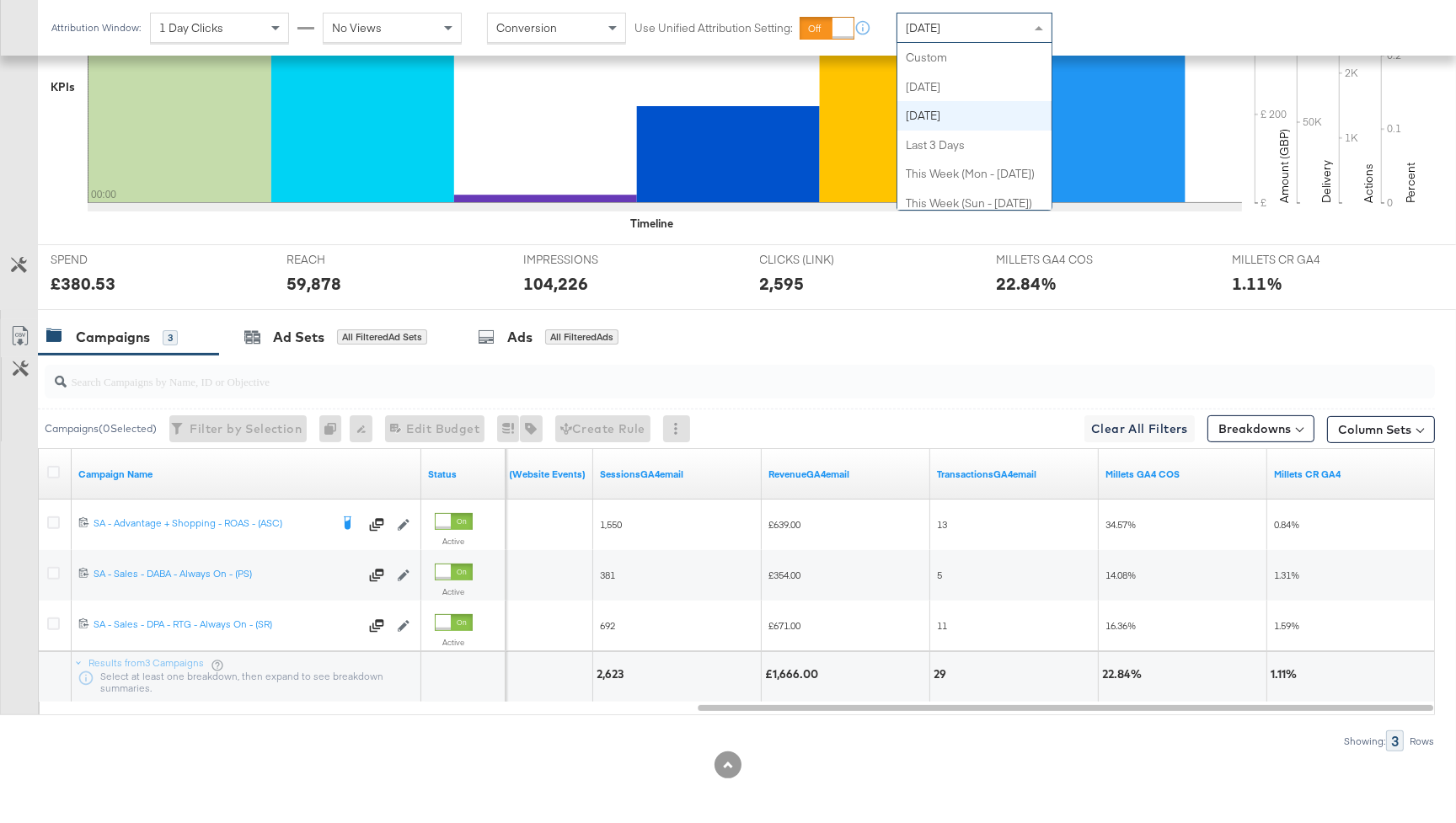
click at [955, 25] on div "[DATE]" at bounding box center [974, 28] width 154 height 29
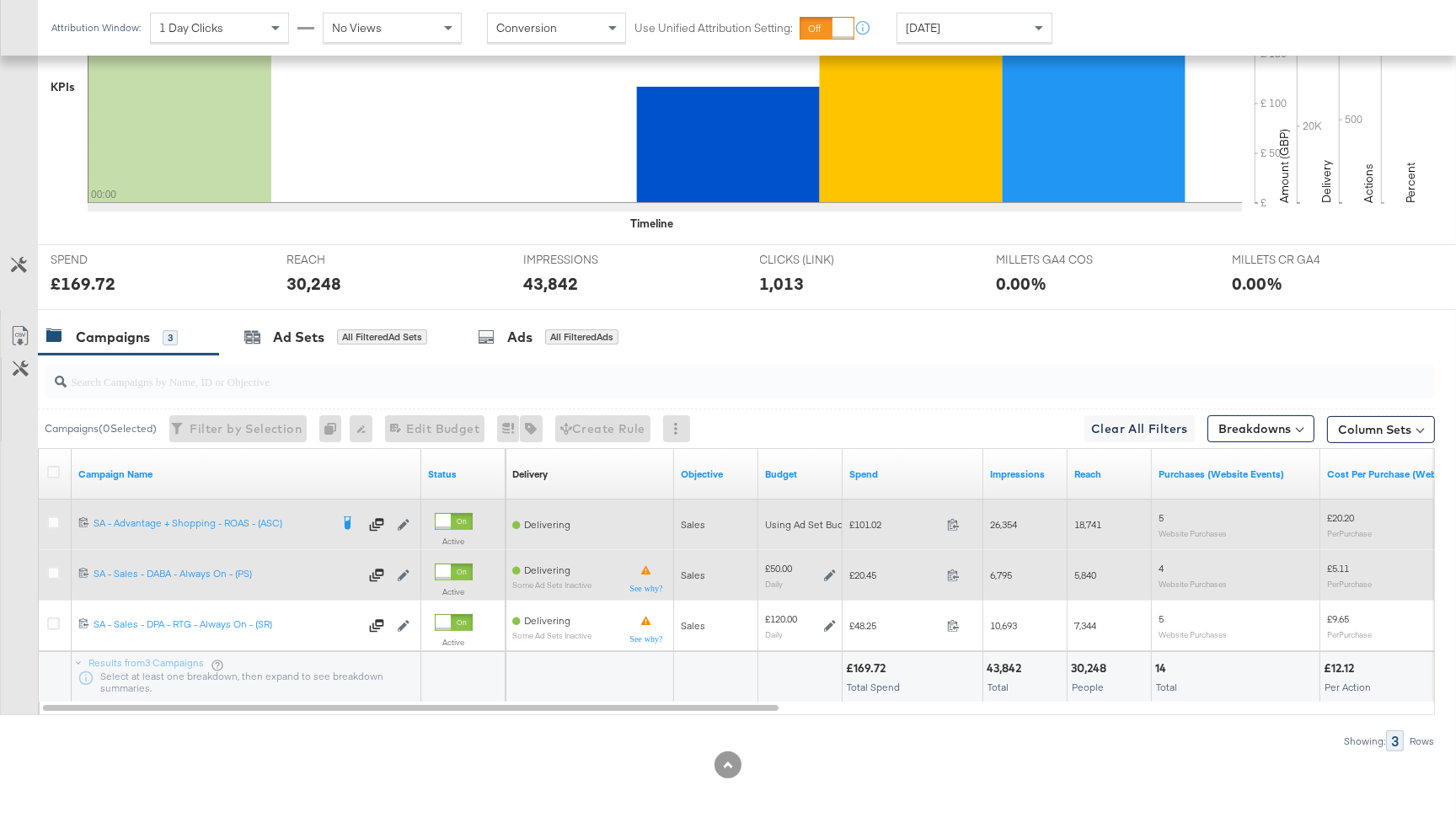
click at [826, 572] on icon at bounding box center [830, 576] width 12 height 12
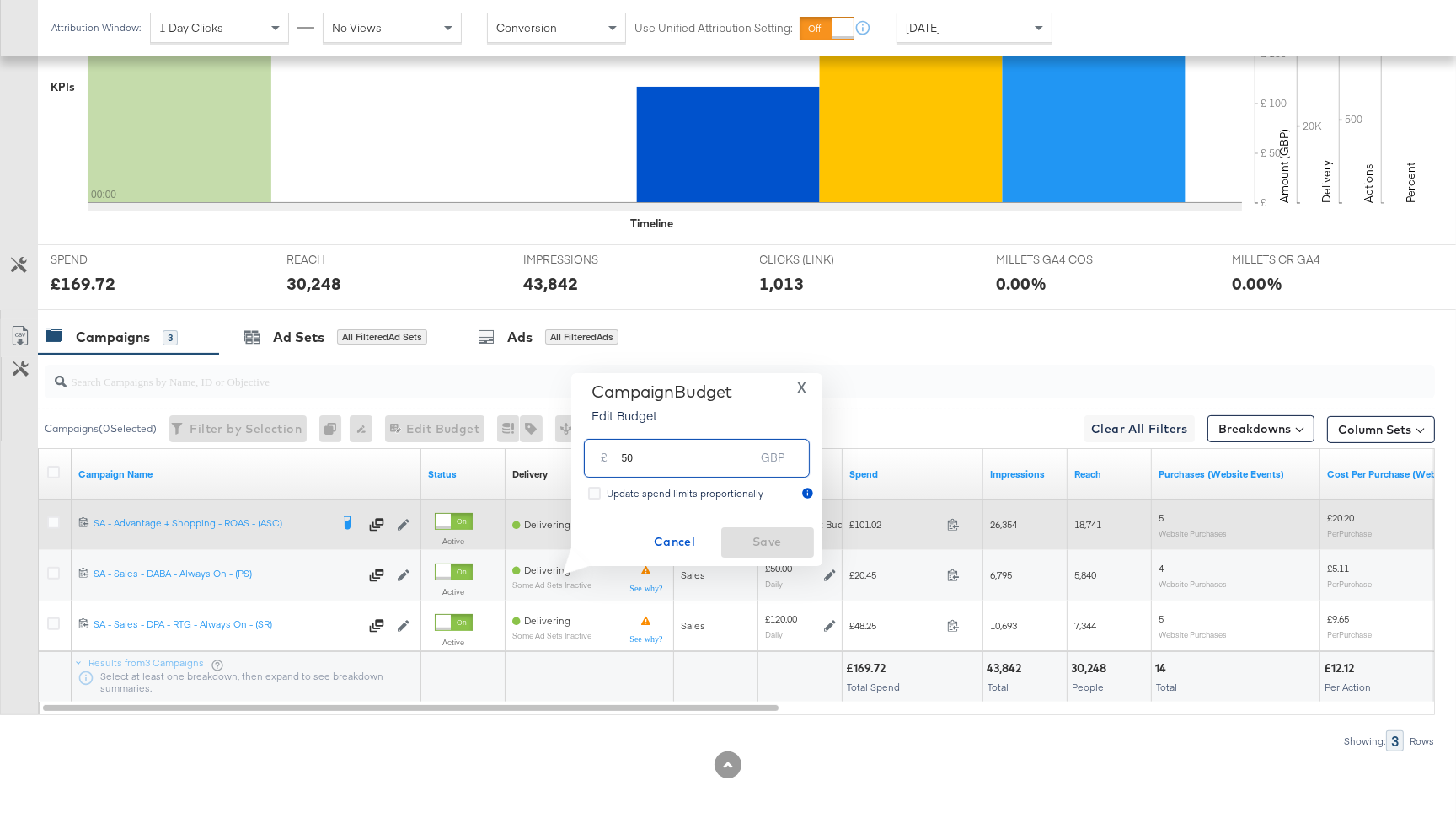
drag, startPoint x: 705, startPoint y: 468, endPoint x: 618, endPoint y: 459, distance: 87.5
click at [618, 459] on div "£ 50 GBP" at bounding box center [696, 457] width 225 height 38
type input "90"
click at [760, 544] on div "Cancel Save" at bounding box center [696, 542] width 234 height 31
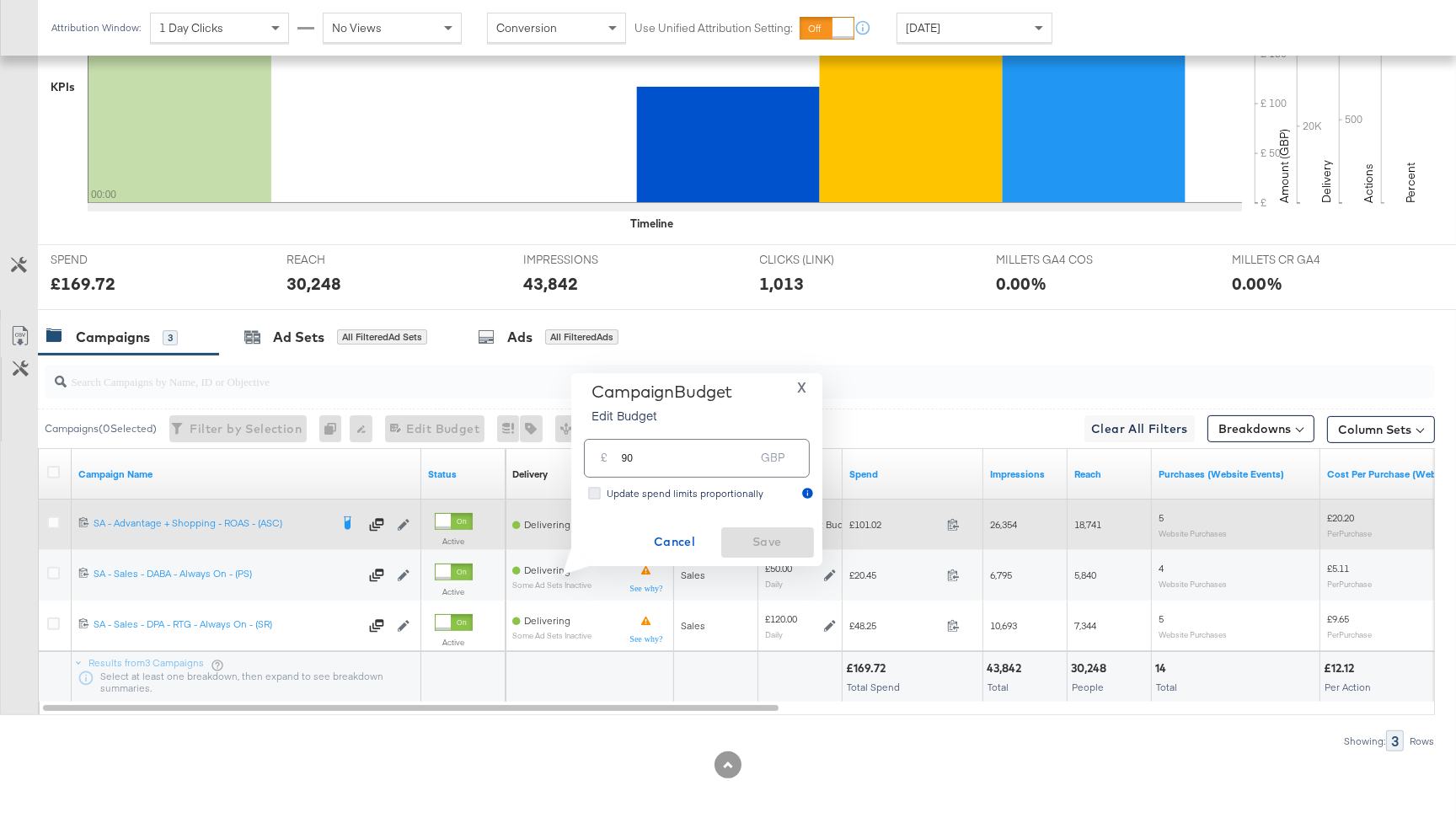
click at [596, 492] on icon at bounding box center [594, 493] width 13 height 13
click at [0, 0] on input "Update spend limits proportionally" at bounding box center [0, 0] width 0 height 0
click at [759, 543] on div "Cancel Save" at bounding box center [696, 542] width 234 height 31
click at [681, 540] on span "Cancel" at bounding box center [674, 542] width 79 height 21
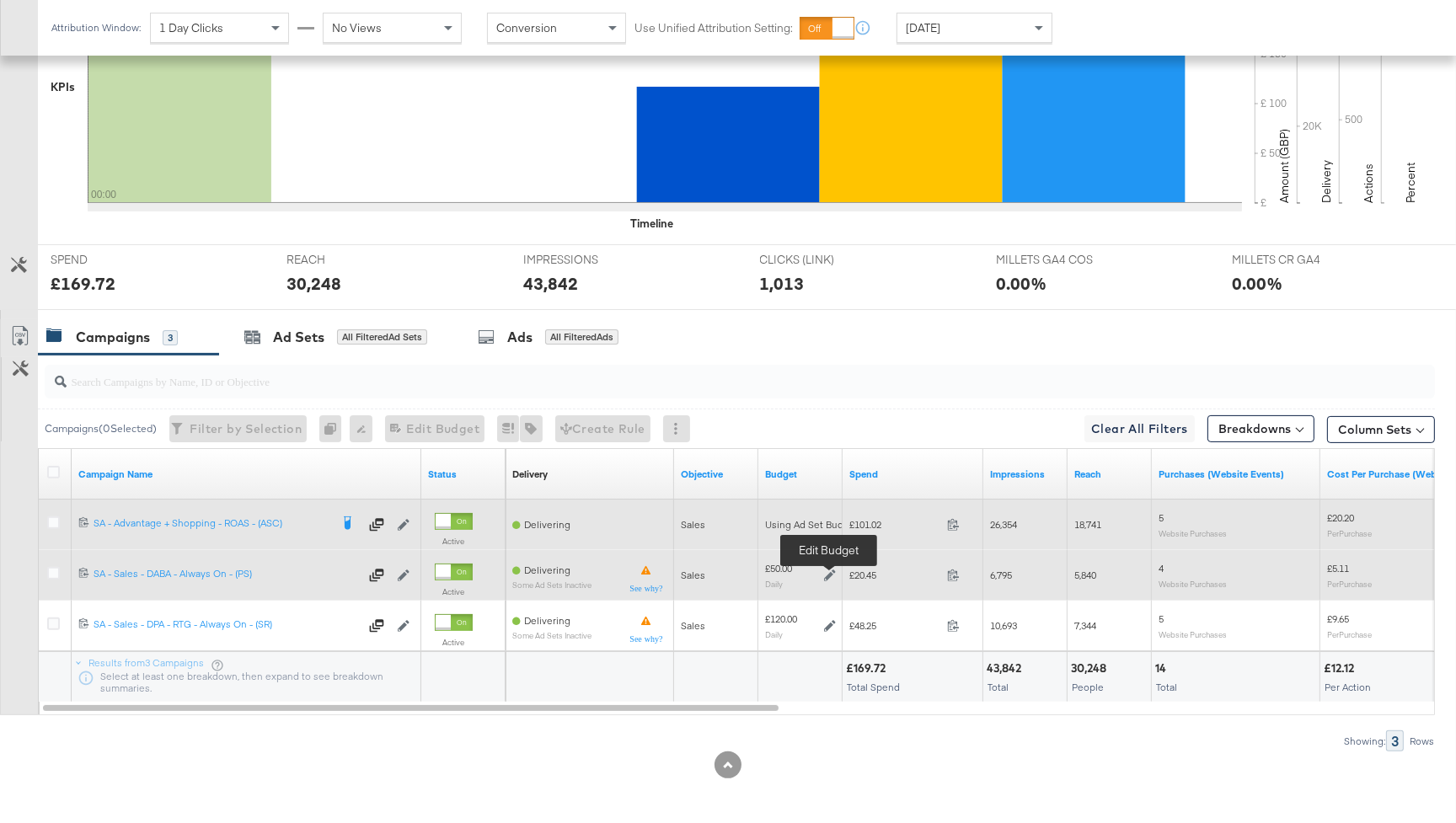
click at [828, 571] on icon at bounding box center [830, 576] width 12 height 12
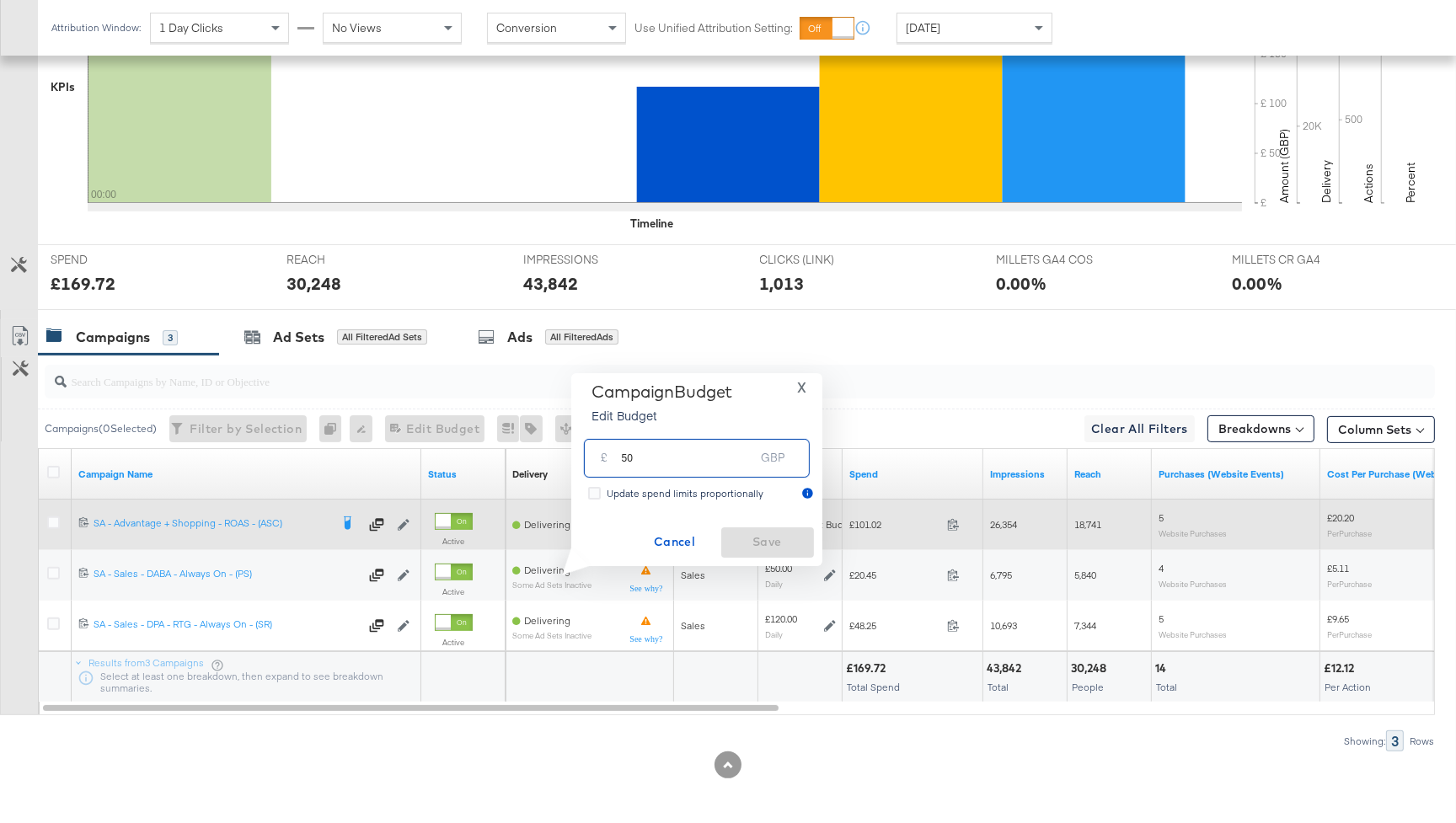
drag, startPoint x: 640, startPoint y: 454, endPoint x: 600, endPoint y: 451, distance: 40.1
click at [600, 451] on div "£ 50 GBP" at bounding box center [696, 457] width 225 height 38
type input "90"
click at [750, 545] on div "Cancel Save" at bounding box center [696, 542] width 234 height 31
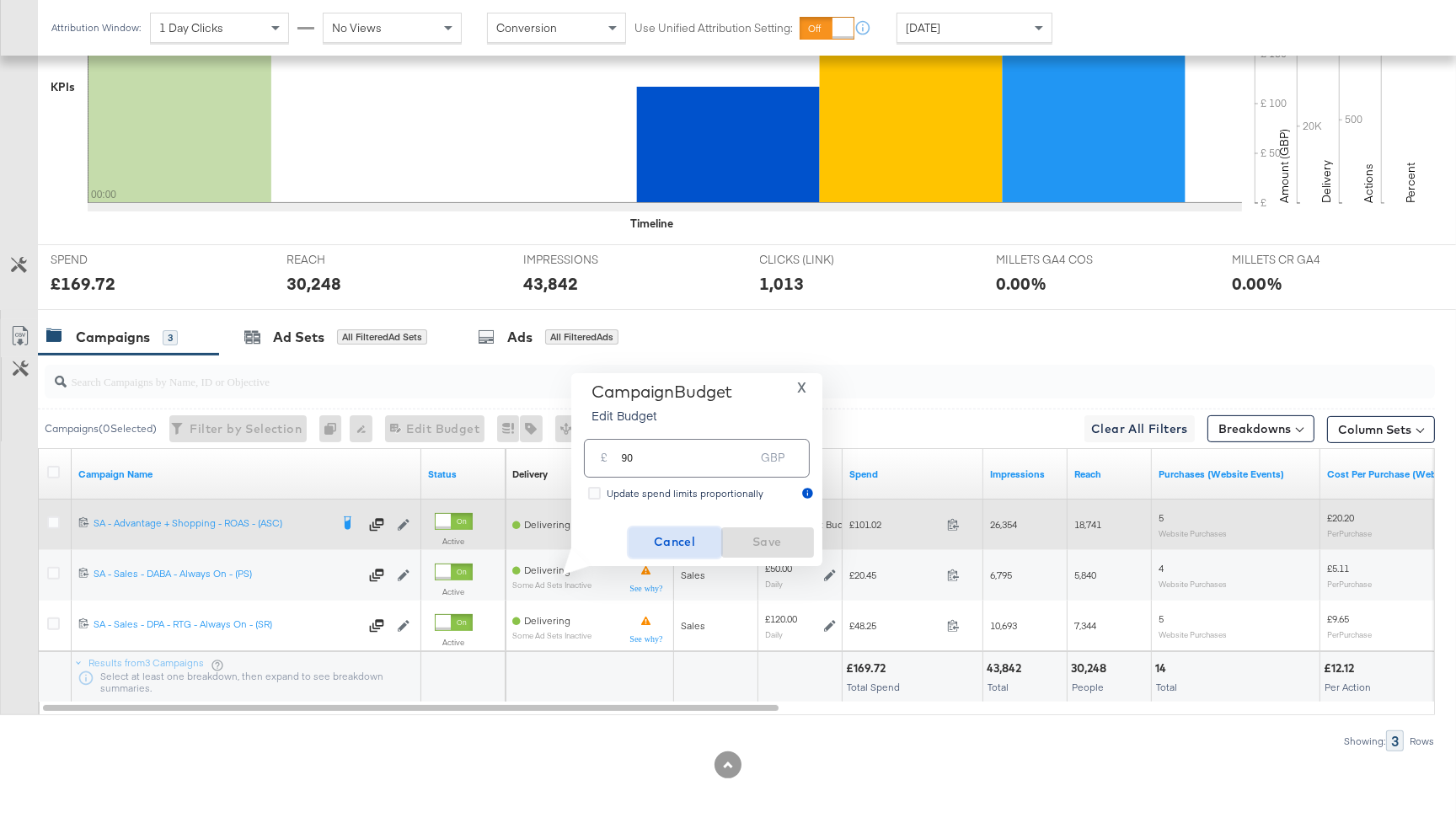
click at [673, 540] on span "Cancel" at bounding box center [674, 542] width 79 height 21
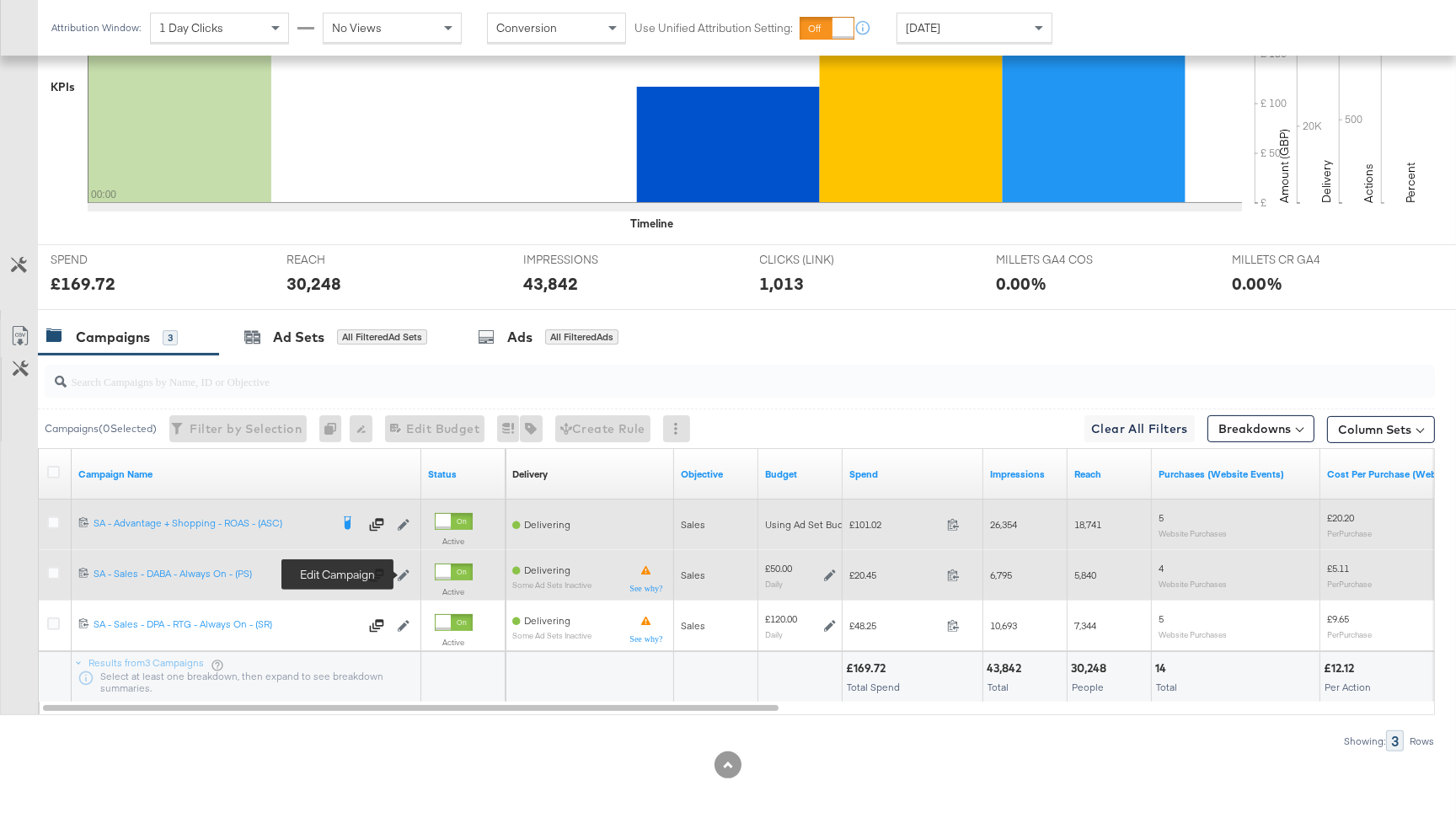
click at [401, 576] on icon at bounding box center [404, 576] width 12 height 12
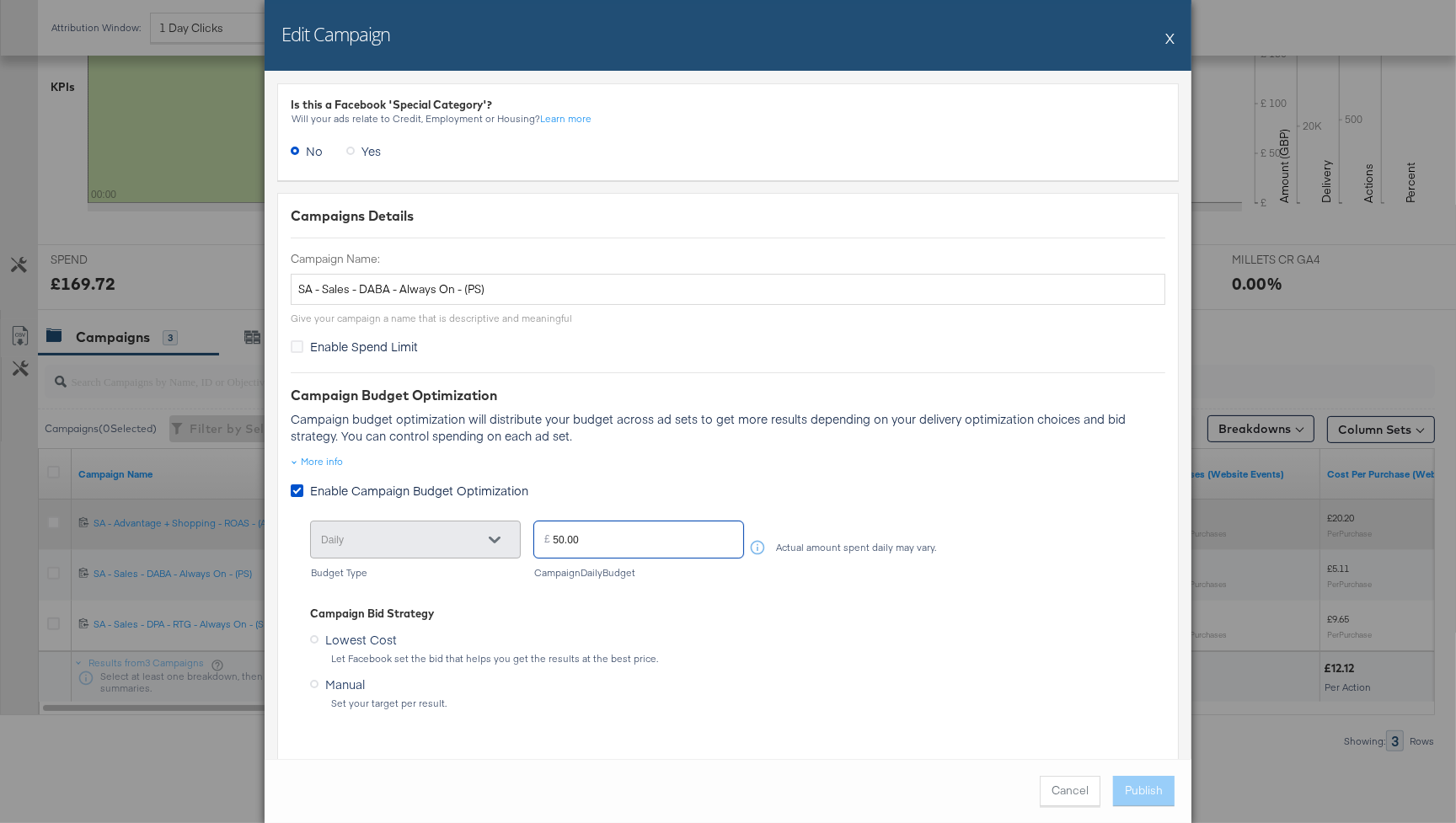
drag, startPoint x: 579, startPoint y: 535, endPoint x: 529, endPoint y: 535, distance: 50.0
click at [529, 535] on div "Daily Budget Type £ 50.00 Campaign Daily Budget Actual amount spent daily may v…" at bounding box center [727, 548] width 836 height 61
type input "90.00"
click at [759, 630] on div "Lowest Cost Let Facebook set the bid that helps you get the results at the best…" at bounding box center [727, 645] width 836 height 38
click at [1137, 787] on button "Publish" at bounding box center [1143, 791] width 61 height 31
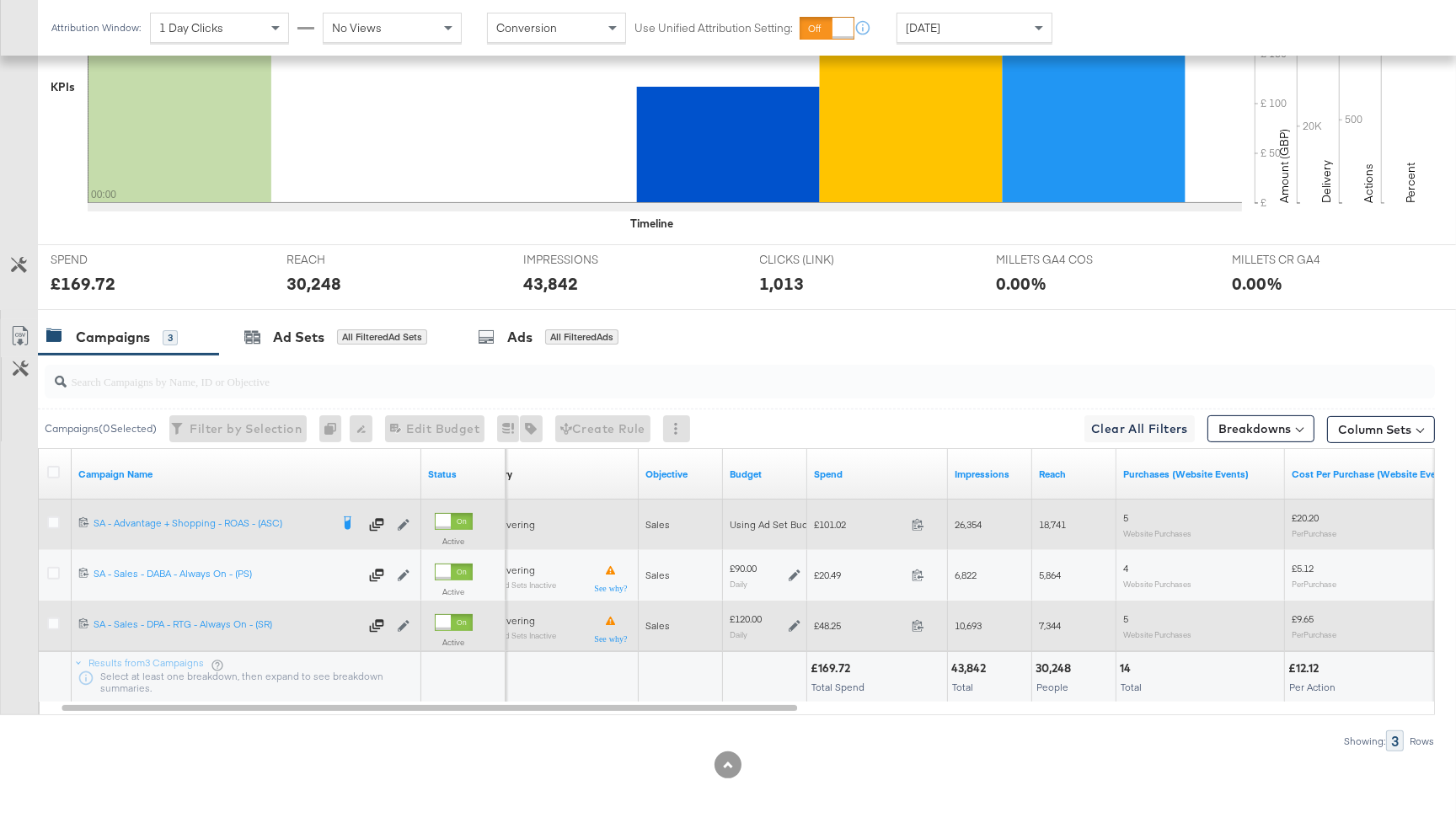
click at [791, 623] on icon at bounding box center [794, 626] width 12 height 12
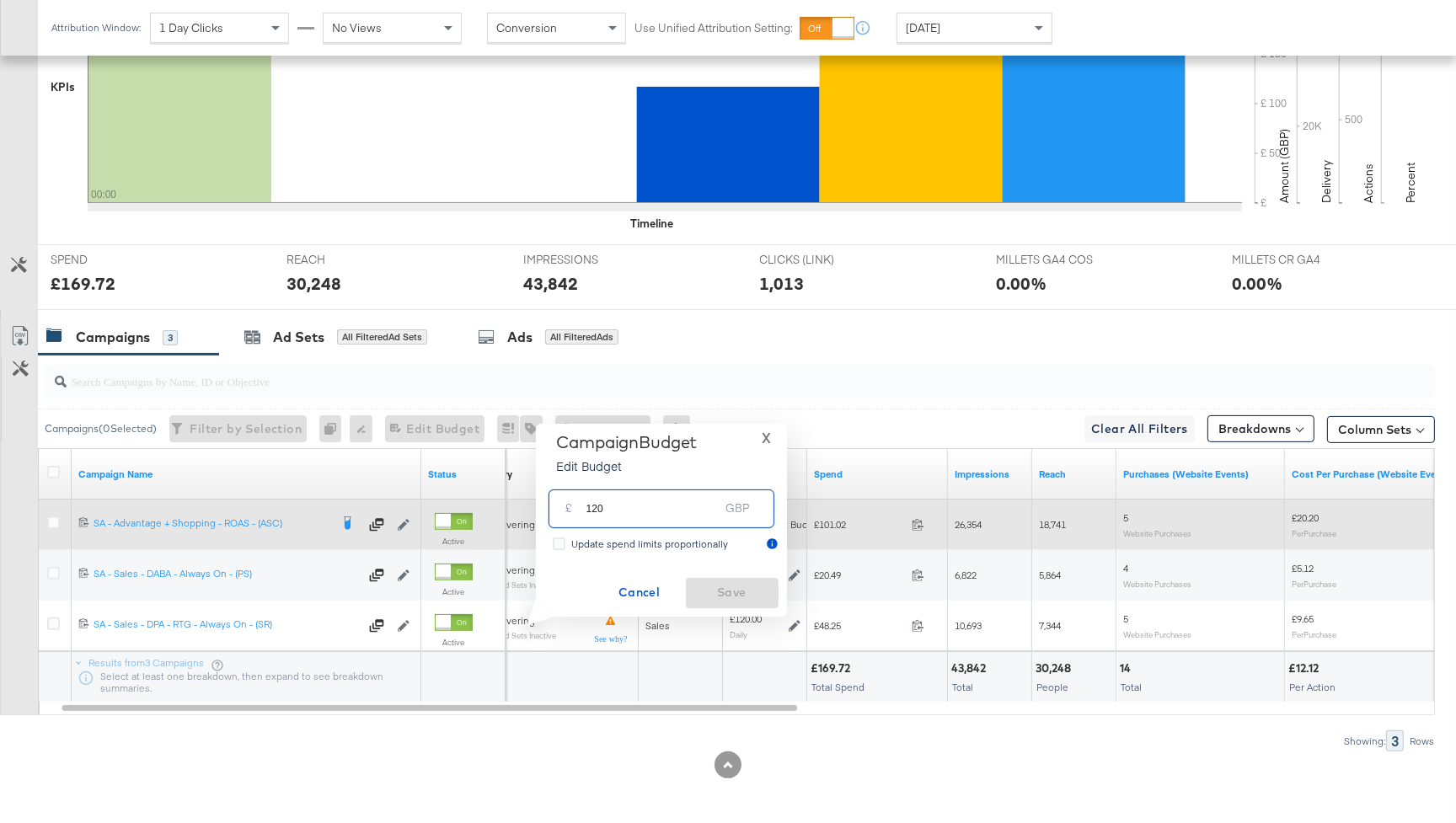
drag, startPoint x: 617, startPoint y: 510, endPoint x: 577, endPoint y: 508, distance: 40.0
click at [577, 508] on div "£ 120 GBP" at bounding box center [661, 508] width 225 height 38
type input "150"
click at [742, 587] on span "Save" at bounding box center [731, 592] width 79 height 21
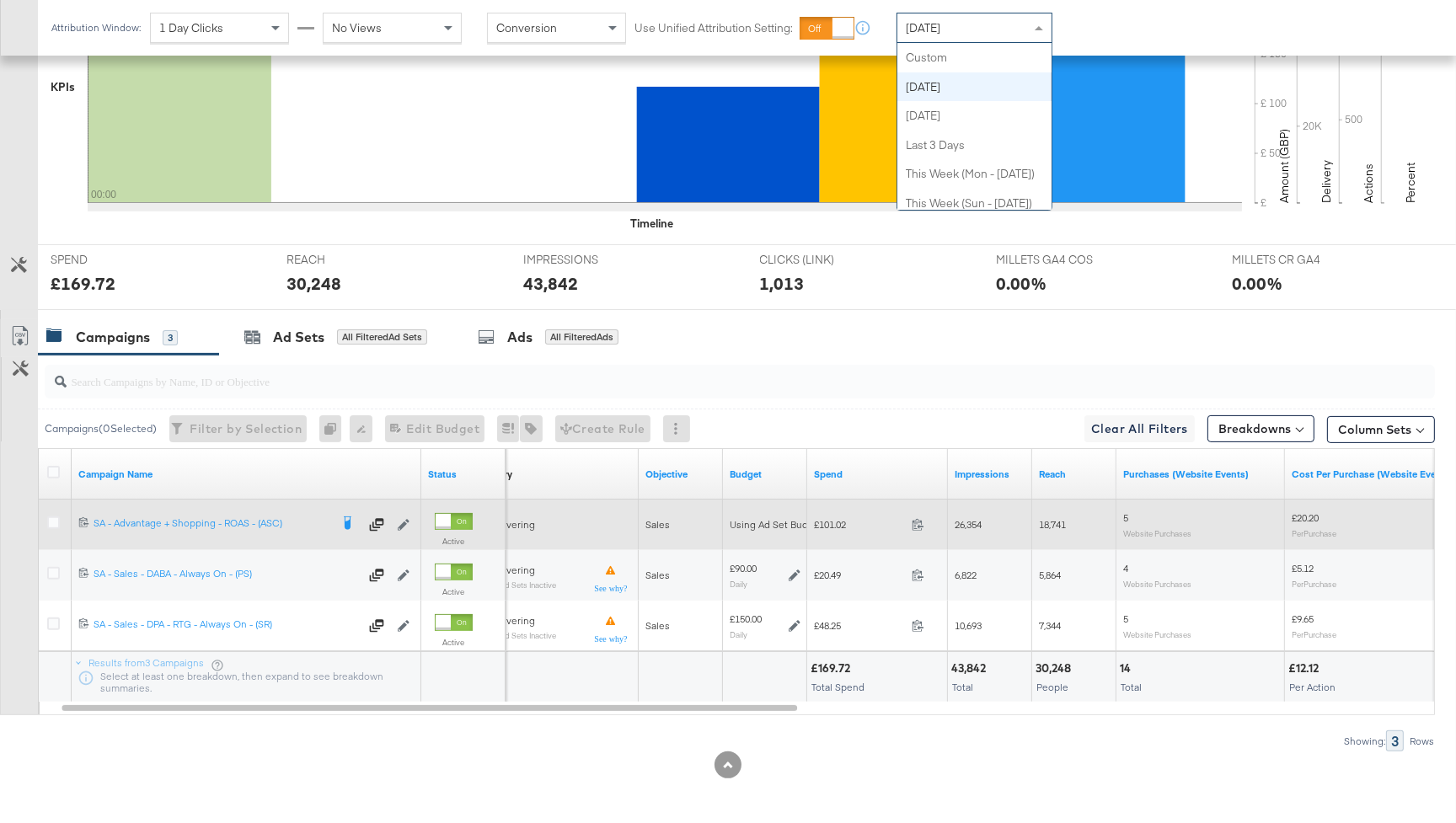
click at [942, 36] on div "[DATE]" at bounding box center [974, 28] width 154 height 29
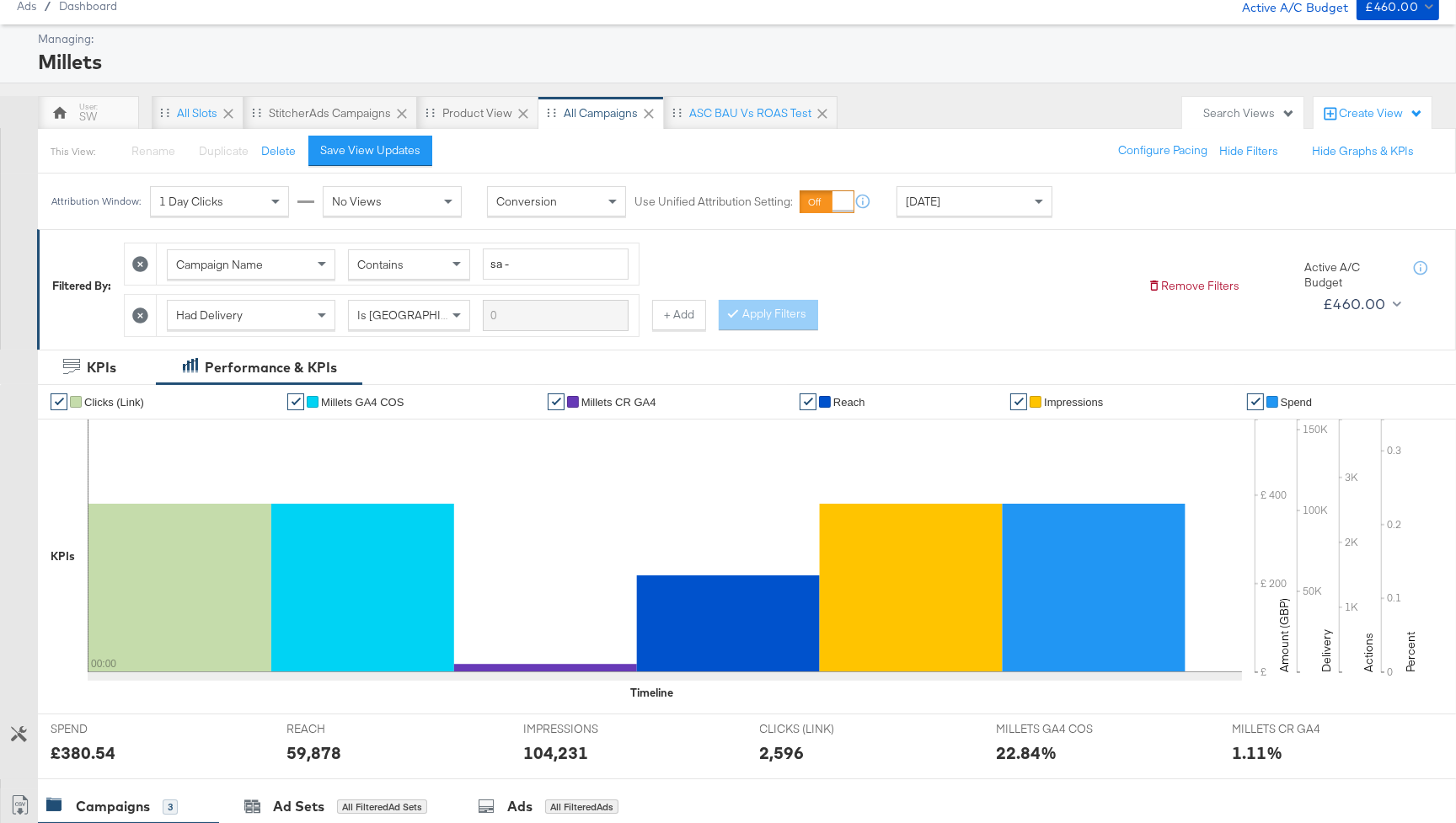
scroll to position [0, 0]
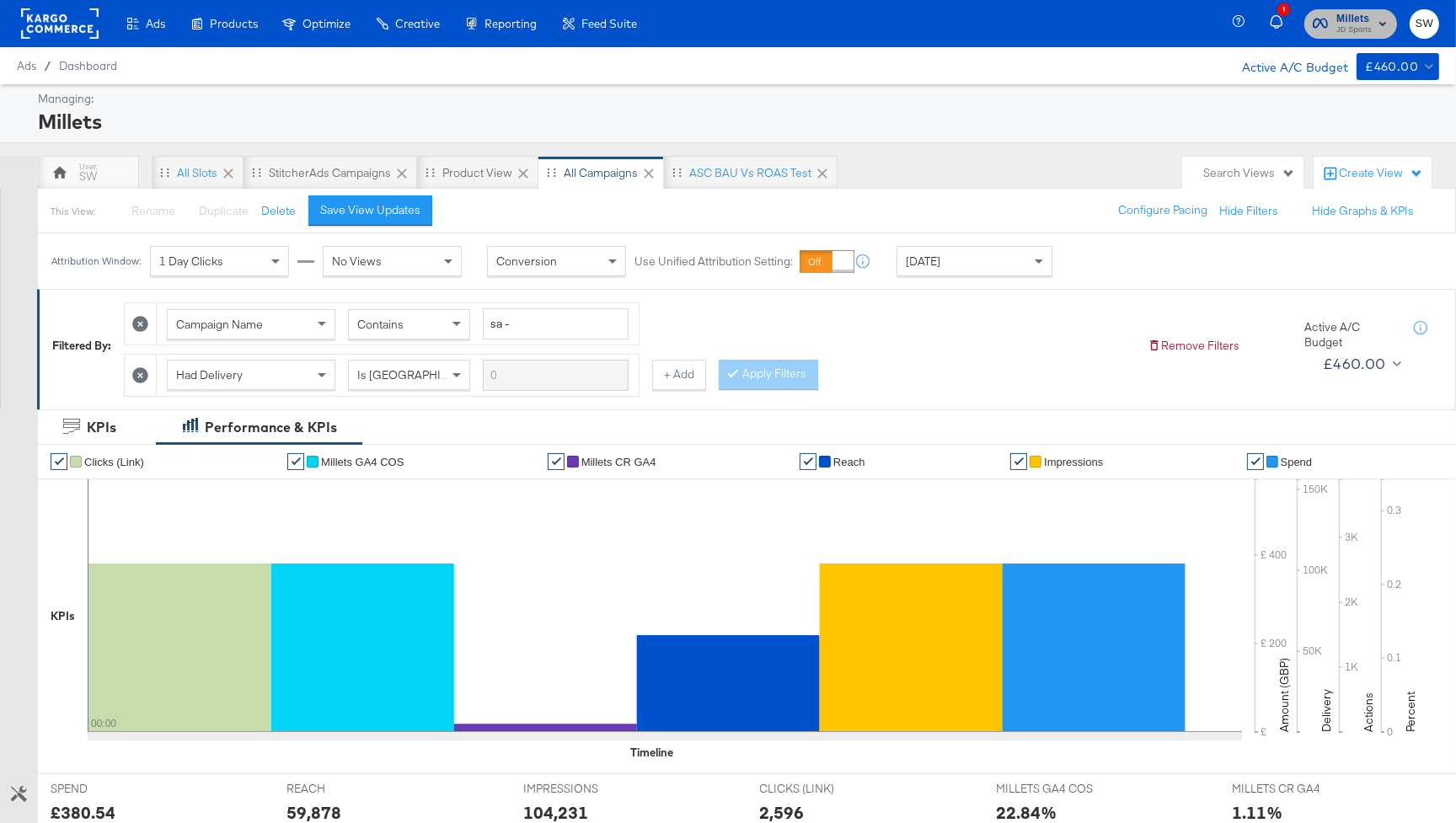
click at [1375, 24] on rect "button" at bounding box center [1383, 24] width 20 height 20
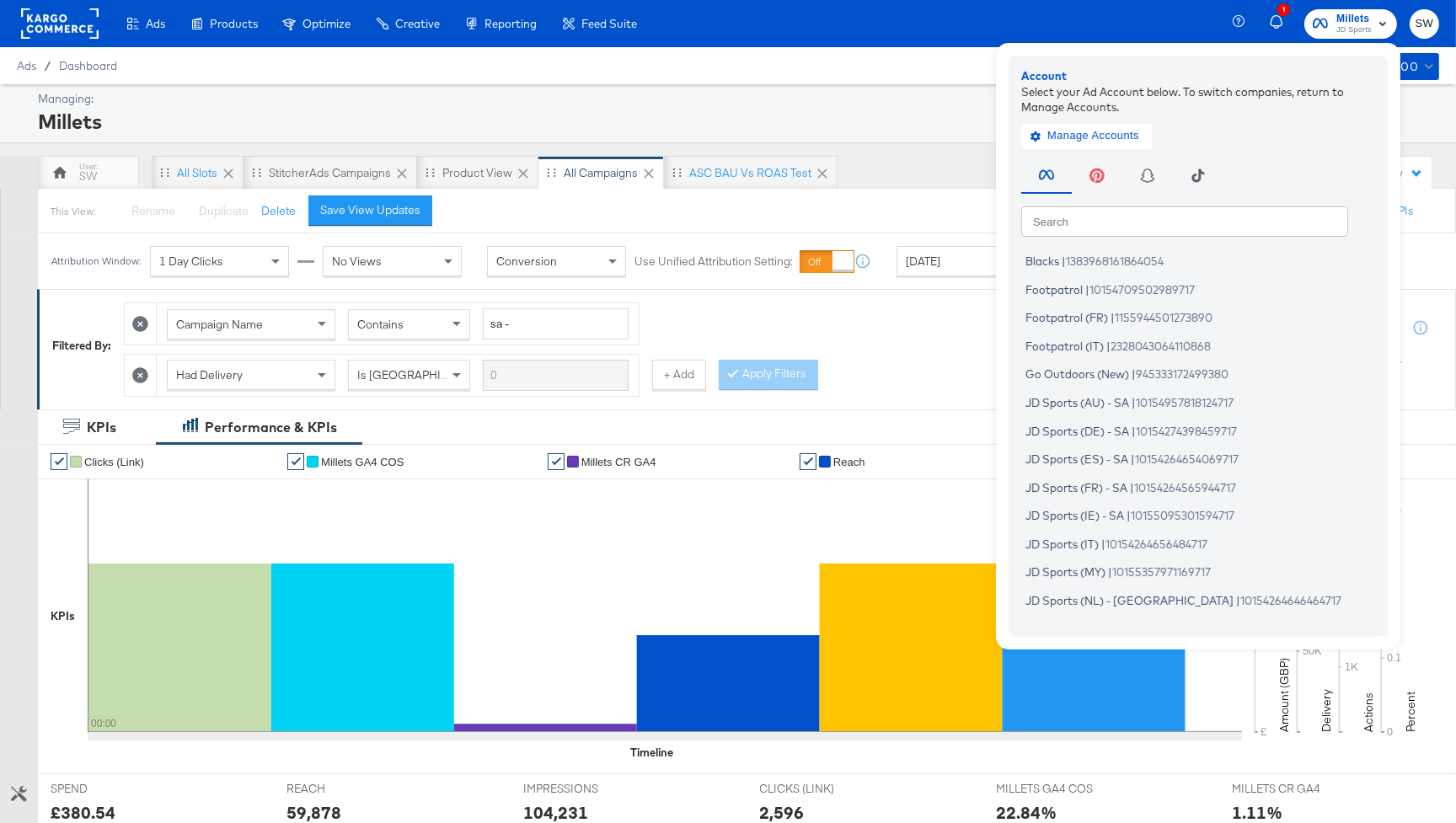
click at [1225, 221] on input "text" at bounding box center [1184, 221] width 327 height 31
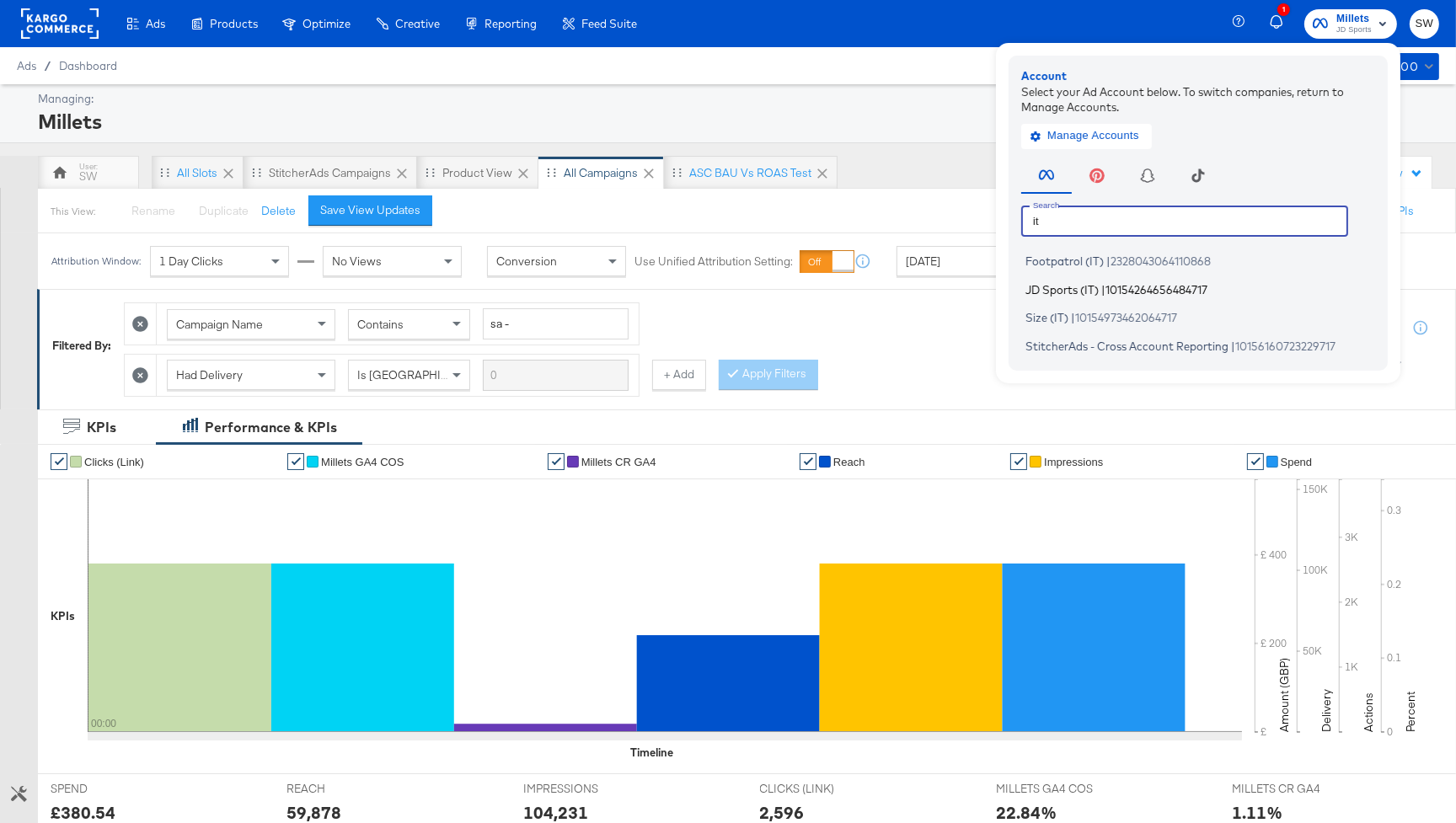
type input "it"
click at [1200, 287] on span "10154264656484717" at bounding box center [1157, 289] width 102 height 14
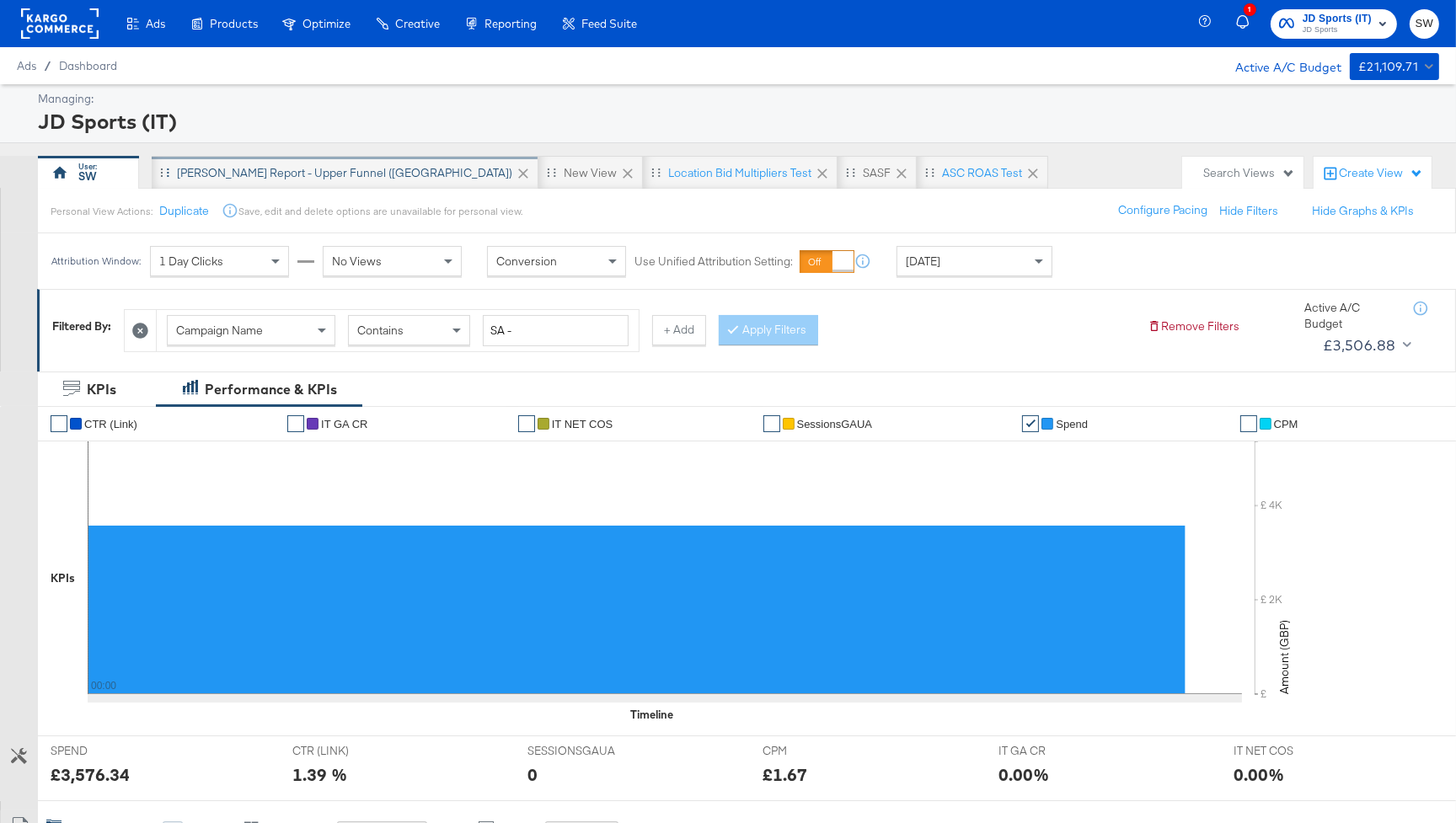
click at [304, 177] on div "[PERSON_NAME] Report - Upper Funnel ([GEOGRAPHIC_DATA])" at bounding box center [344, 173] width 335 height 16
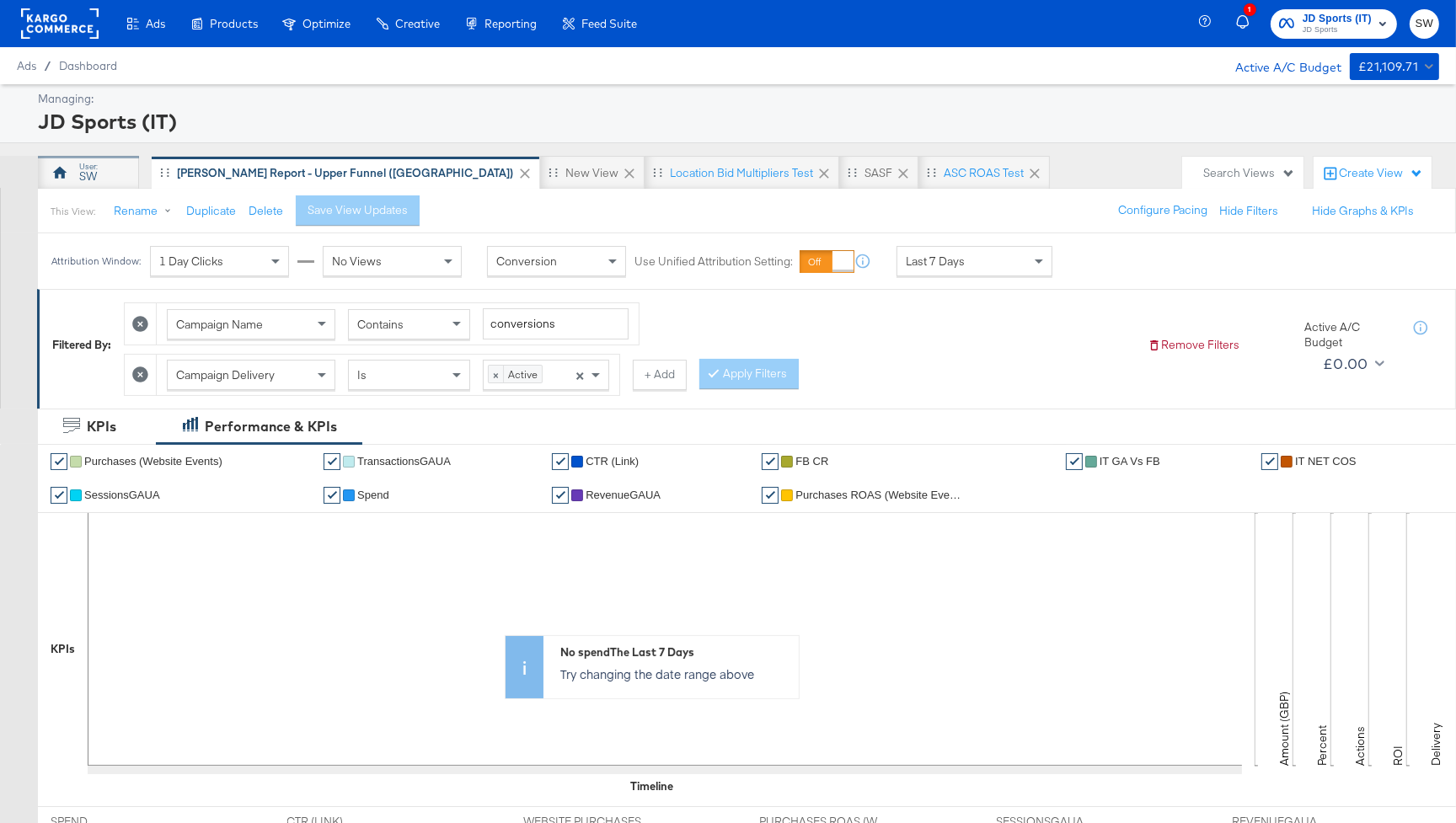
click at [124, 173] on div "SW" at bounding box center [88, 173] width 101 height 34
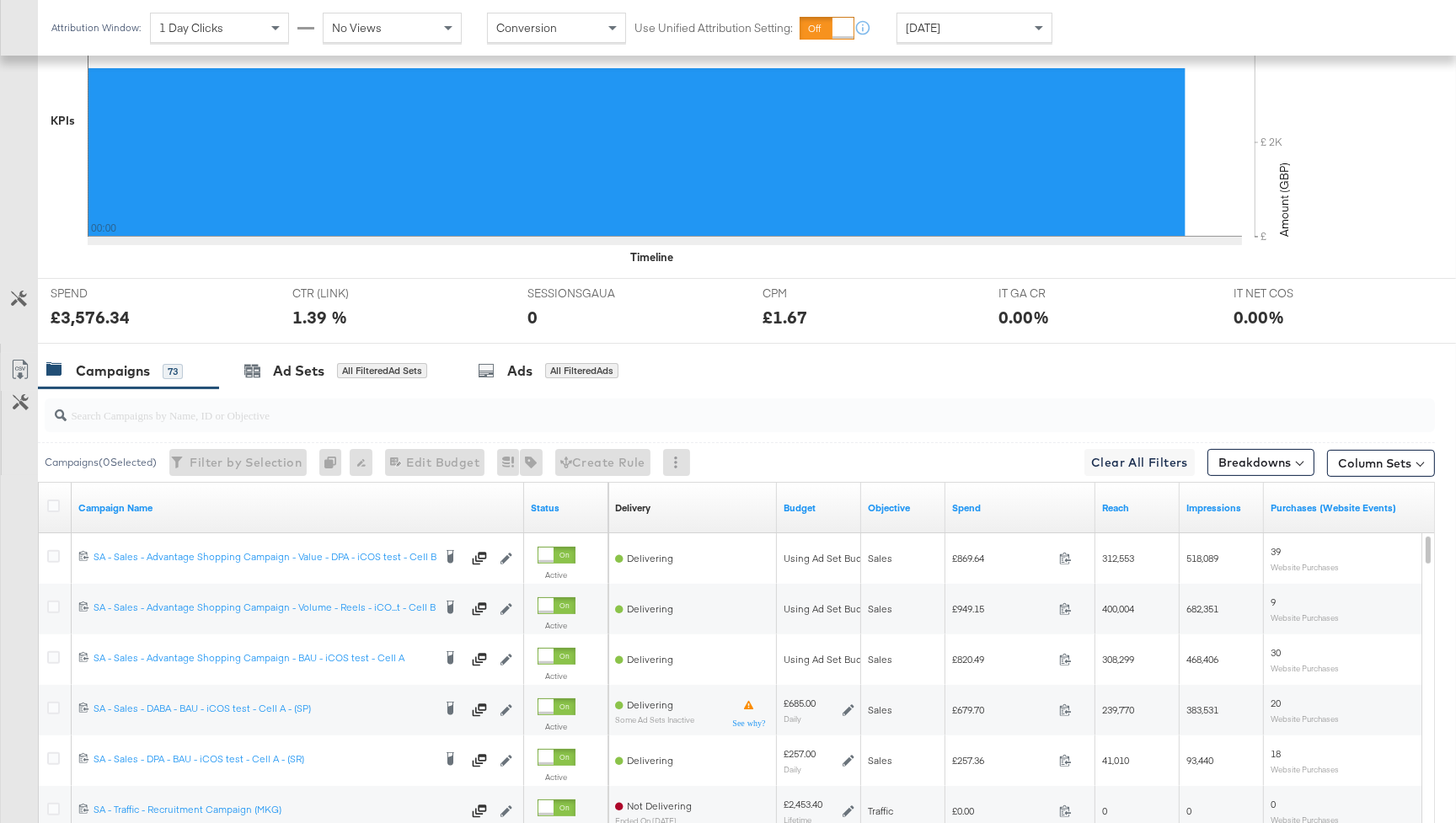
scroll to position [694, 0]
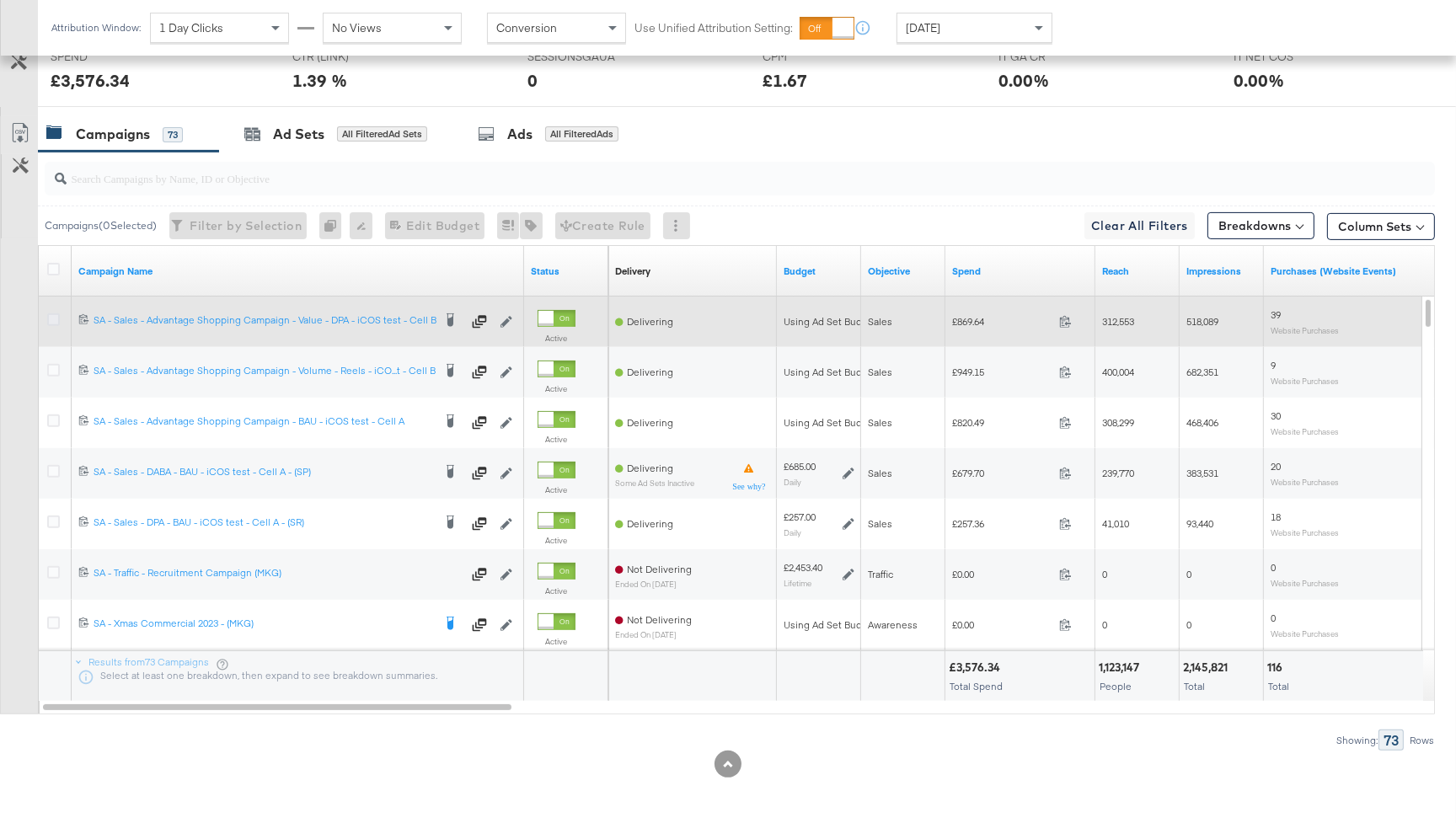
click at [53, 316] on icon at bounding box center [53, 319] width 13 height 13
click at [0, 0] on input "checkbox" at bounding box center [0, 0] width 0 height 0
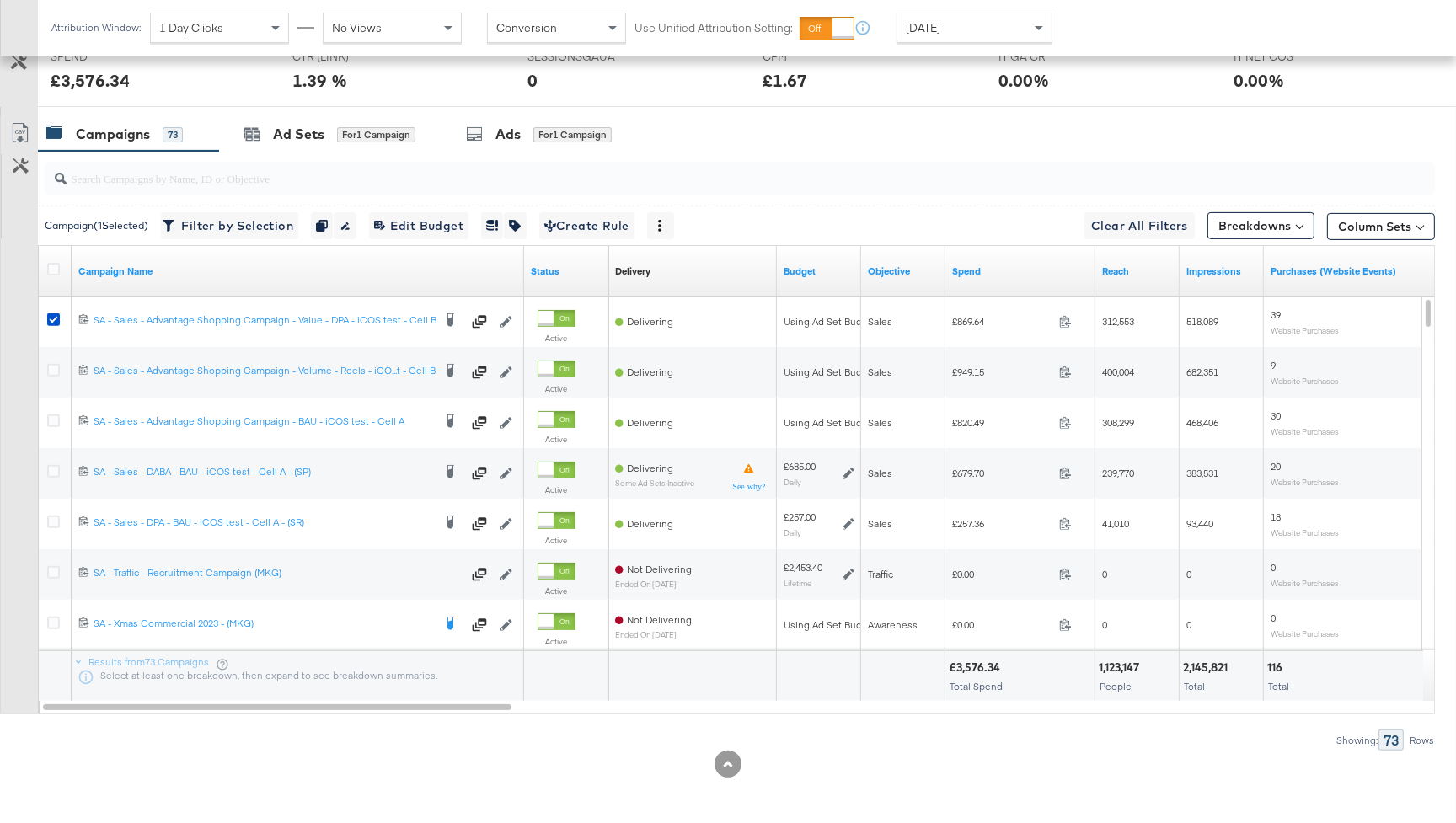
click at [570, 130] on div "for 1 Campaign" at bounding box center [572, 135] width 78 height 15
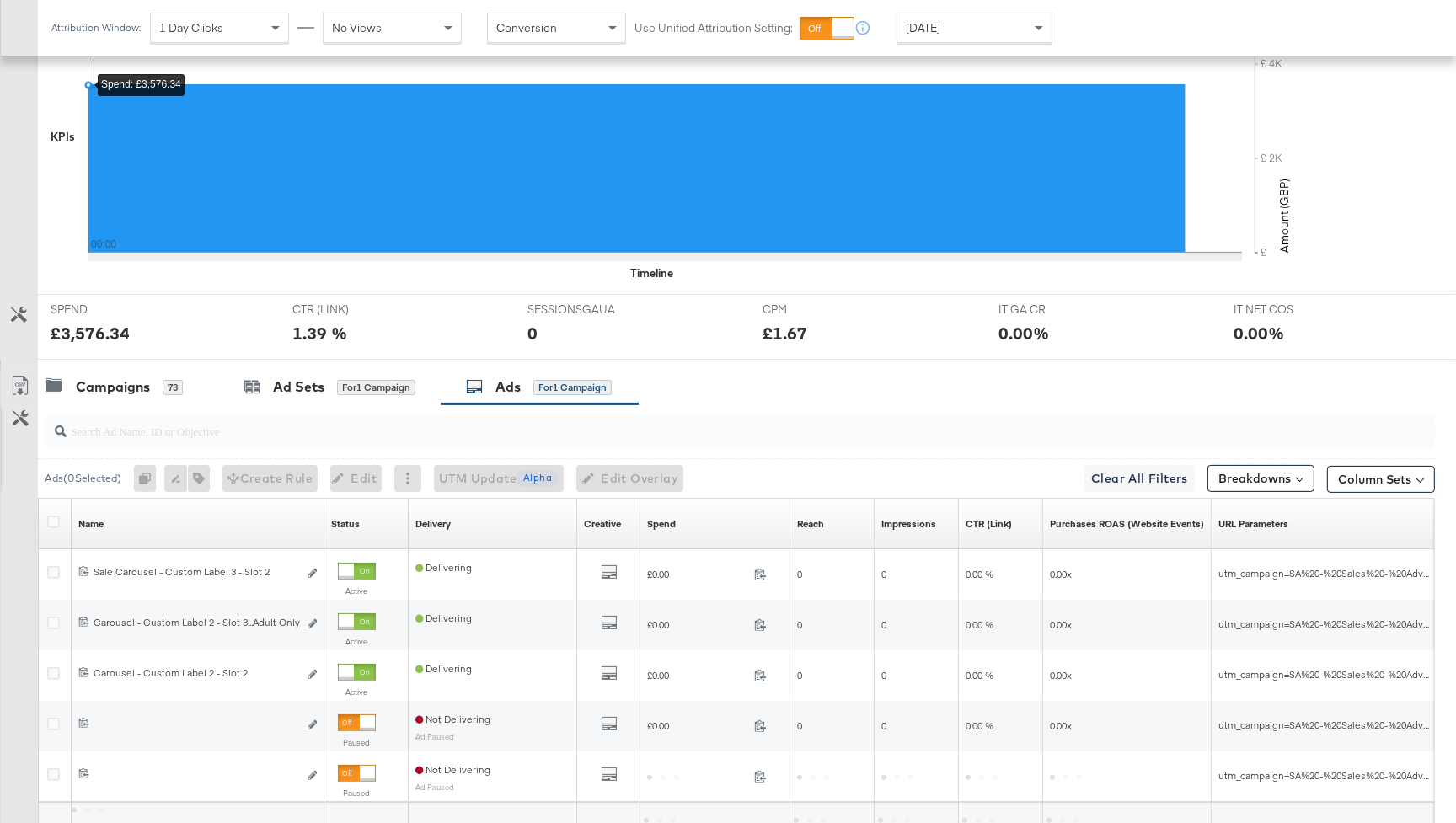
scroll to position [593, 0]
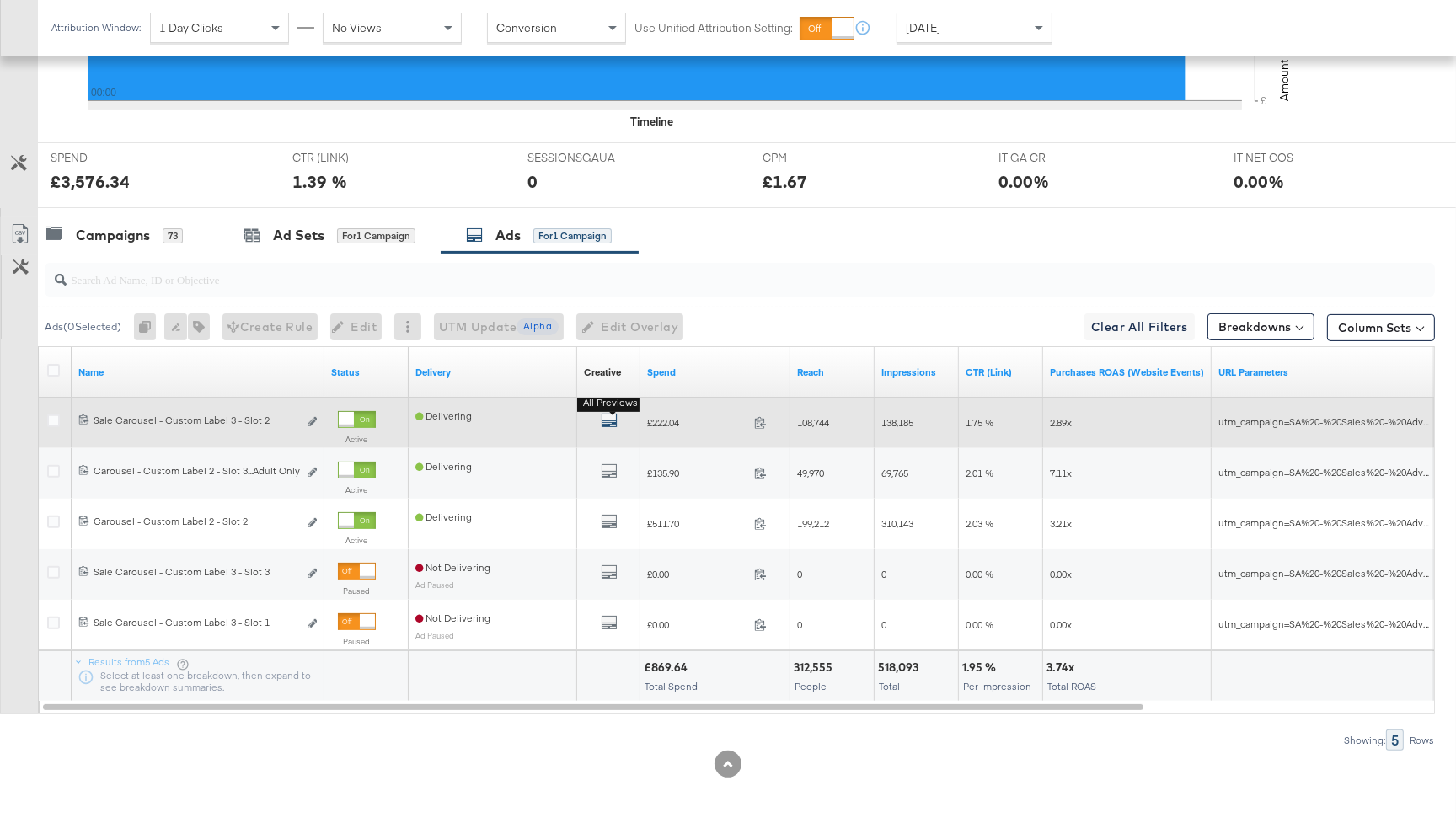
click at [609, 415] on icon "default" at bounding box center [609, 420] width 17 height 17
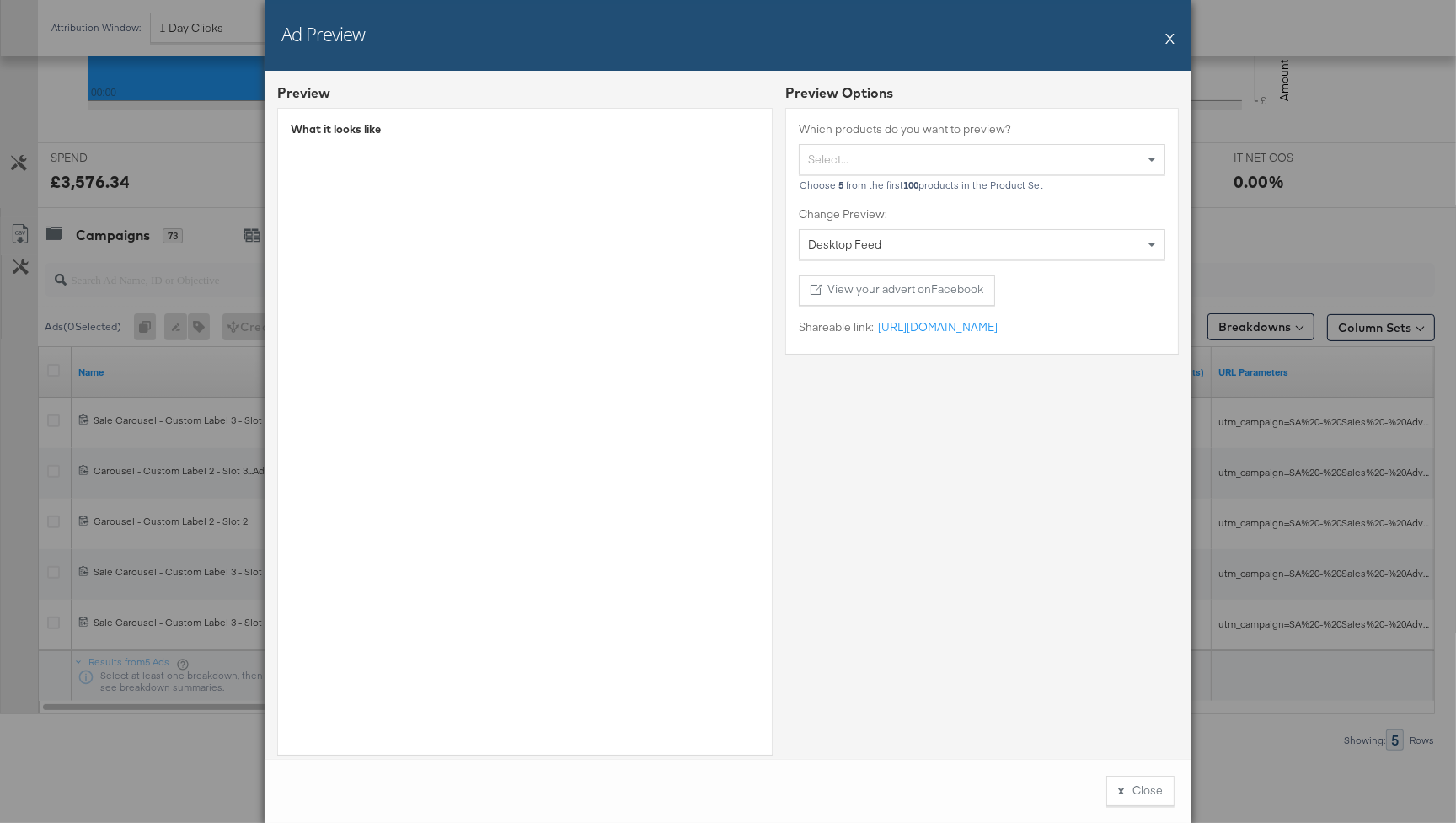
click at [1171, 35] on button "X" at bounding box center [1169, 38] width 9 height 34
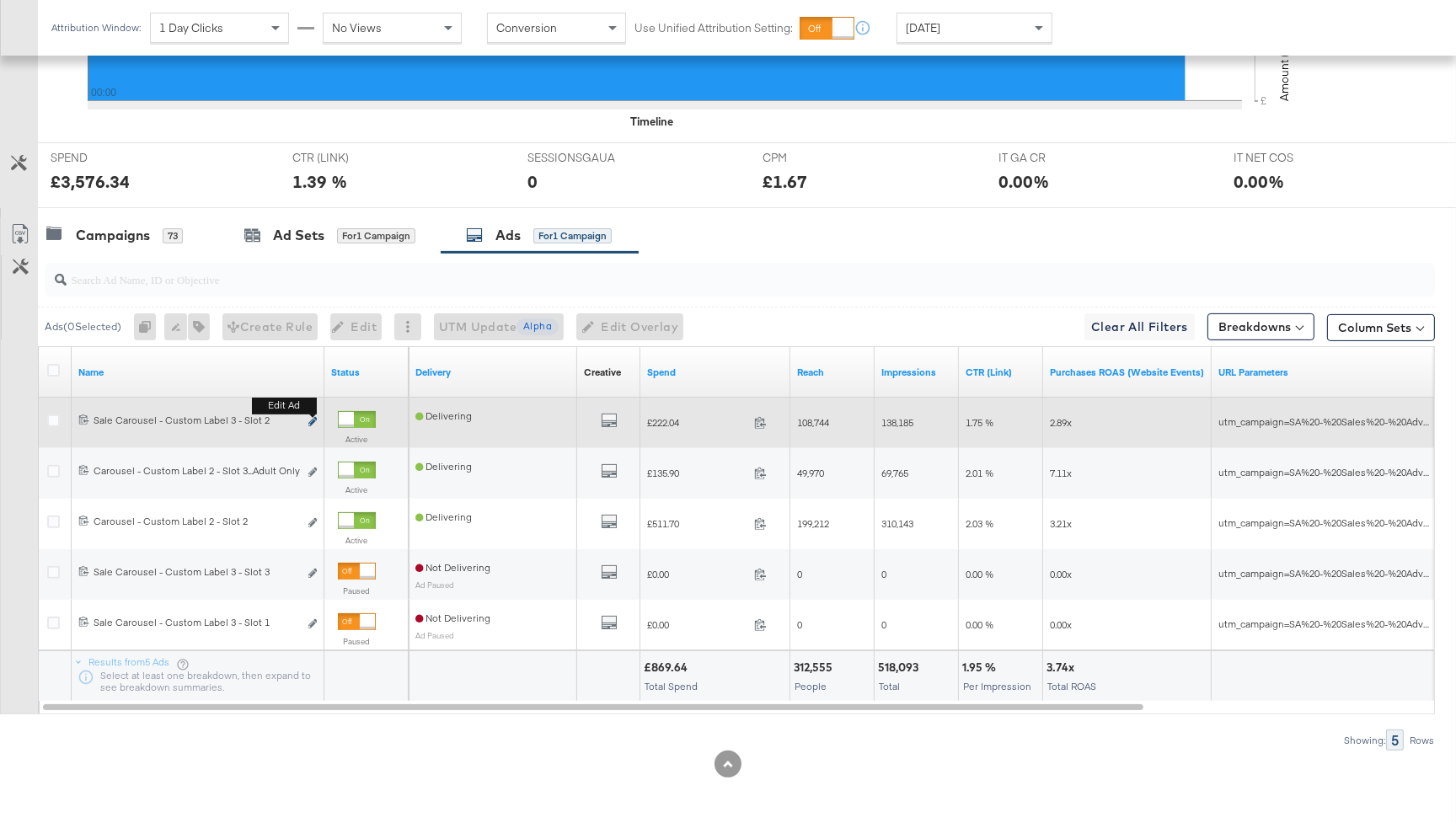
click at [310, 422] on icon "link" at bounding box center [313, 421] width 9 height 9
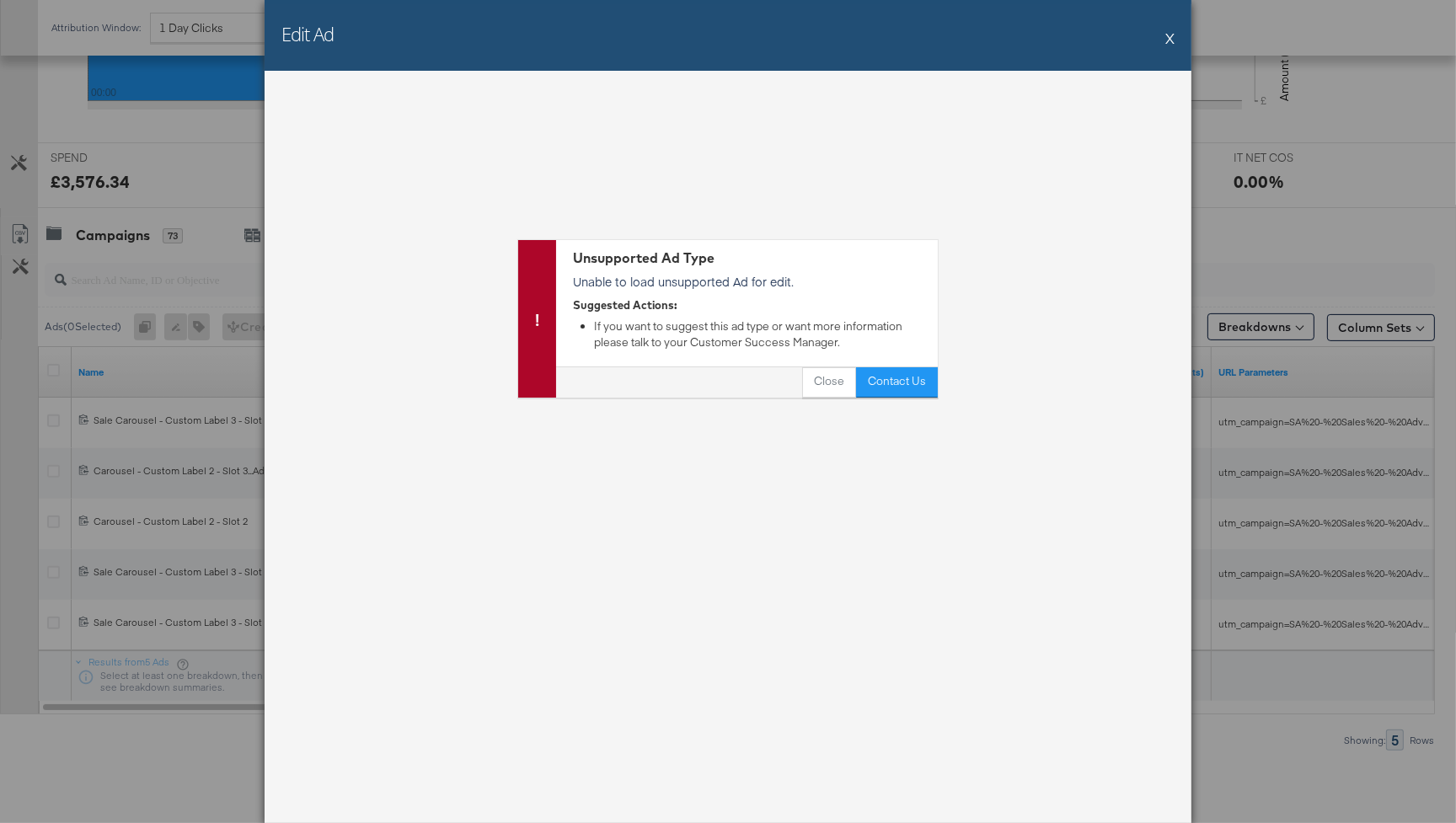
click at [1171, 38] on button "X" at bounding box center [1169, 38] width 9 height 34
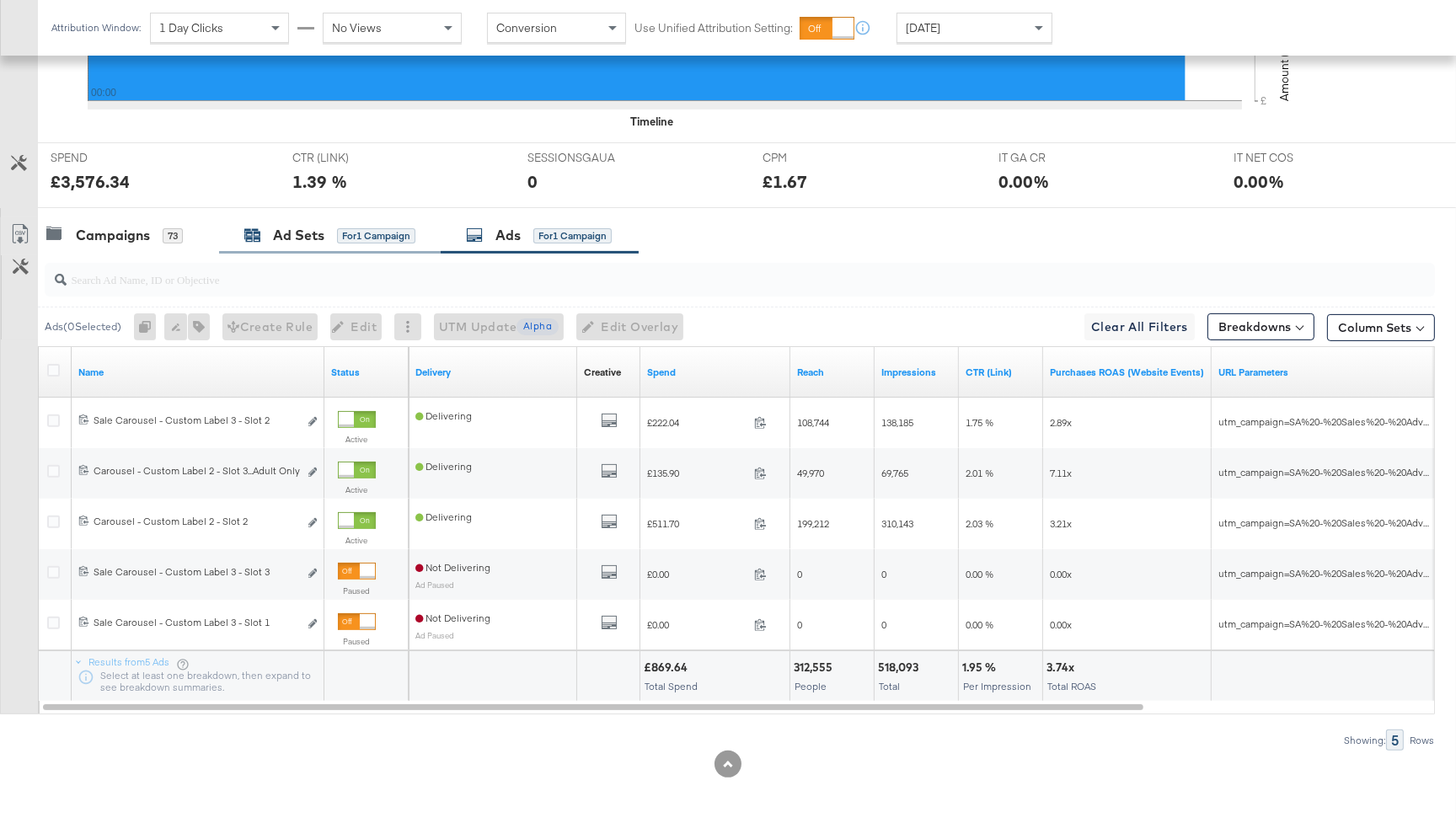
click at [320, 229] on div "Ad Sets" at bounding box center [299, 235] width 51 height 20
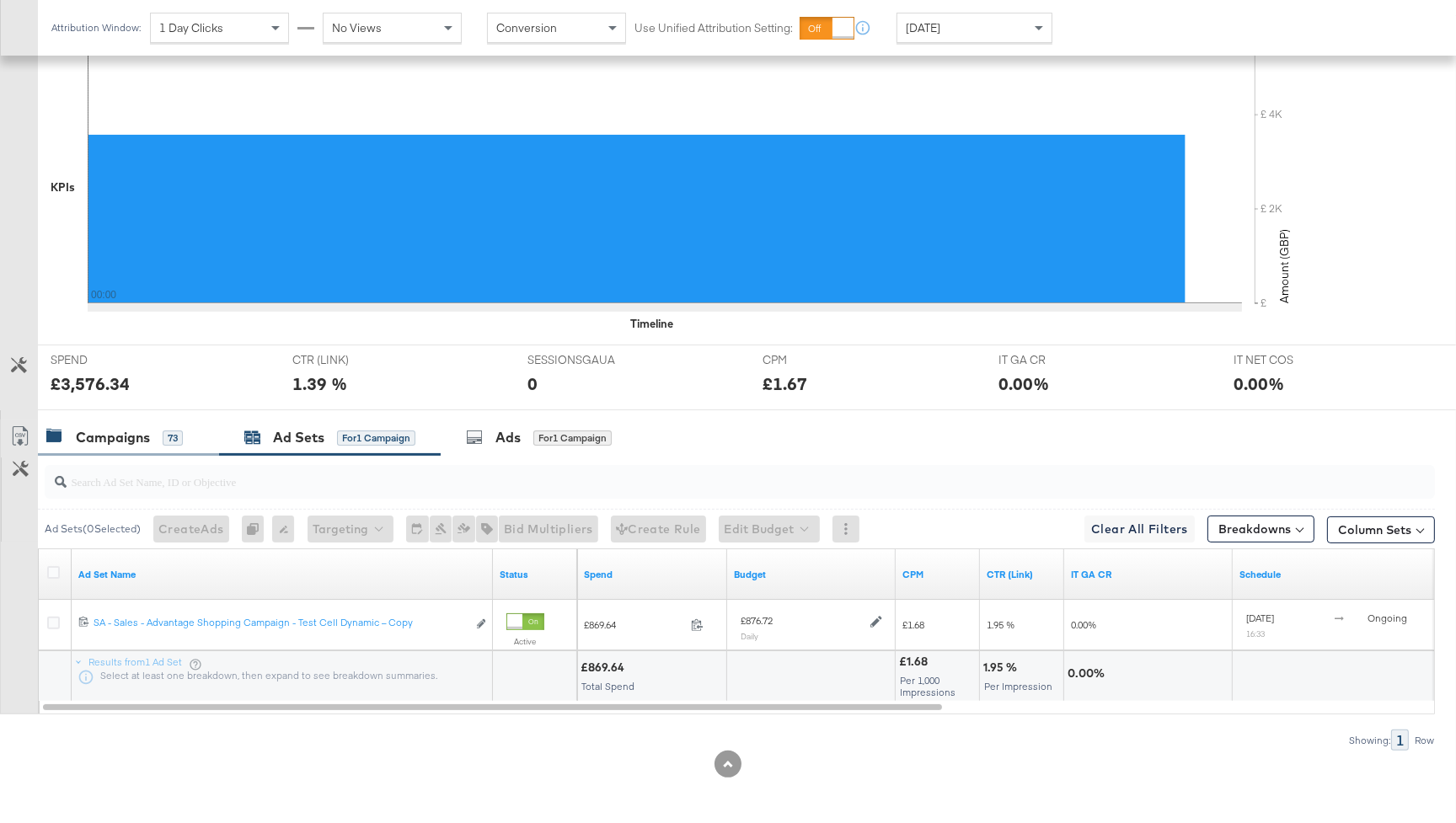
click at [151, 437] on div "Campaigns 73" at bounding box center [114, 437] width 136 height 20
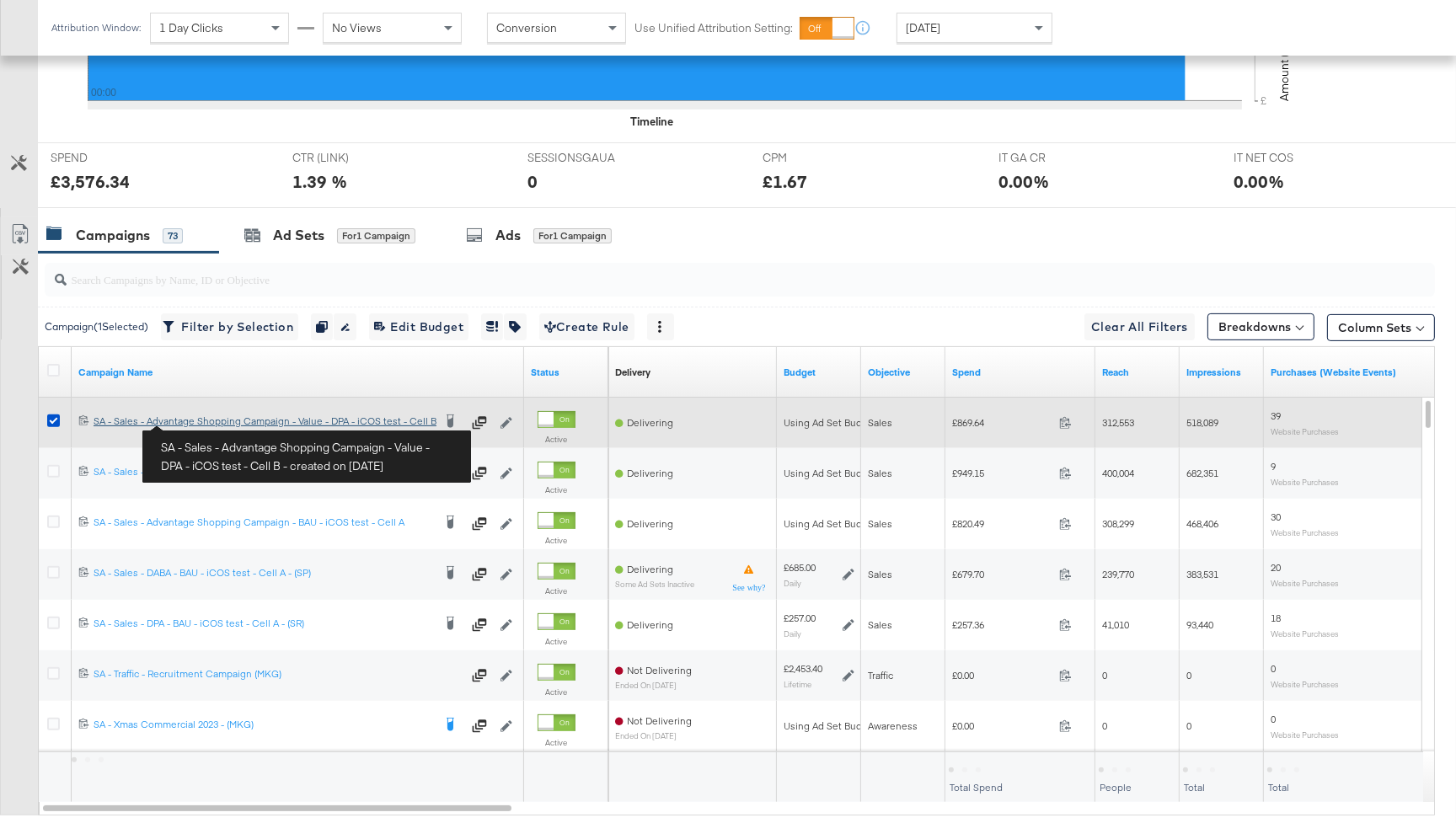
click at [206, 423] on div "SA - Sales - Advantage Shopping Campaign - Value - DPA - iCOS test - Cell B SA …" at bounding box center [263, 421] width 338 height 14
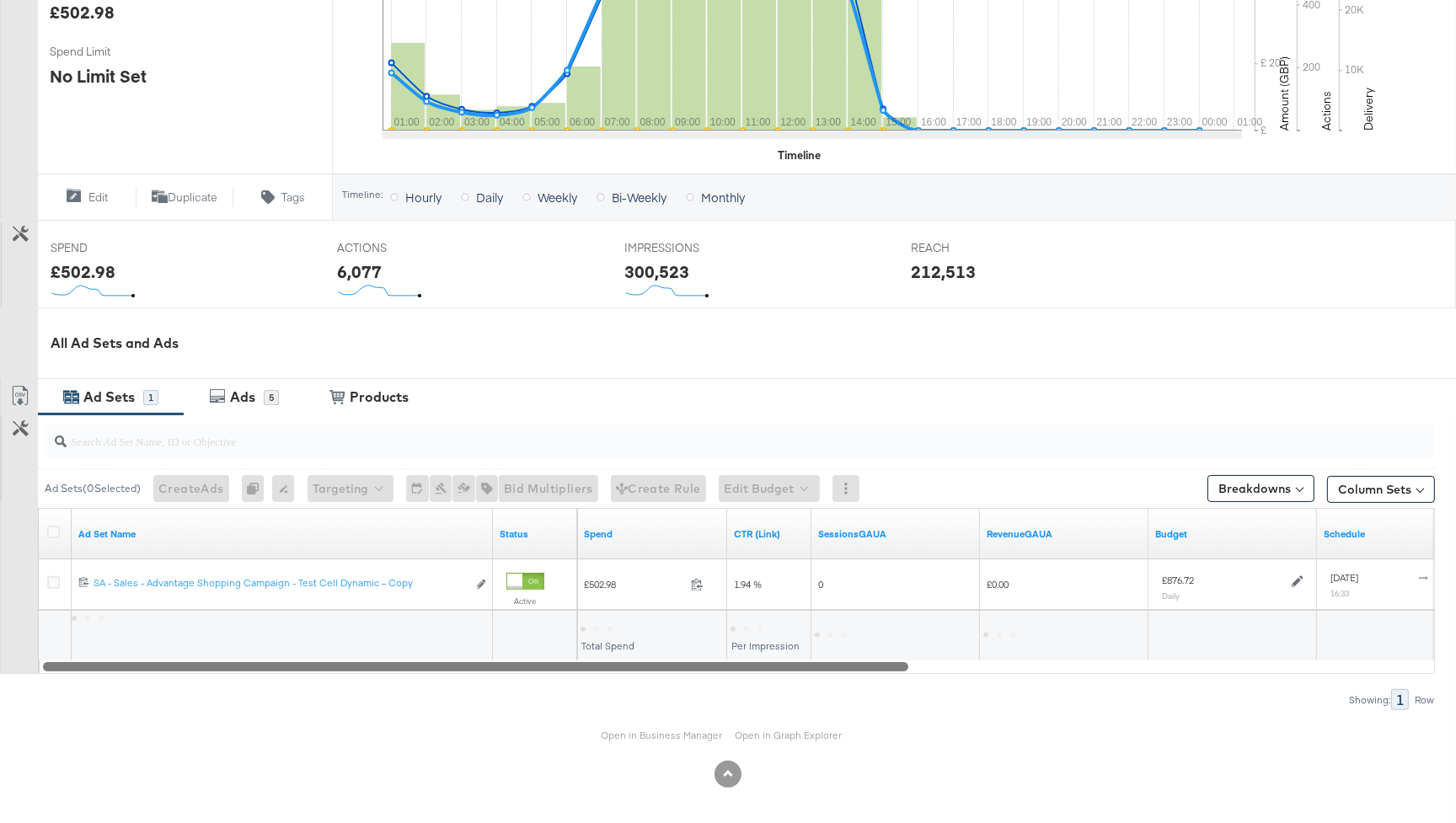
scroll to position [463, 0]
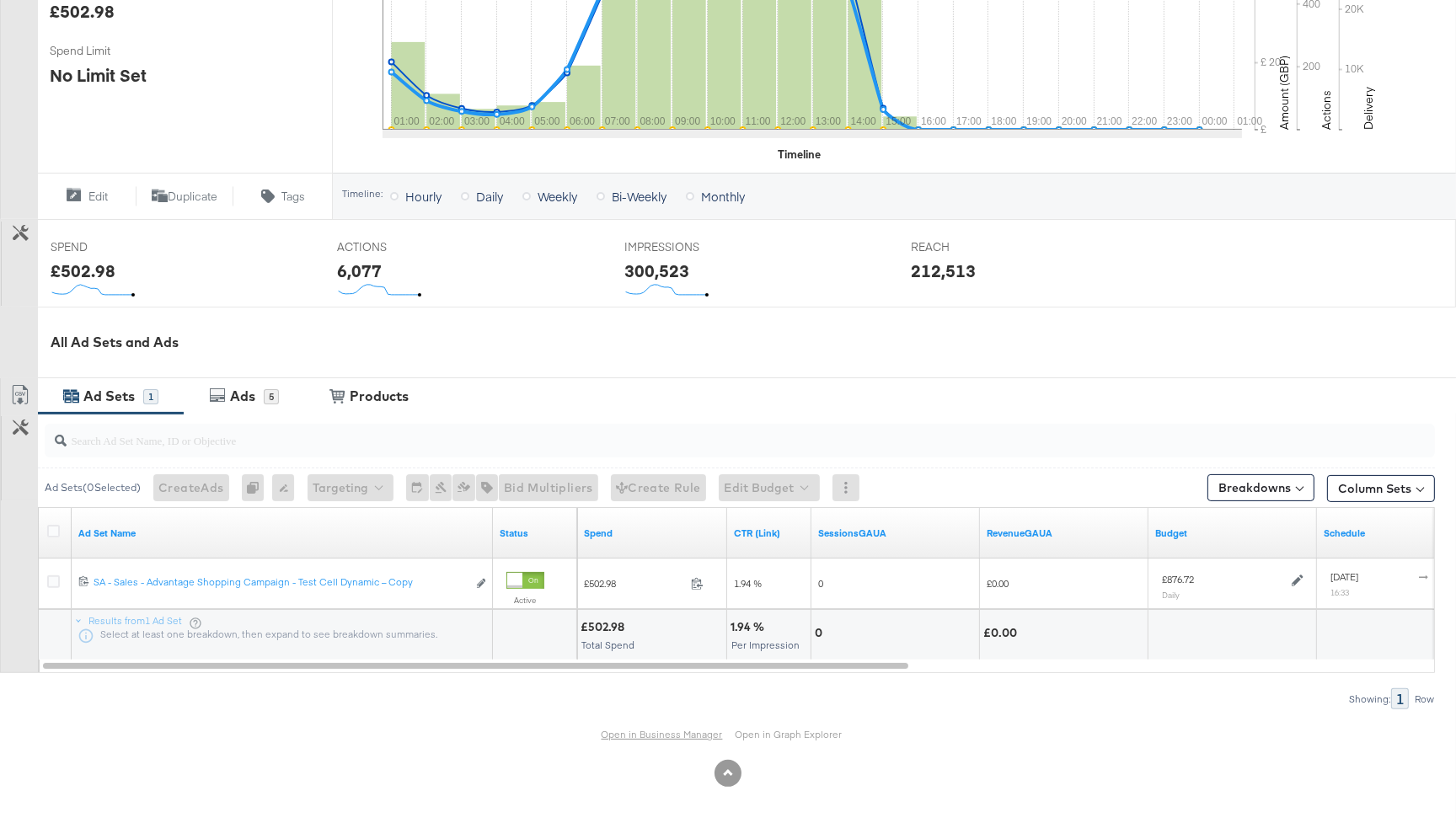
click at [625, 731] on link "Open in Business Manager" at bounding box center [662, 734] width 122 height 13
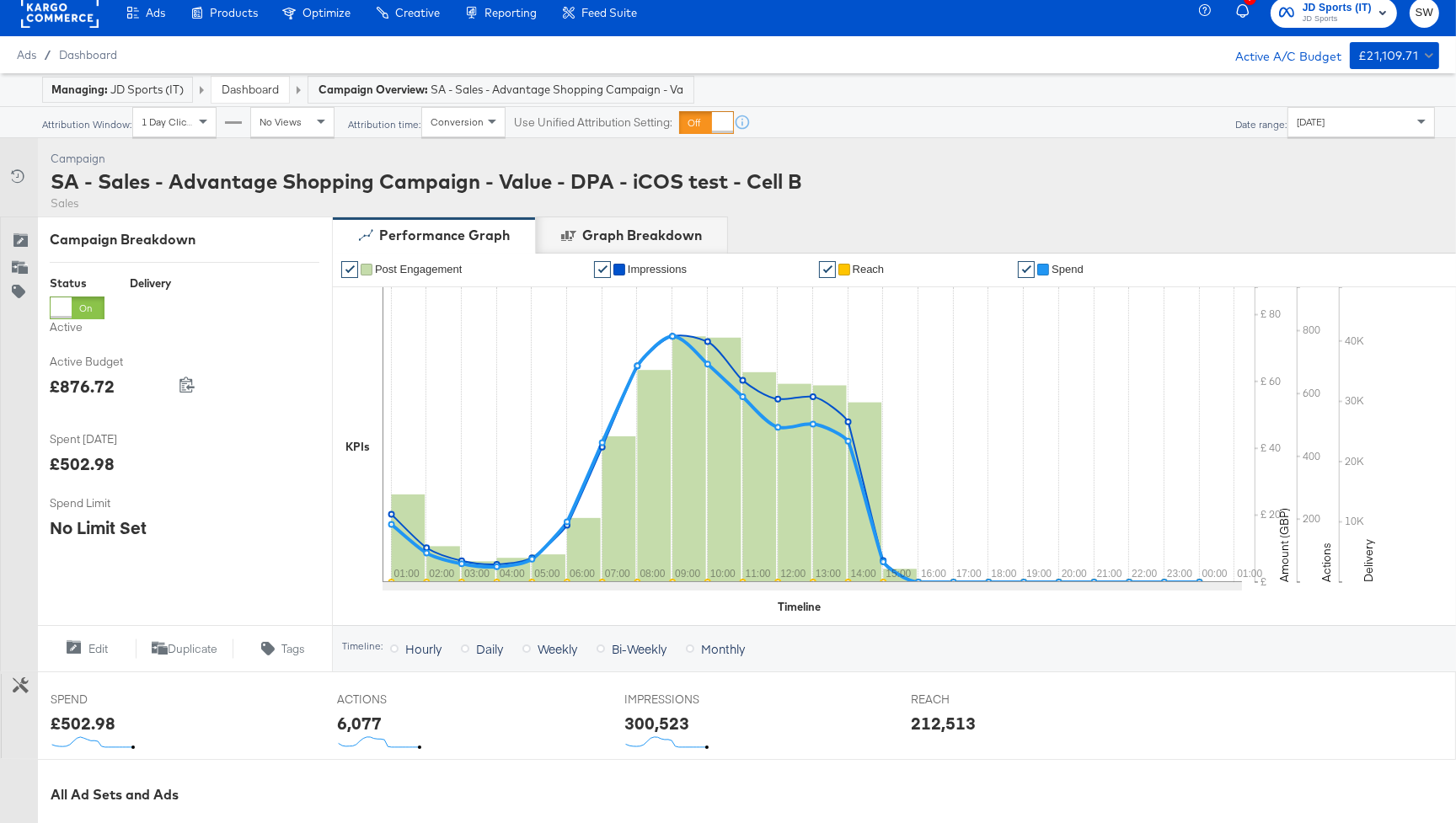
scroll to position [0, 0]
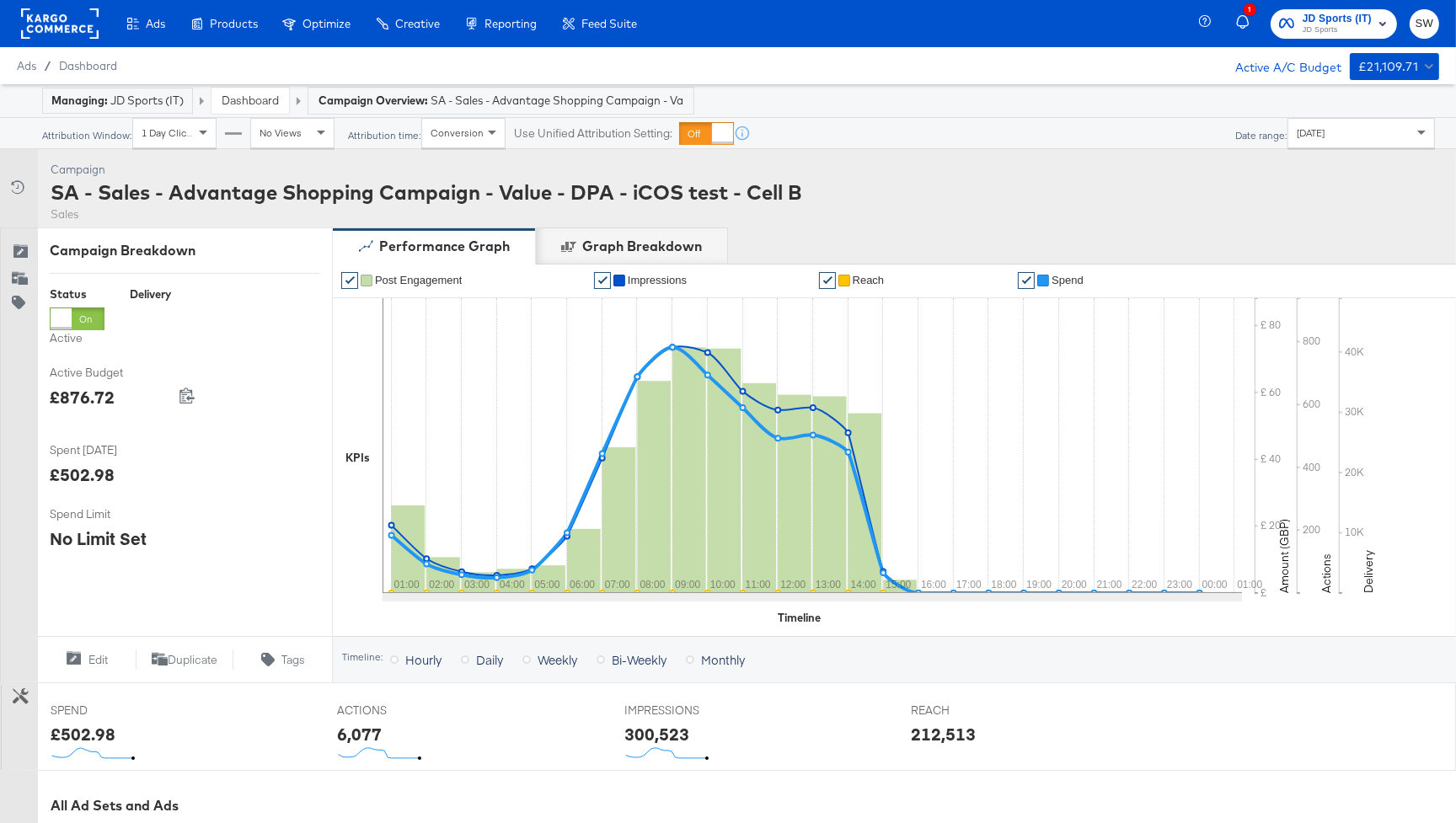
click at [264, 99] on link "Dashboard" at bounding box center [249, 100] width 57 height 15
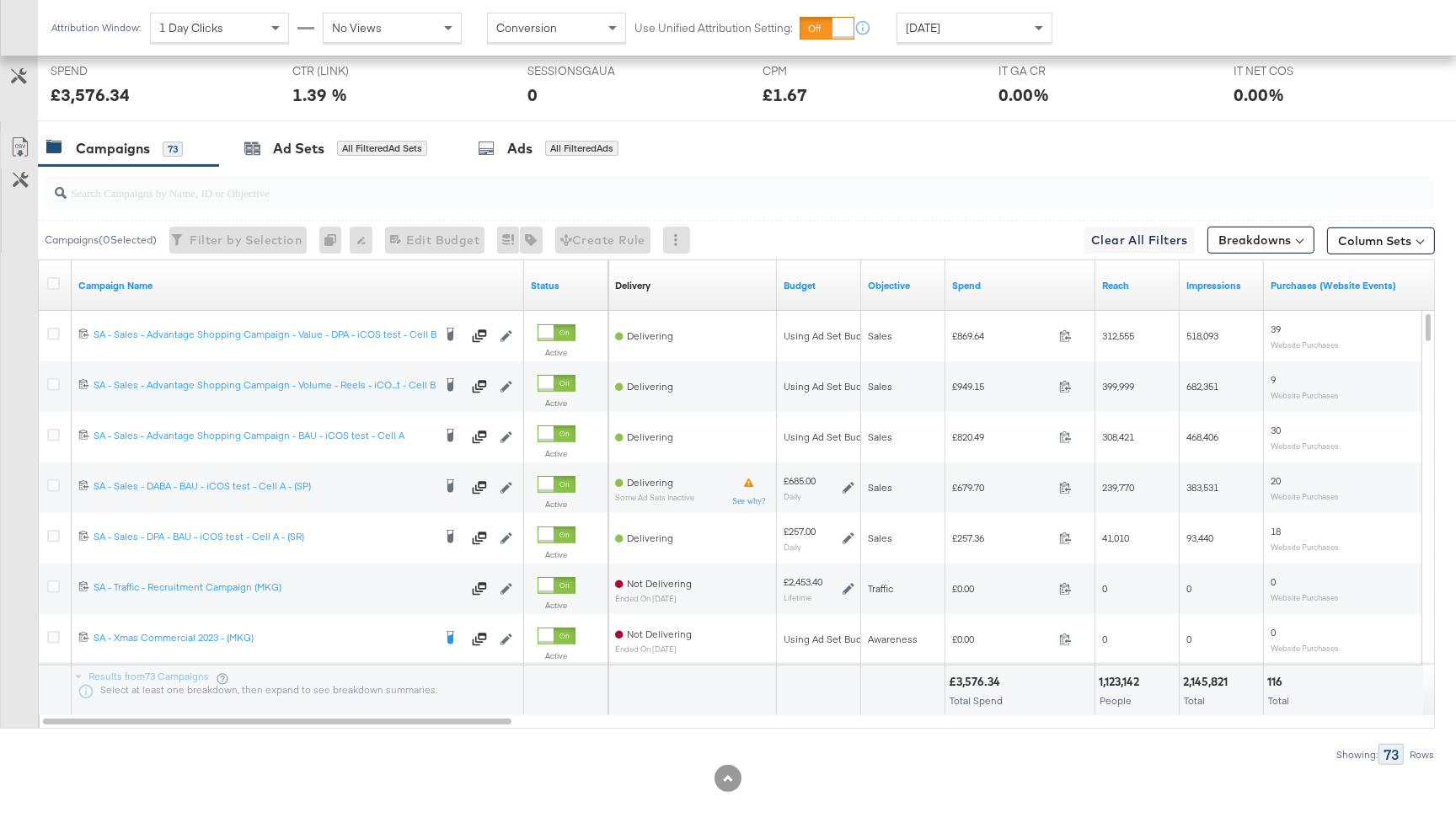
scroll to position [694, 0]
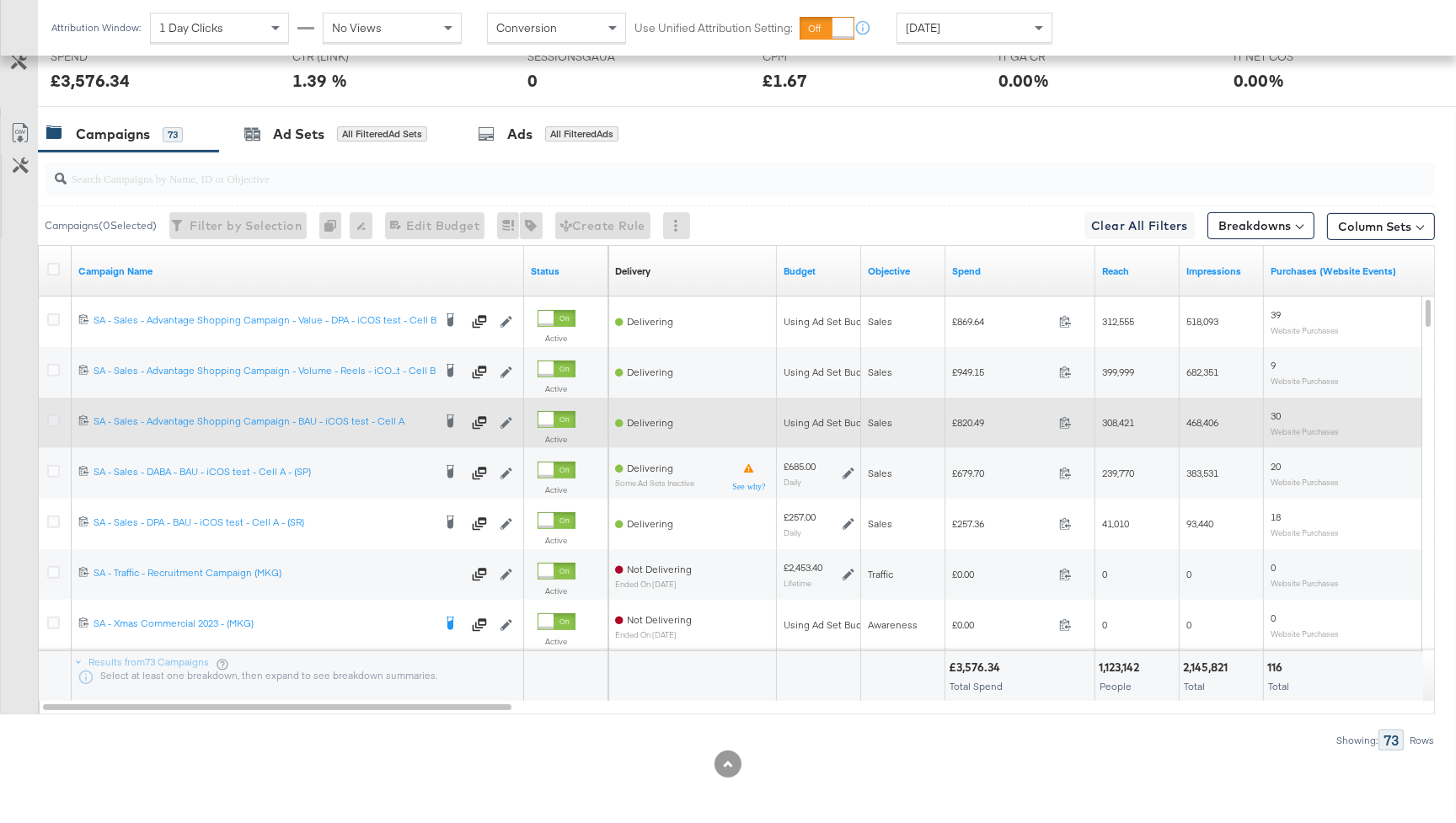
click at [54, 417] on icon at bounding box center [53, 420] width 13 height 13
click at [0, 0] on input "checkbox" at bounding box center [0, 0] width 0 height 0
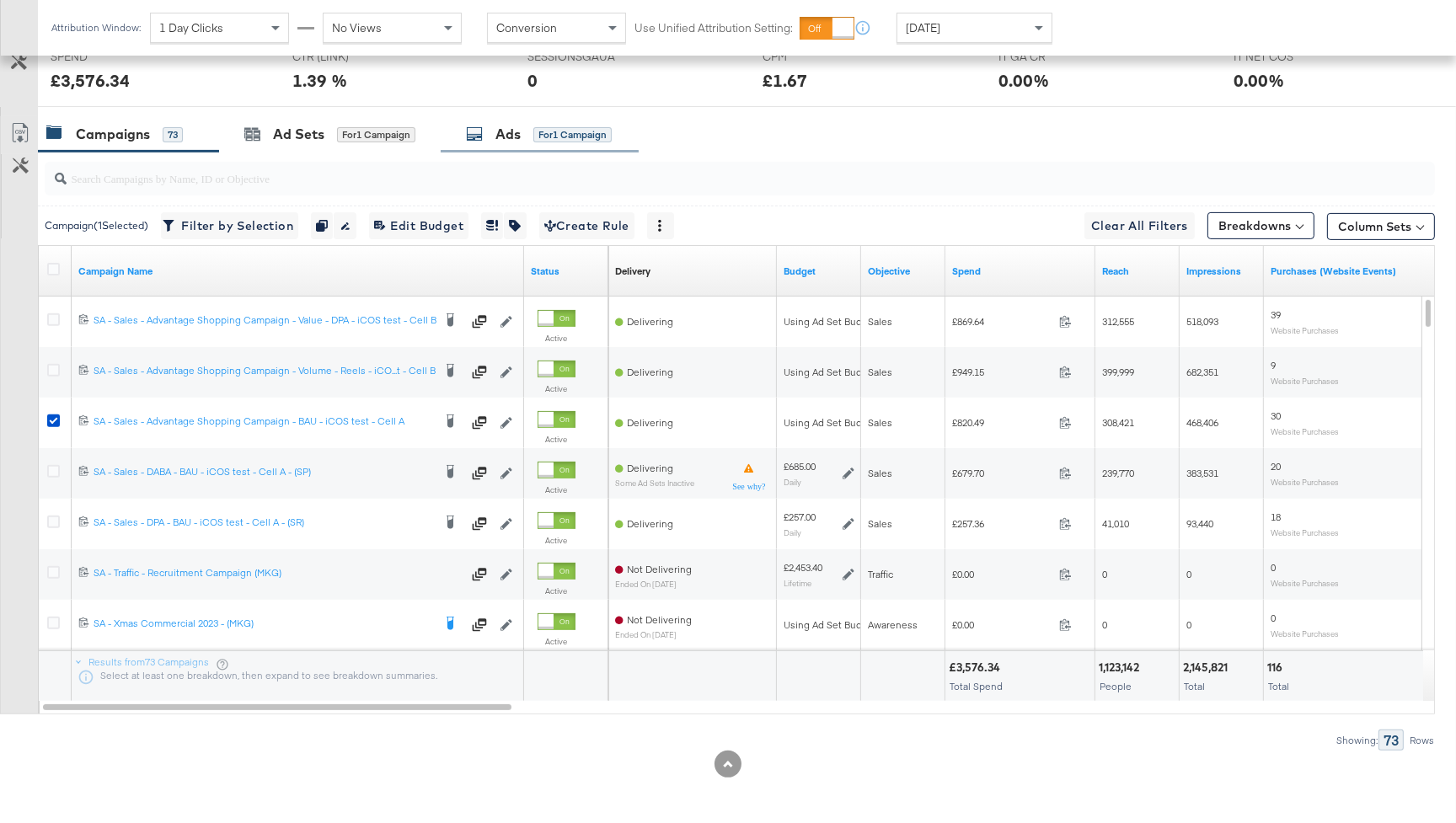
click at [554, 136] on div "for 1 Campaign" at bounding box center [572, 135] width 78 height 15
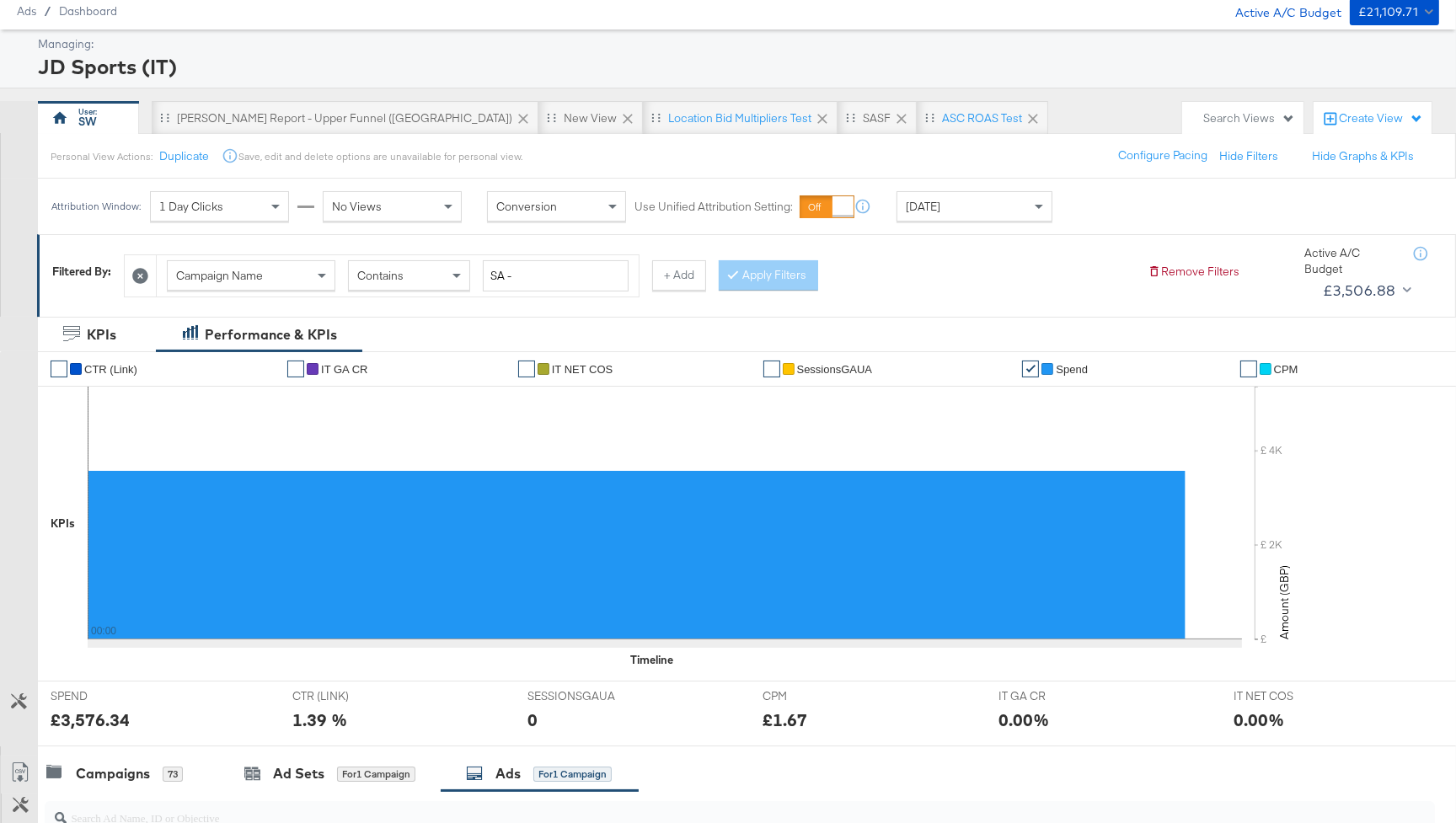
scroll to position [0, 0]
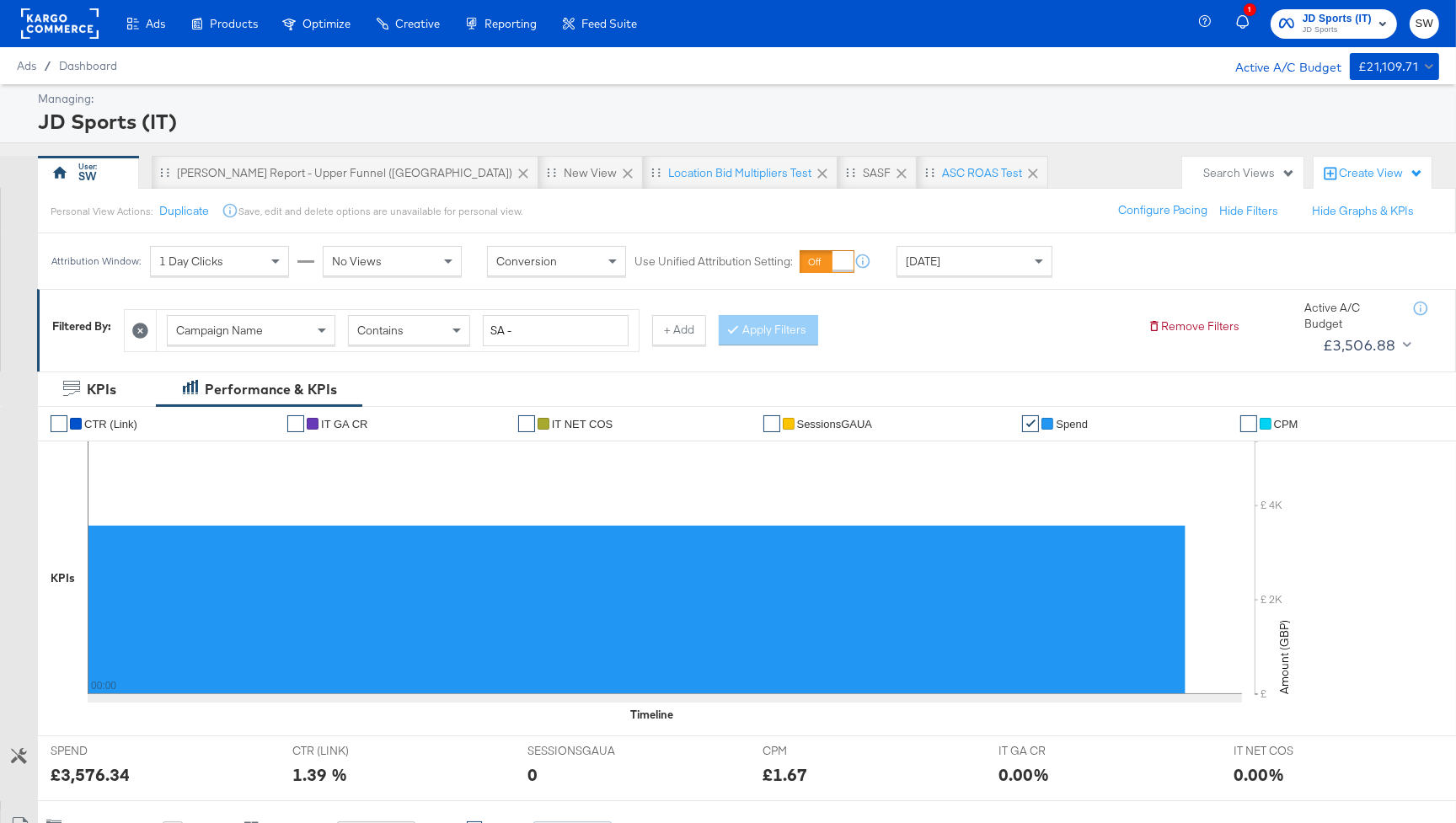
click at [1353, 29] on span "JD Sports" at bounding box center [1336, 31] width 69 height 14
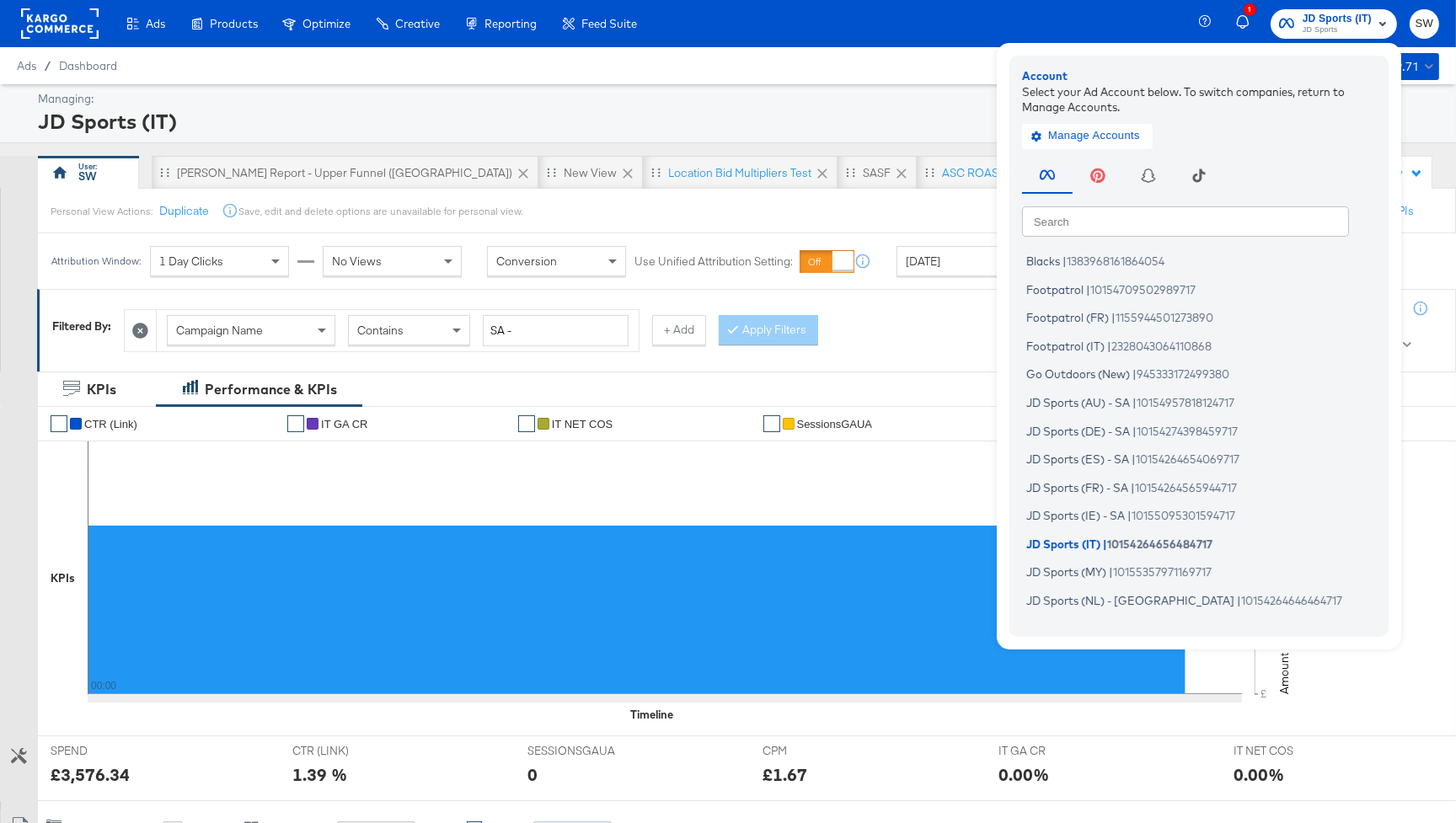
click at [1175, 213] on input "text" at bounding box center [1185, 221] width 327 height 31
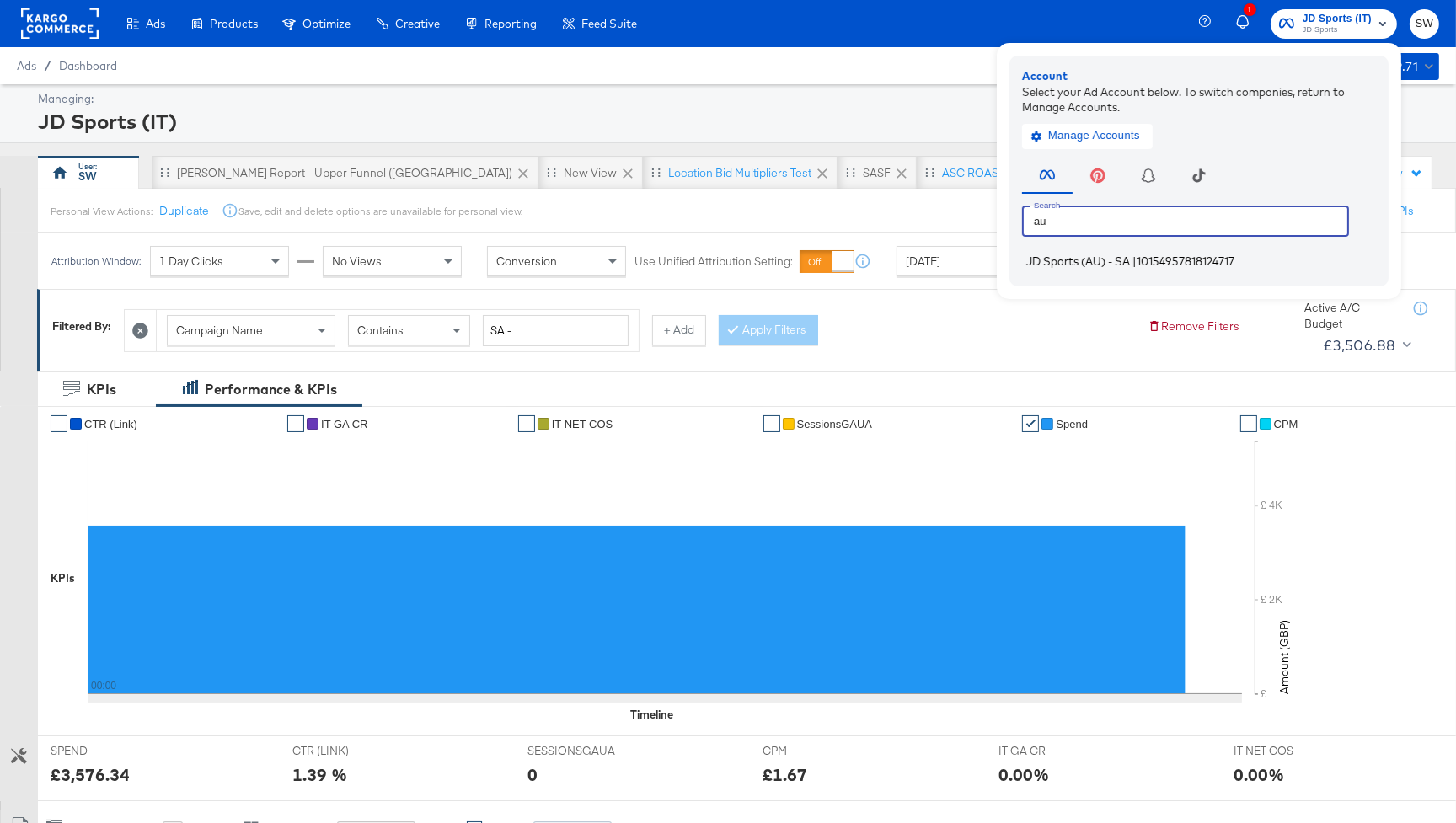
type input "au"
click at [1143, 264] on span "10154957818124717" at bounding box center [1185, 261] width 98 height 14
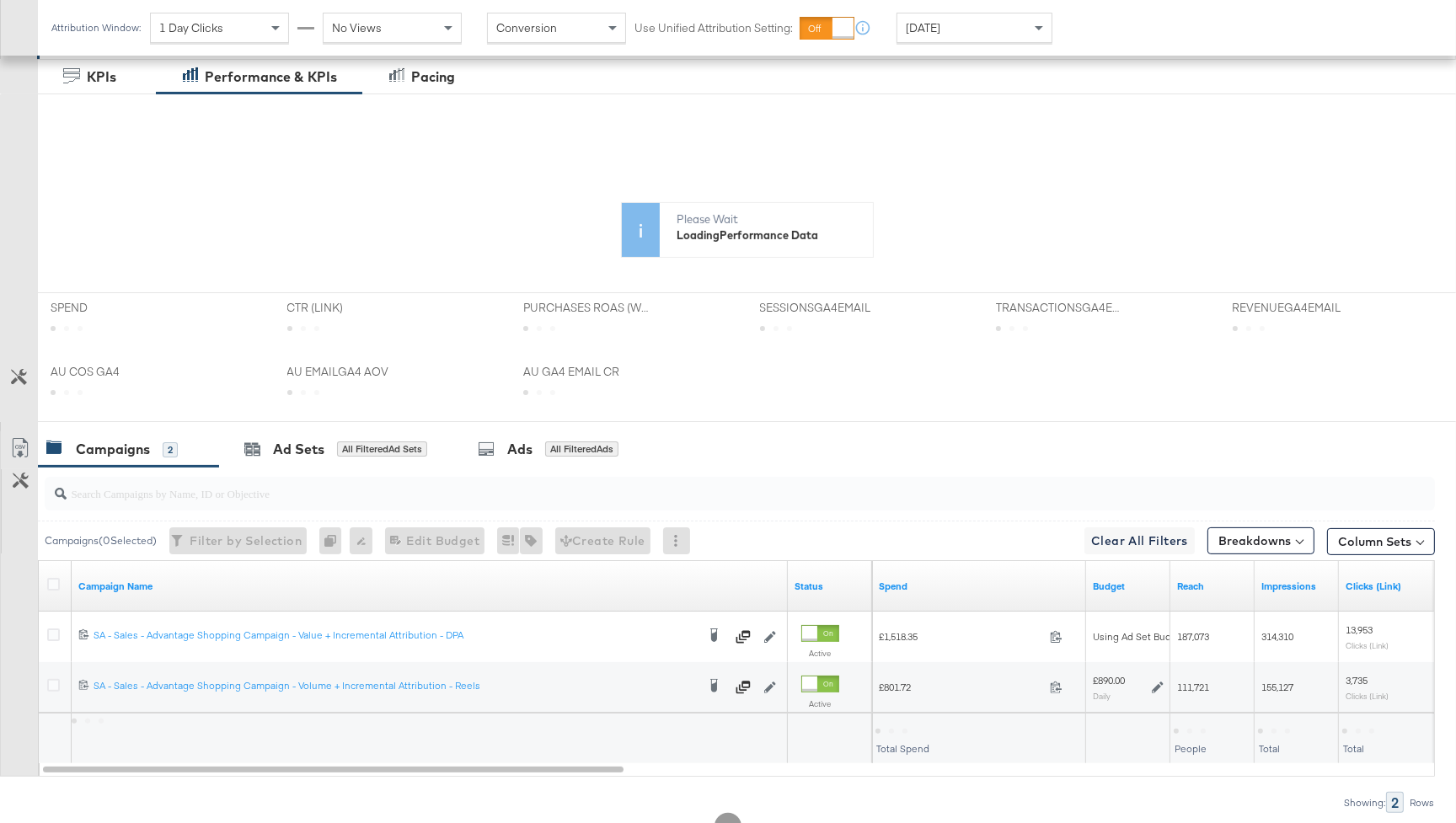
scroll to position [376, 0]
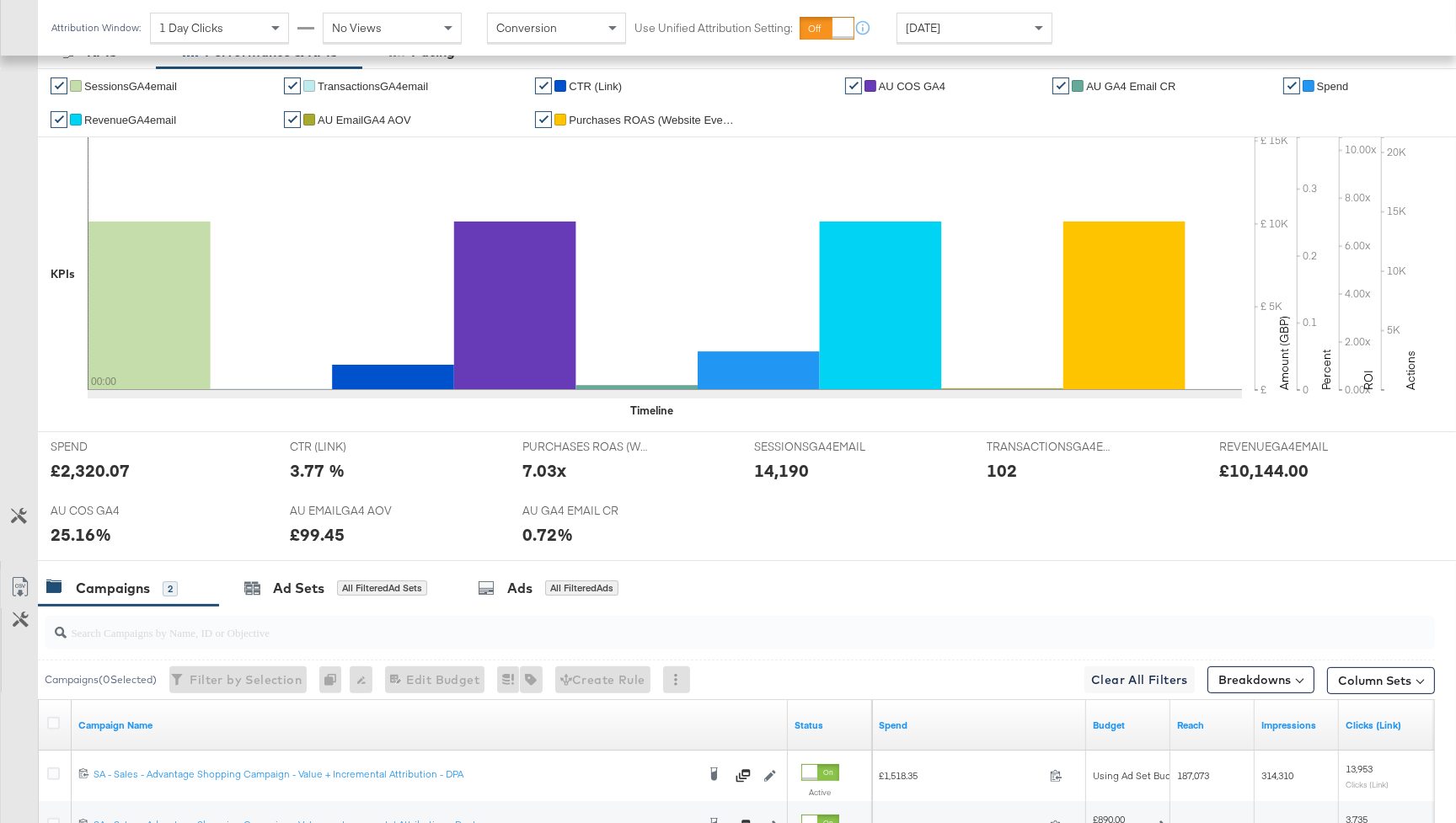
click at [940, 34] on span "[DATE]" at bounding box center [923, 28] width 35 height 15
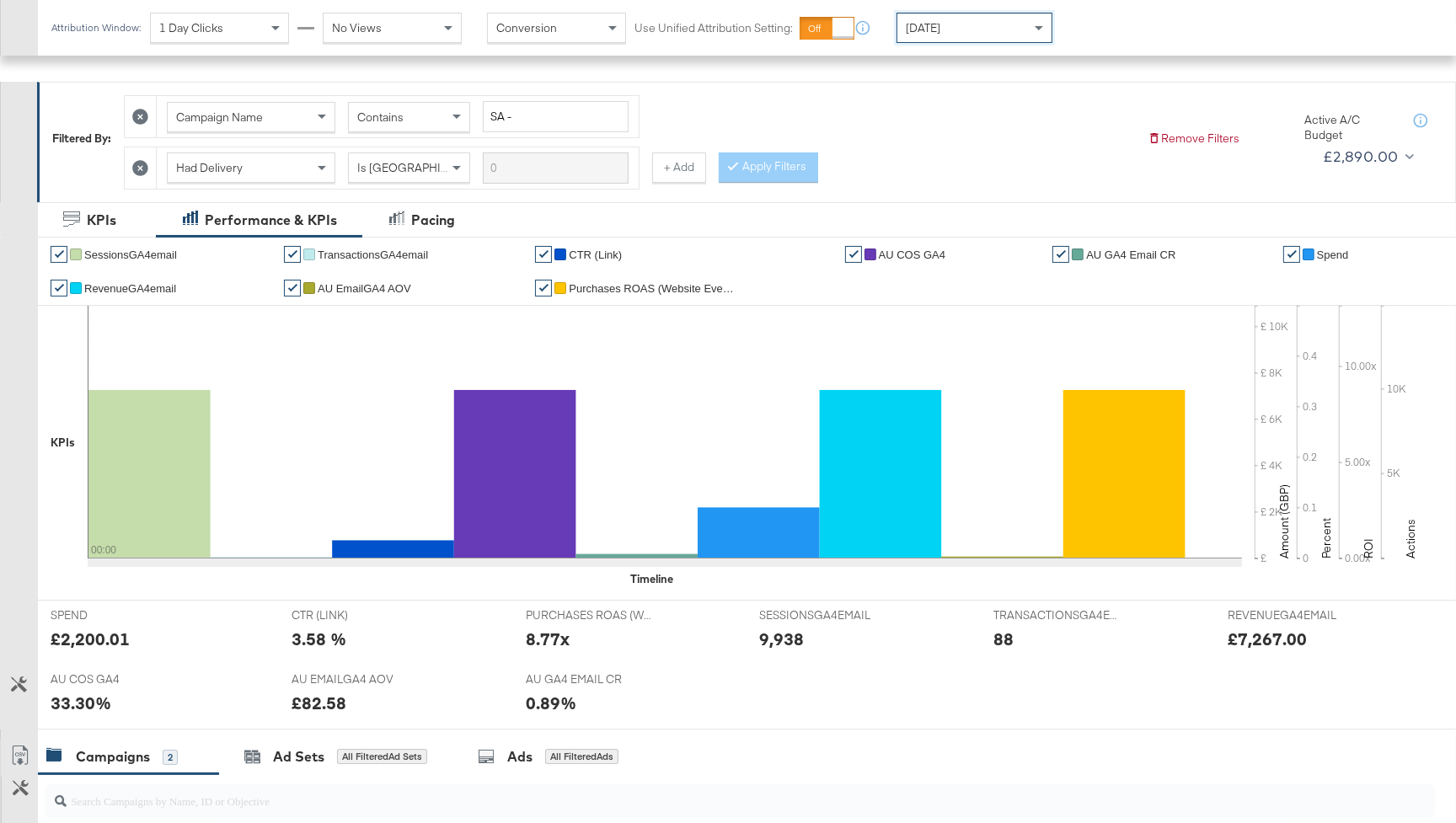
scroll to position [0, 0]
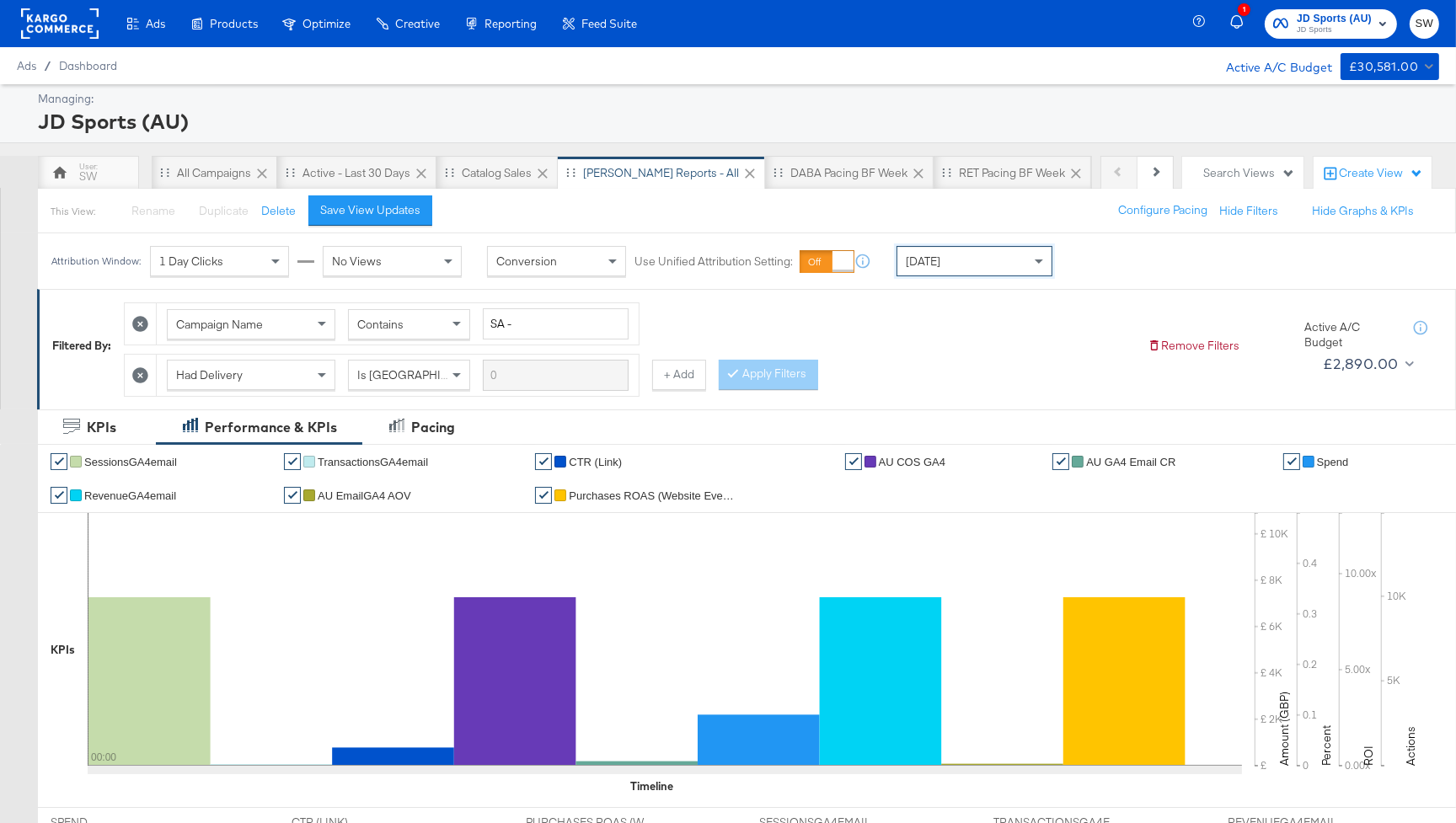
click at [1308, 25] on span "JD Sports" at bounding box center [1334, 31] width 75 height 14
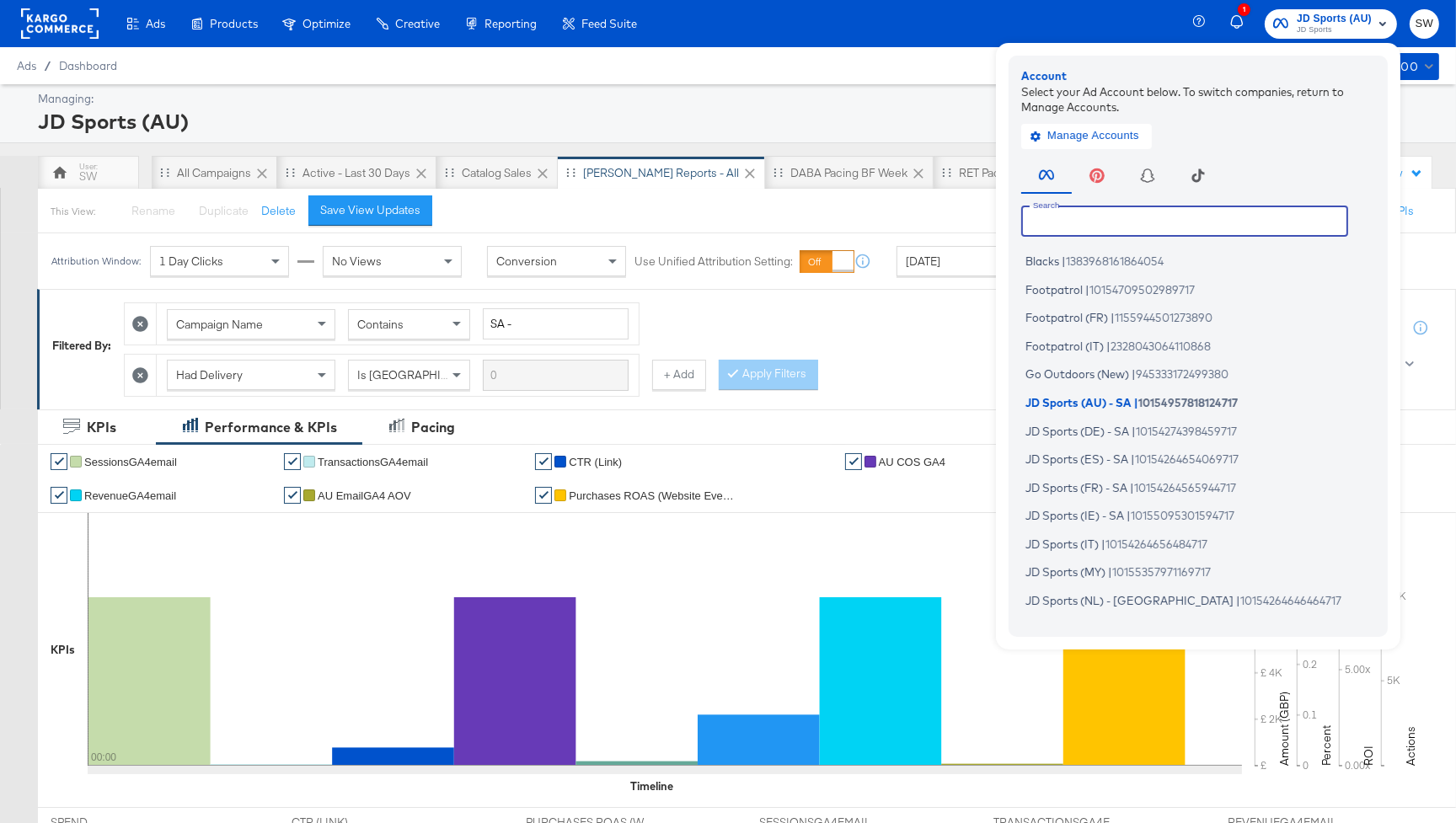
click at [1165, 216] on input "text" at bounding box center [1184, 221] width 327 height 31
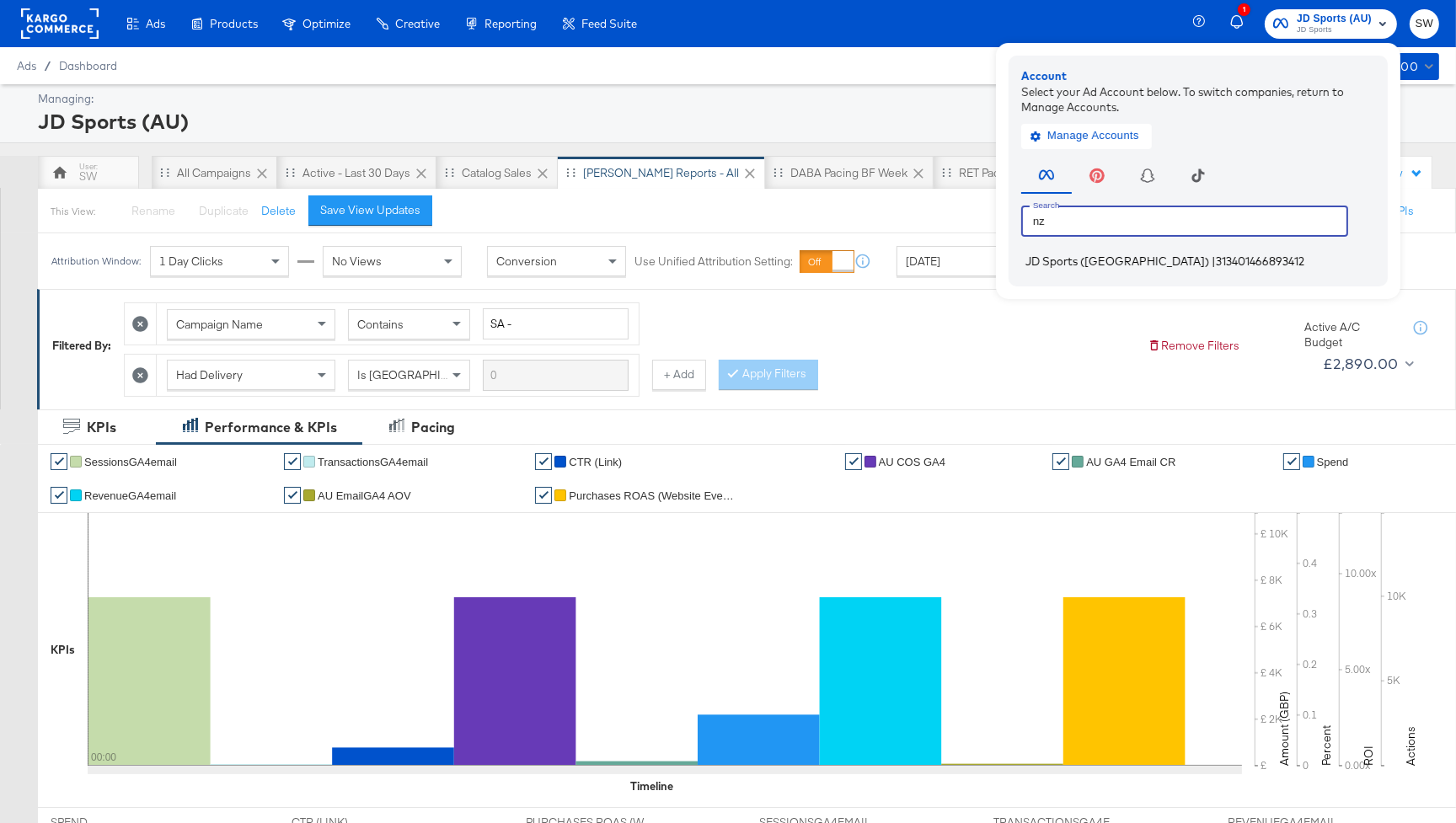
type input "nz"
click at [1215, 266] on span "313401466893412" at bounding box center [1260, 261] width 88 height 14
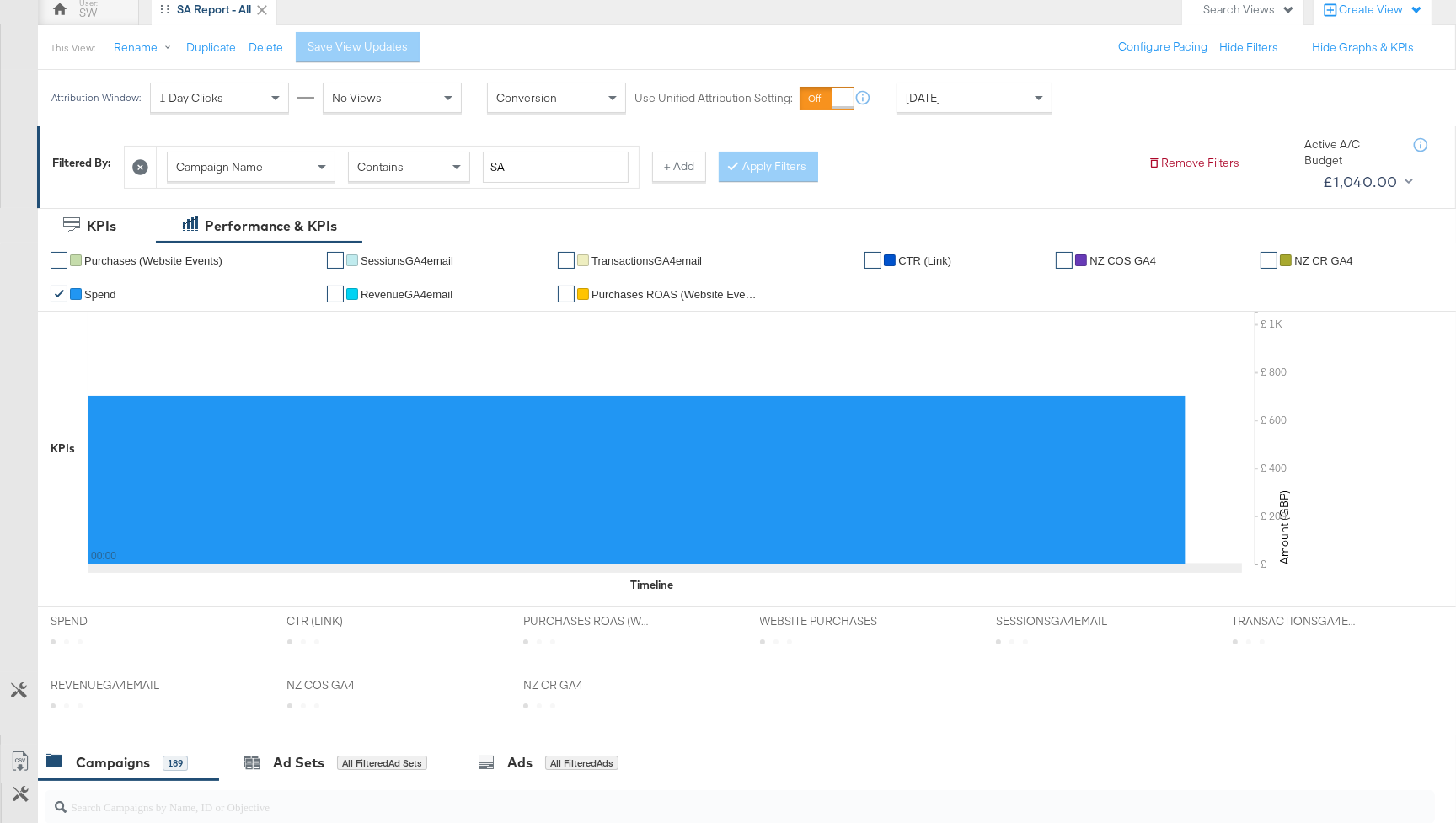
scroll to position [207, 0]
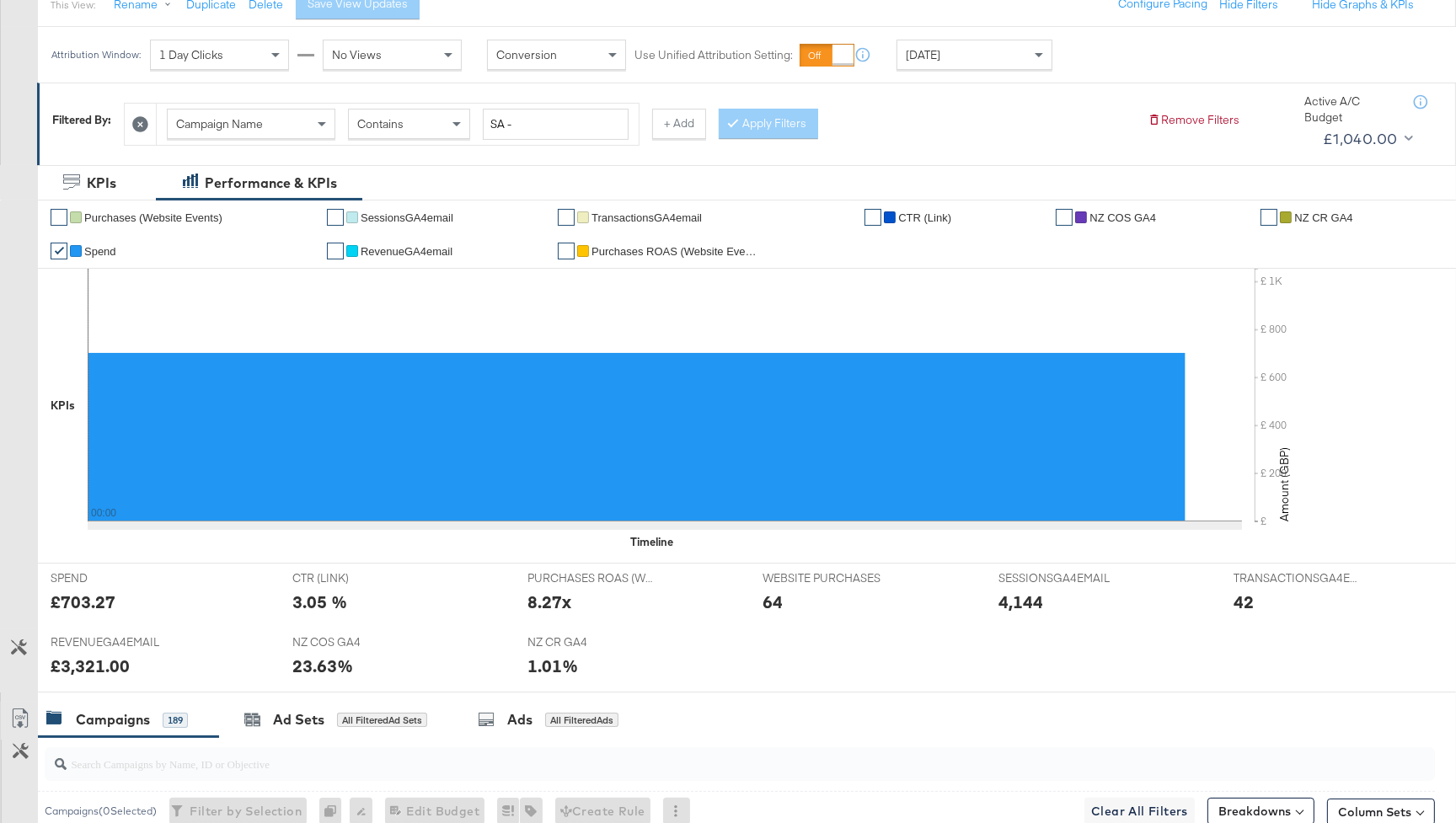
click at [940, 54] on span "[DATE]" at bounding box center [923, 54] width 35 height 15
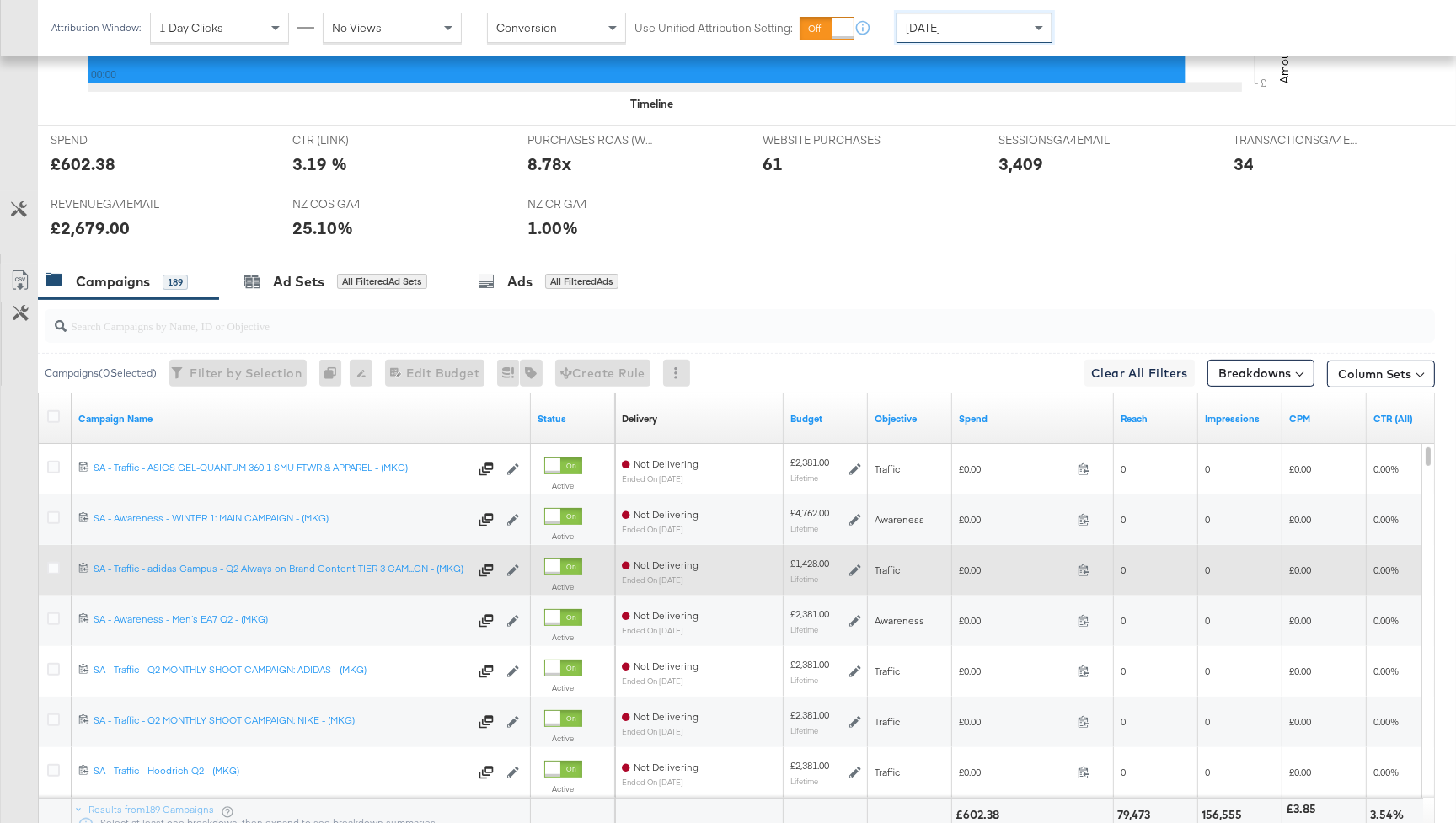
scroll to position [757, 0]
